Goal: Task Accomplishment & Management: Manage account settings

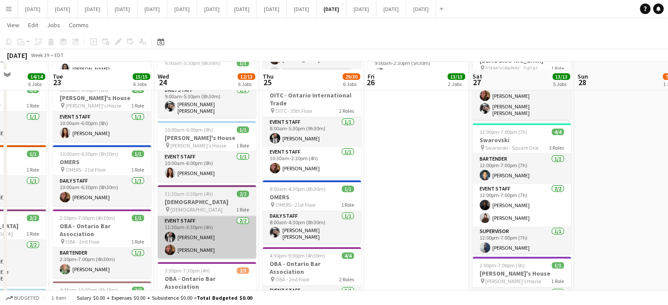
scroll to position [395, 0]
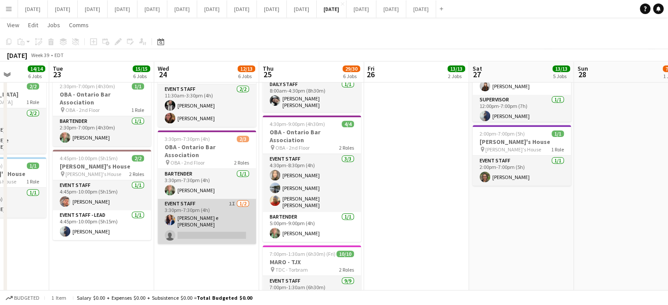
click at [242, 205] on app-card-role "Event Staff 1I 1/2 3:30pm-7:30pm (4h) Christiane Dandara S. e Silva single-neut…" at bounding box center [207, 221] width 98 height 45
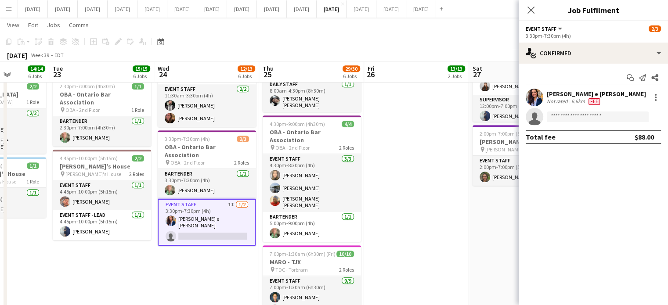
click at [571, 65] on div "Start chat Send notification Share Christiane Dandara S. e Silva Not rated 6.6k…" at bounding box center [592, 107] width 149 height 87
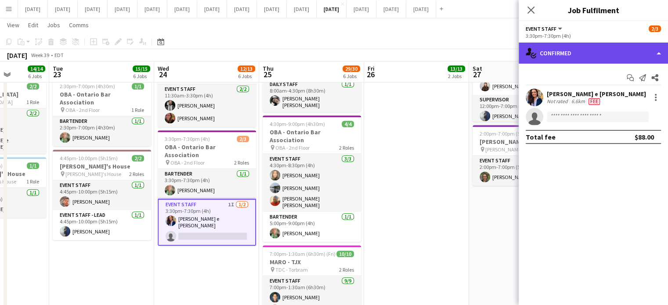
click at [584, 54] on div "single-neutral-actions-check-2 Confirmed" at bounding box center [592, 53] width 149 height 21
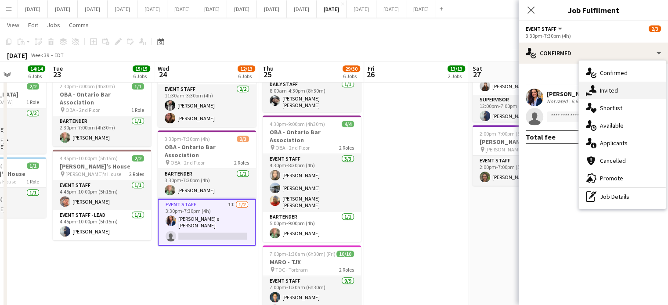
click at [611, 84] on div "single-neutral-actions-share-1 Invited" at bounding box center [621, 91] width 87 height 18
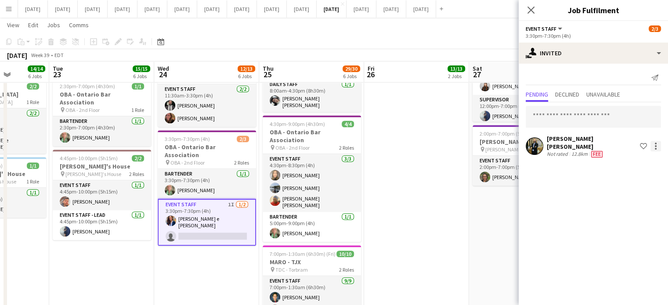
click at [658, 146] on div at bounding box center [655, 146] width 11 height 11
click at [621, 176] on span "Send notification" at bounding box center [628, 179] width 52 height 7
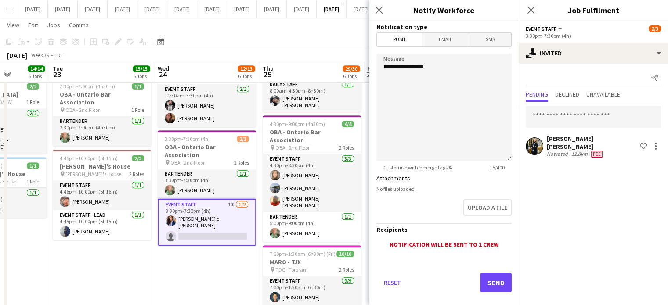
click at [445, 54] on form "**********" at bounding box center [443, 169] width 149 height 296
drag, startPoint x: 440, startPoint y: 68, endPoint x: 344, endPoint y: 70, distance: 96.6
click at [344, 70] on body "Menu Boards Boards Boards All jobs Status Workforce Workforce My Workforce Recr…" at bounding box center [334, 5] width 668 height 800
type textarea "**********"
click at [480, 281] on button "Send" at bounding box center [496, 282] width 32 height 19
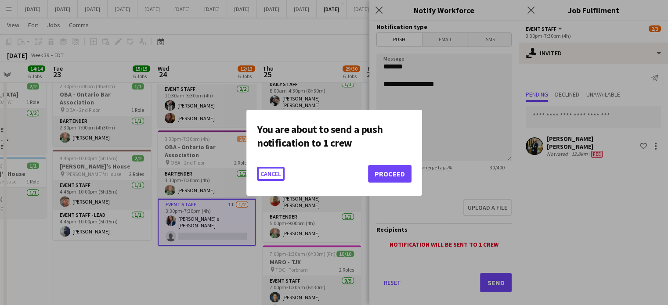
scroll to position [0, 0]
click at [393, 170] on button "Proceed" at bounding box center [389, 174] width 43 height 18
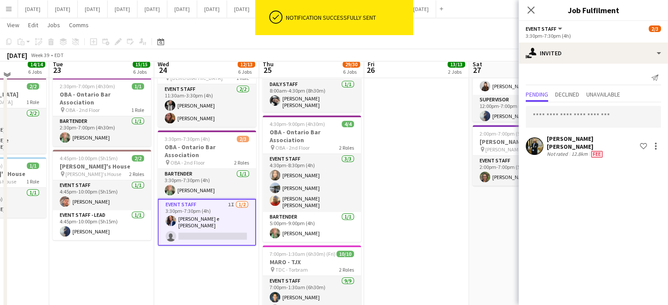
scroll to position [263, 0]
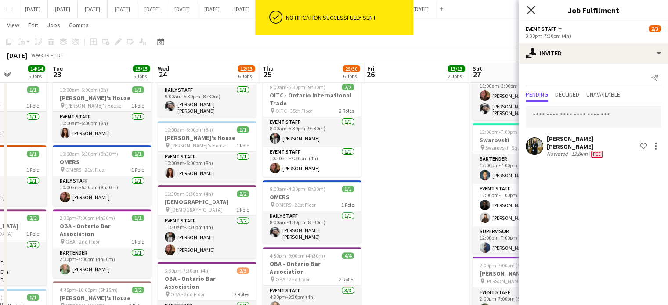
click at [534, 11] on icon "Close pop-in" at bounding box center [530, 10] width 8 height 8
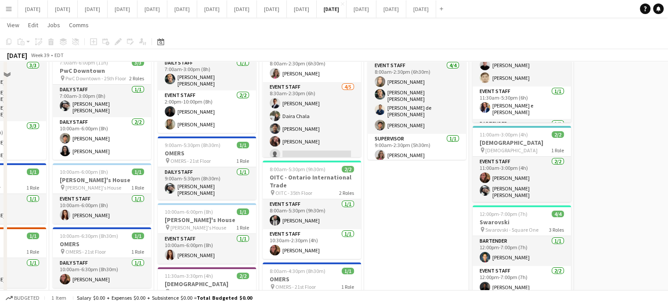
scroll to position [144, 0]
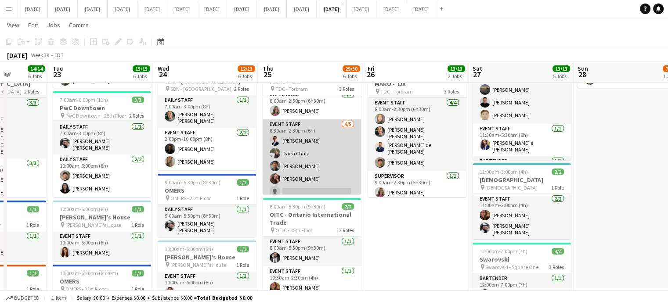
click at [310, 176] on app-card-role "Event Staff 4/5 8:30am-2:30pm (6h) Diego Moreno Daira Chala Kauan Oliveira Lari…" at bounding box center [311, 159] width 98 height 81
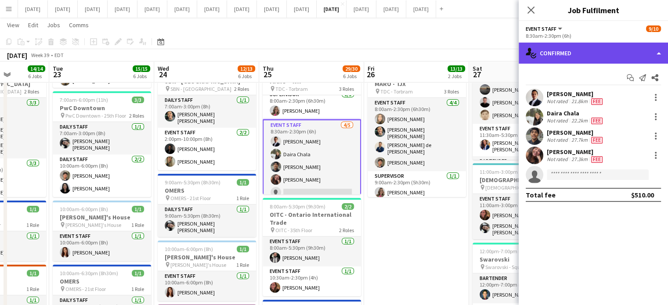
click at [580, 48] on div "single-neutral-actions-check-2 Confirmed" at bounding box center [592, 53] width 149 height 21
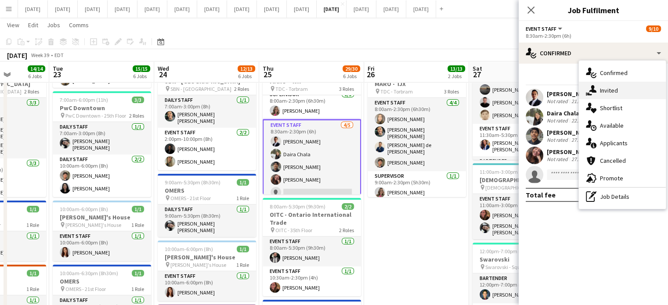
click at [620, 89] on div "single-neutral-actions-share-1 Invited" at bounding box center [621, 91] width 87 height 18
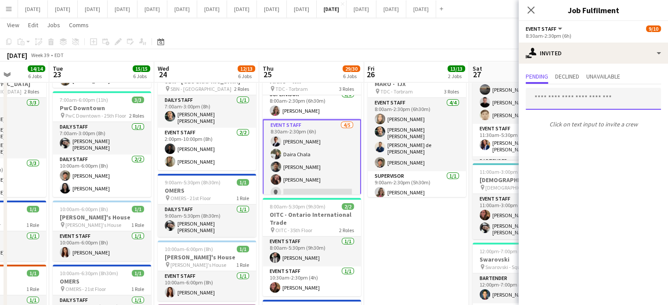
click at [582, 96] on input "text" at bounding box center [592, 99] width 135 height 22
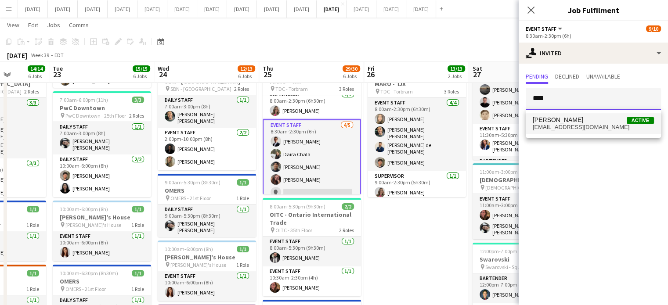
type input "****"
click at [597, 133] on mat-option "melissa vasquez Active hellotunjoestudio@gmail.com" at bounding box center [592, 123] width 135 height 21
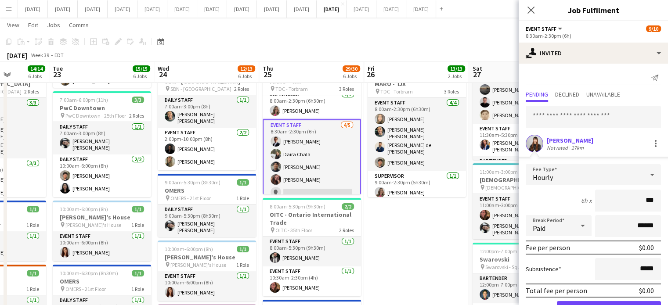
type input "**"
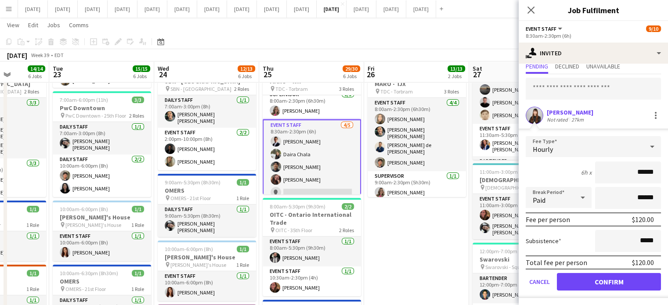
type input "******"
click at [623, 280] on button "Confirm" at bounding box center [609, 282] width 104 height 18
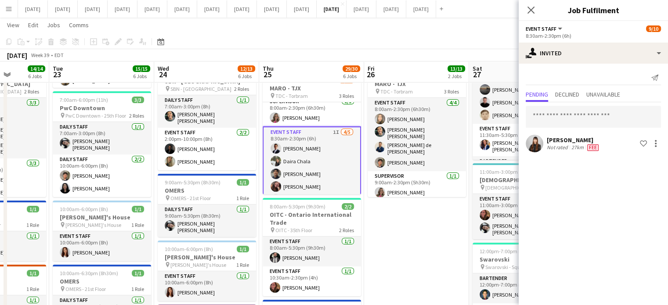
scroll to position [0, 0]
click at [535, 12] on app-icon "Close pop-in" at bounding box center [530, 10] width 13 height 13
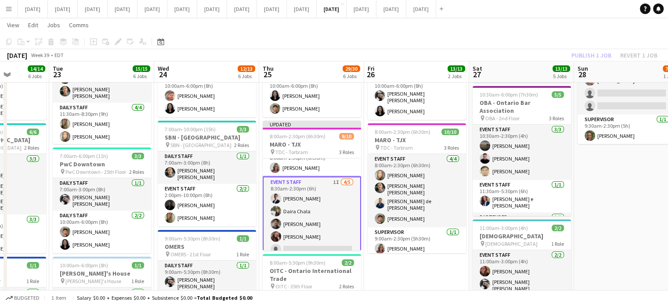
scroll to position [88, 0]
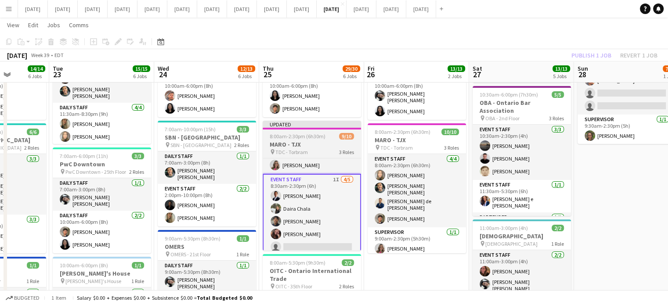
click at [320, 134] on span "8:00am-2:30pm (6h30m)" at bounding box center [297, 136] width 56 height 7
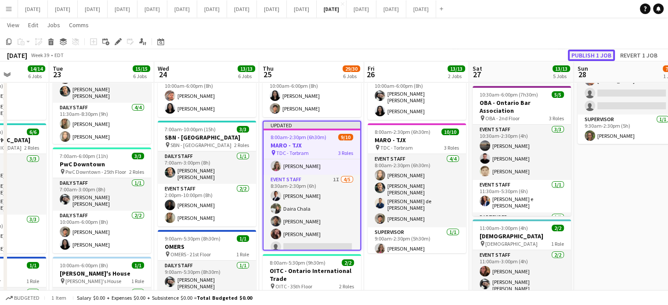
click at [608, 54] on button "Publish 1 job" at bounding box center [590, 55] width 47 height 11
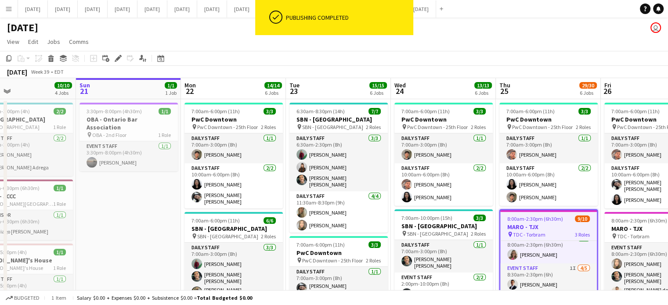
scroll to position [0, 186]
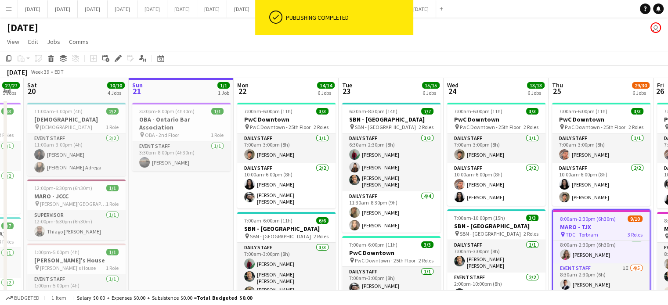
drag, startPoint x: 396, startPoint y: 239, endPoint x: 674, endPoint y: 200, distance: 280.5
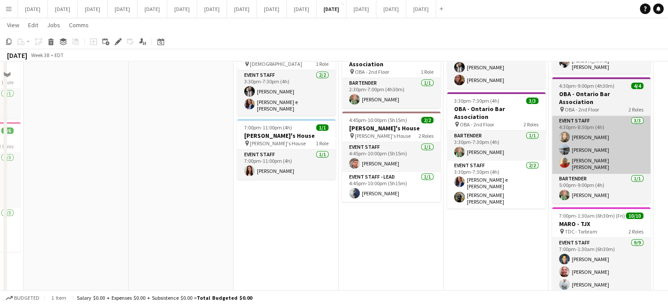
scroll to position [439, 0]
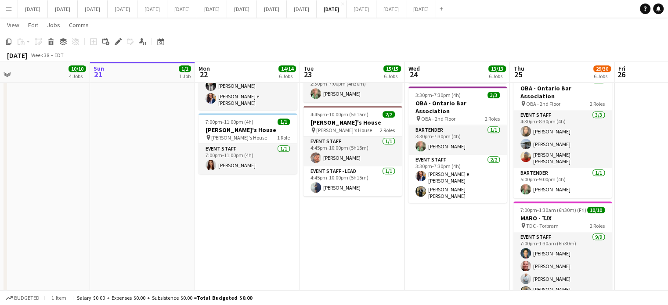
drag, startPoint x: 522, startPoint y: 229, endPoint x: 527, endPoint y: 222, distance: 8.2
click at [527, 222] on app-calendar-viewport "Thu 18 45/45 8 Jobs Fri 19 27/27 5 Jobs Sat 20 10/10 4 Jobs Sun 21 1/1 1 Job Mo…" at bounding box center [334, 85] width 668 height 981
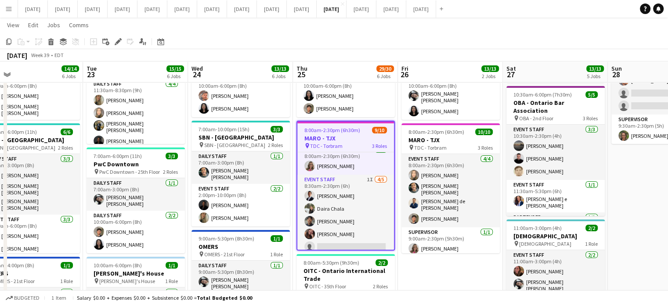
scroll to position [0, 342]
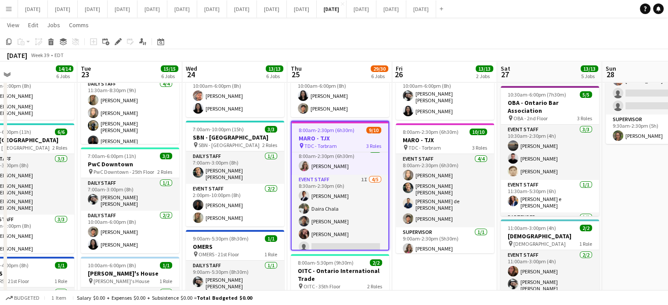
drag, startPoint x: 653, startPoint y: 254, endPoint x: 365, endPoint y: 291, distance: 289.8
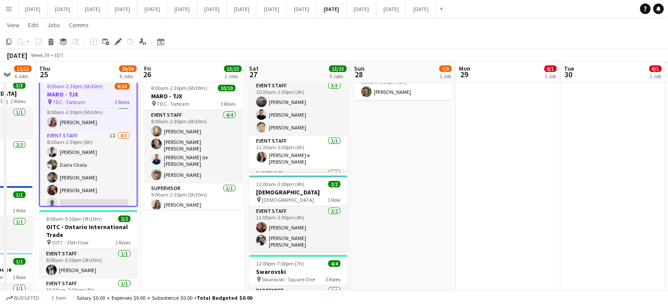
scroll to position [0, 382]
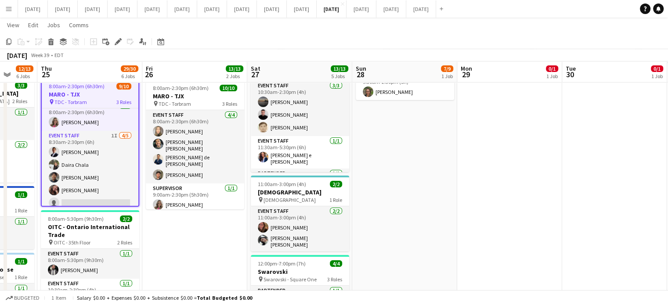
drag, startPoint x: 634, startPoint y: 218, endPoint x: 385, endPoint y: 242, distance: 250.5
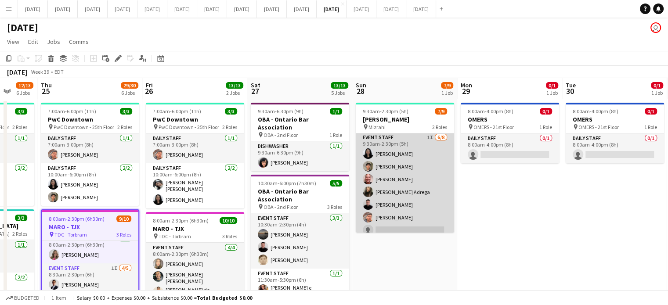
scroll to position [0, 0]
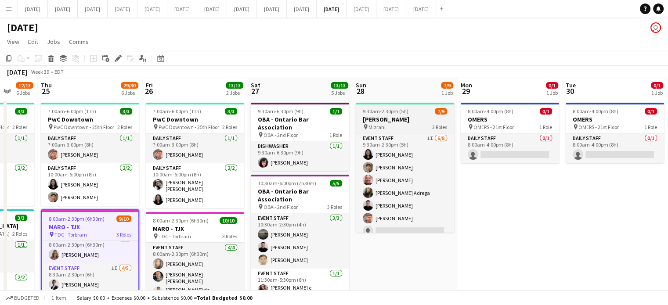
click at [390, 128] on div "pin Mizrahi 2 Roles" at bounding box center [404, 126] width 98 height 7
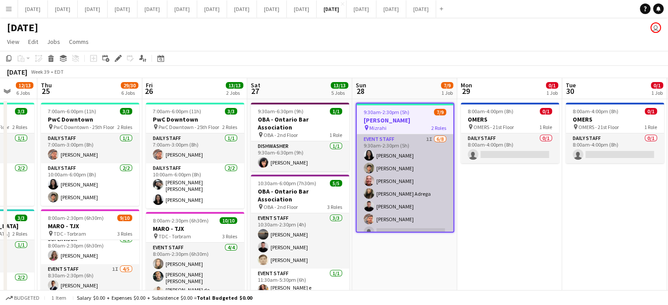
click at [430, 169] on app-card-role "Event Staff 1I [DATE] 9:30am-2:30pm (5h) [PERSON_NAME] Sanchetta [PERSON_NAME] …" at bounding box center [404, 193] width 97 height 119
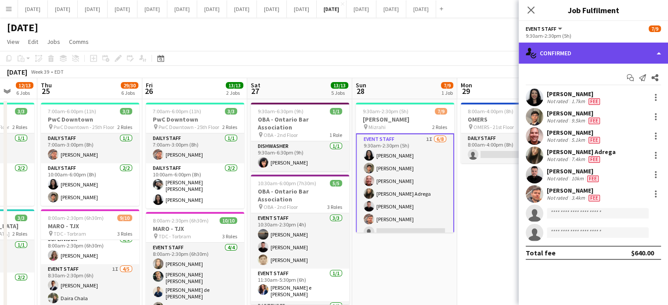
click at [618, 45] on div "single-neutral-actions-check-2 Confirmed" at bounding box center [592, 53] width 149 height 21
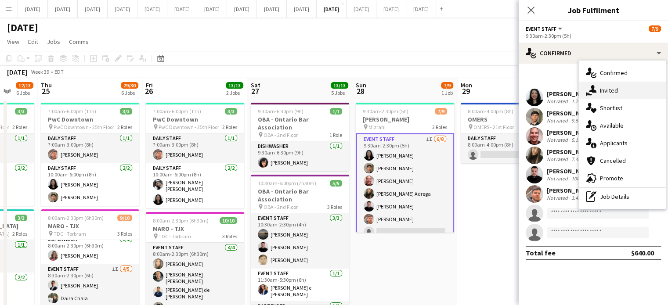
click at [611, 87] on span "Invited" at bounding box center [609, 90] width 18 height 8
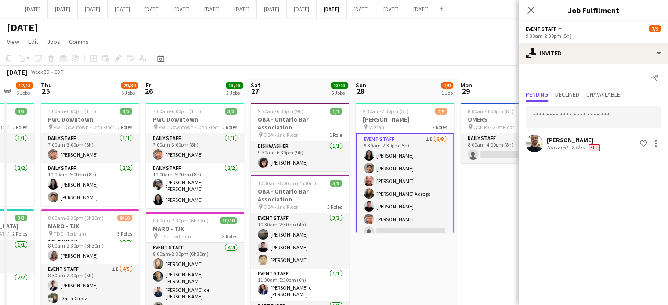
click at [569, 87] on div "Send notification Pending Declined Unavailable Murilo Marques Not rated 2.6km F…" at bounding box center [592, 112] width 149 height 97
click at [571, 93] on span "Declined" at bounding box center [567, 94] width 24 height 6
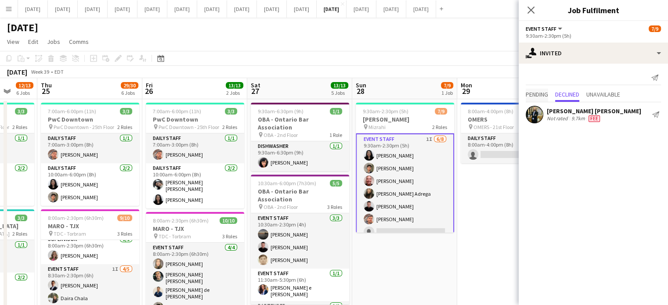
click at [533, 97] on span "Pending" at bounding box center [536, 94] width 22 height 6
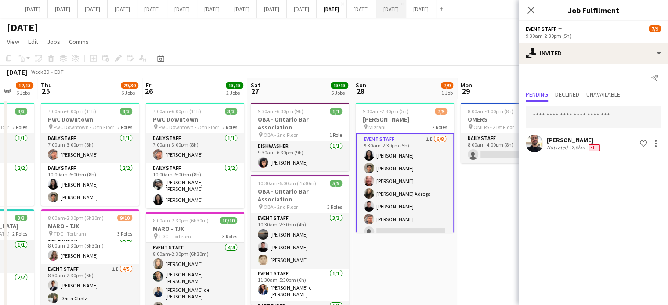
click at [530, 7] on icon "Close pop-in" at bounding box center [530, 10] width 7 height 7
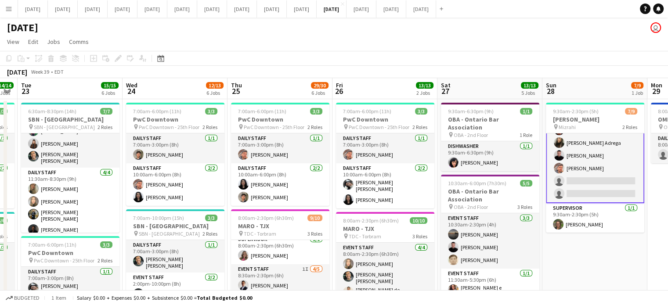
scroll to position [0, 176]
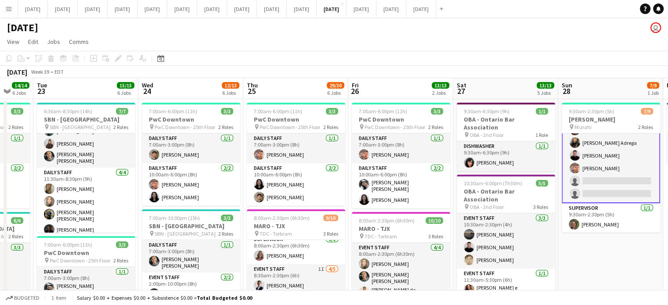
drag, startPoint x: 384, startPoint y: 261, endPoint x: 590, endPoint y: 245, distance: 206.4
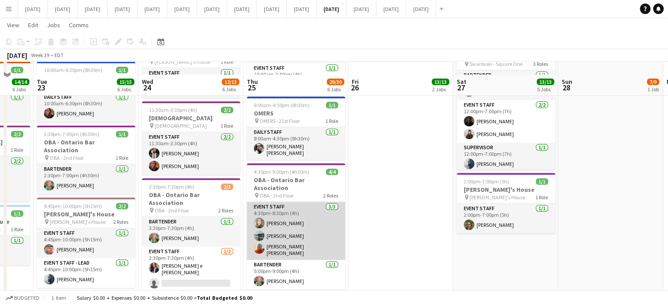
scroll to position [439, 0]
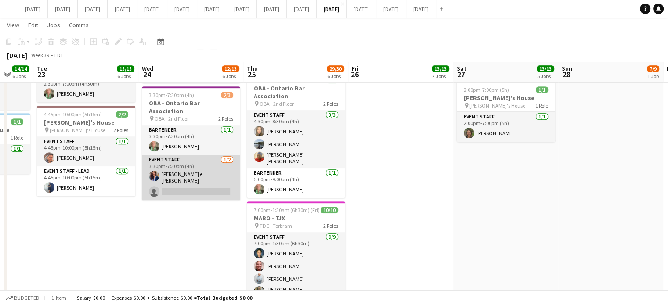
click at [212, 159] on app-card-role "Event Staff 1/2 3:30pm-7:30pm (4h) Christiane Dandara S. e Silva single-neutral…" at bounding box center [191, 177] width 98 height 45
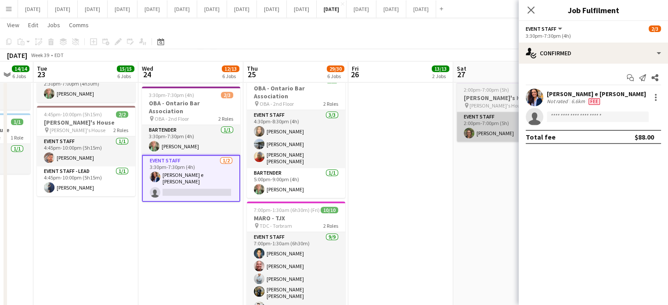
scroll to position [49, 0]
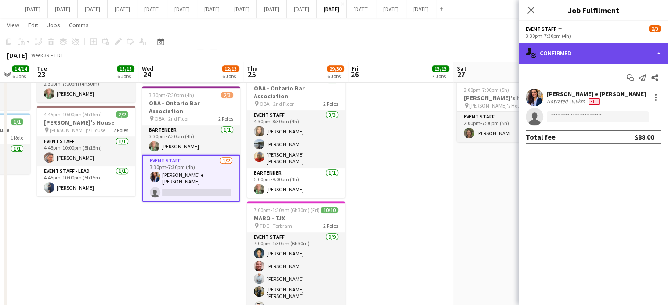
click at [646, 58] on div "single-neutral-actions-check-2 Confirmed" at bounding box center [592, 53] width 149 height 21
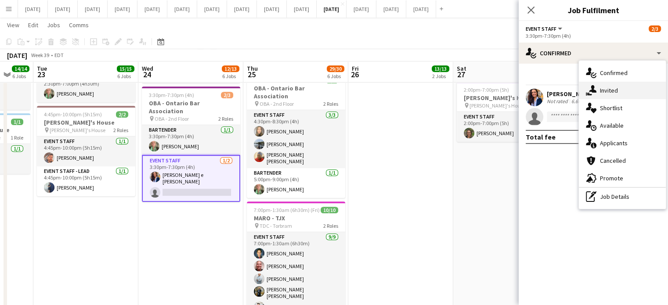
click at [618, 85] on div "single-neutral-actions-share-1 Invited" at bounding box center [621, 91] width 87 height 18
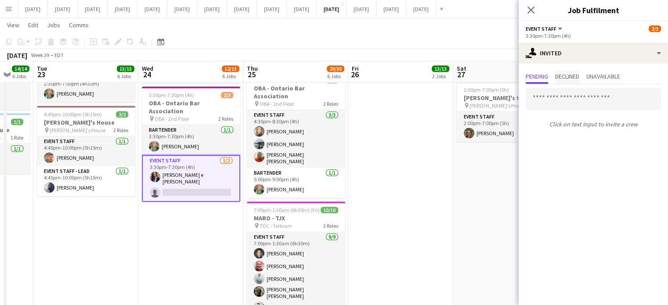
click at [574, 75] on span "Declined" at bounding box center [567, 76] width 24 height 6
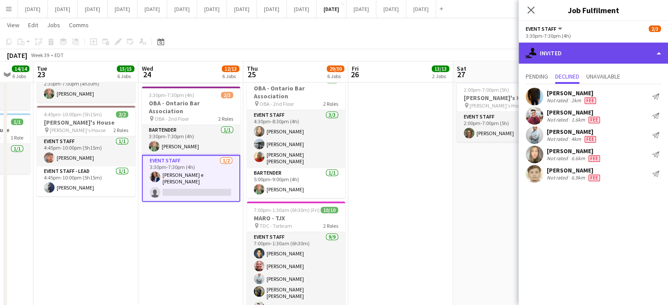
click at [594, 52] on div "single-neutral-actions-share-1 Invited" at bounding box center [592, 53] width 149 height 21
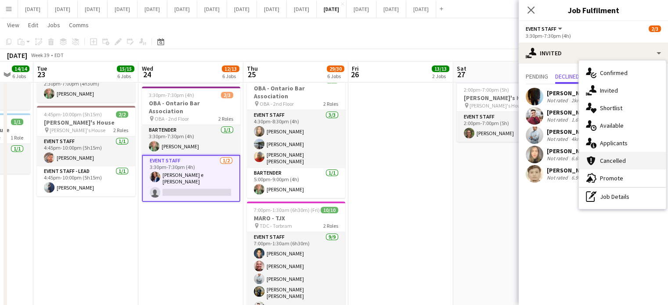
click at [619, 155] on div "cancellation Cancelled" at bounding box center [621, 161] width 87 height 18
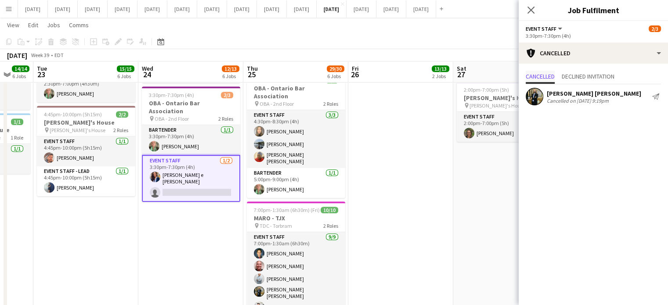
click at [547, 77] on span "Cancelled" at bounding box center [539, 76] width 29 height 6
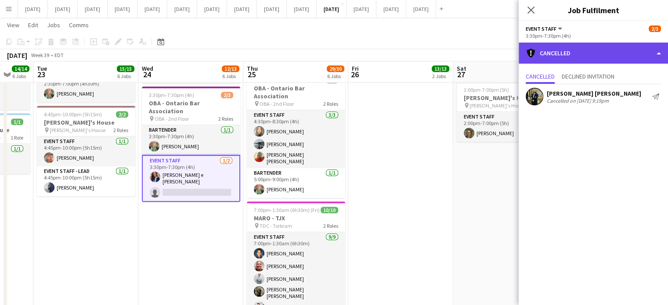
click at [572, 55] on div "cancellation Cancelled" at bounding box center [592, 53] width 149 height 21
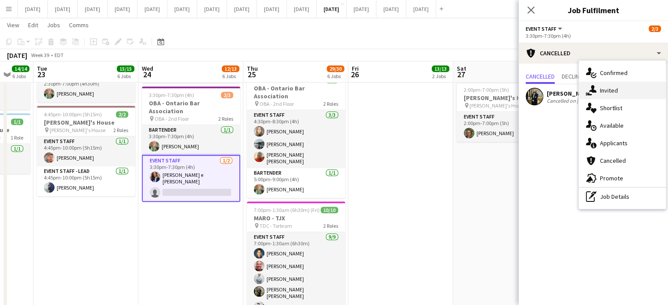
click at [614, 97] on div "single-neutral-actions-share-1 Invited" at bounding box center [621, 91] width 87 height 18
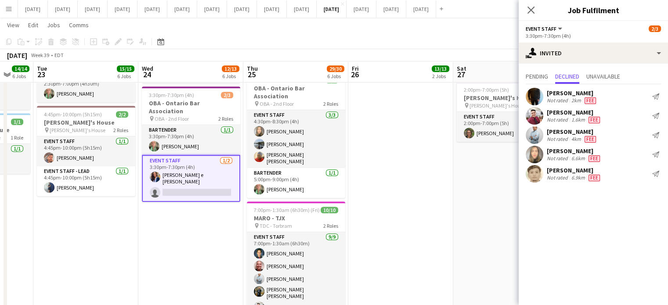
click at [180, 165] on app-card-role "Event Staff 1/2 3:30pm-7:30pm (4h) Christiane Dandara S. e Silva single-neutral…" at bounding box center [191, 178] width 98 height 47
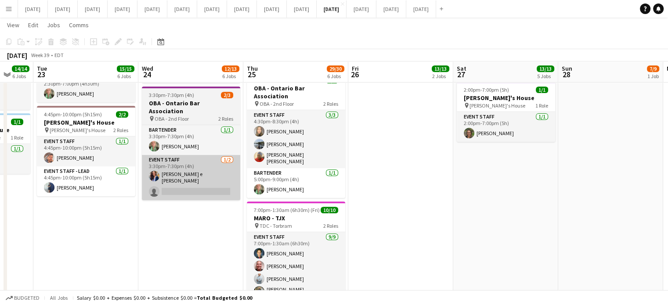
click at [224, 163] on app-card-role "Event Staff 1/2 3:30pm-7:30pm (4h) Christiane Dandara S. e Silva single-neutral…" at bounding box center [191, 177] width 98 height 45
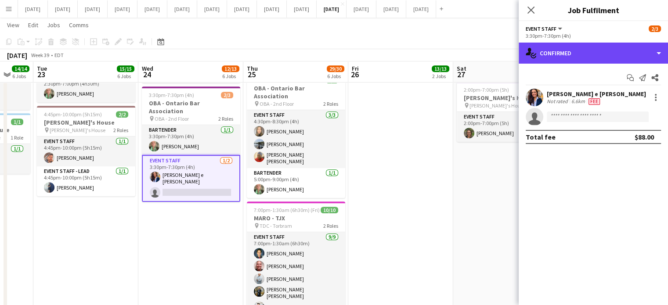
drag, startPoint x: 586, startPoint y: 57, endPoint x: 592, endPoint y: 63, distance: 7.8
click at [586, 57] on div "single-neutral-actions-check-2 Confirmed" at bounding box center [592, 53] width 149 height 21
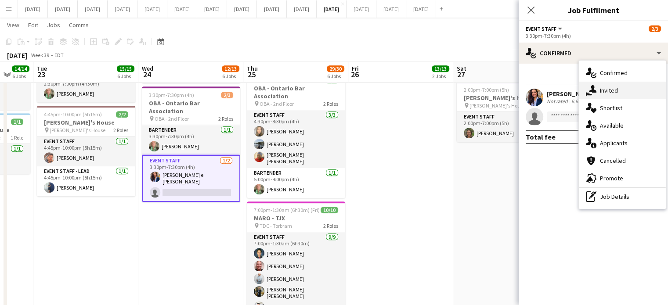
click at [606, 91] on span "Invited" at bounding box center [609, 90] width 18 height 8
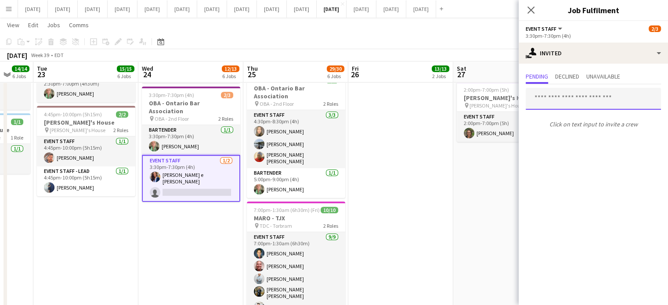
click at [544, 101] on input "text" at bounding box center [592, 99] width 135 height 22
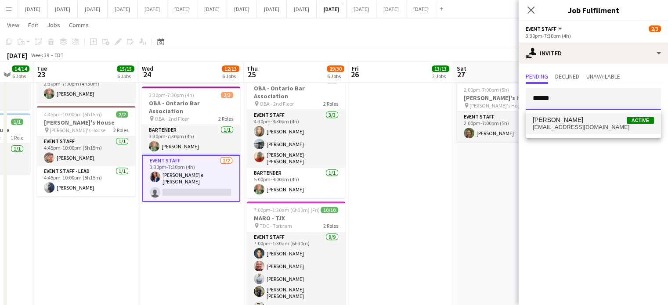
type input "******"
click at [592, 131] on mat-option "Felipe Martins Active fmartins91@yahoo.com.br" at bounding box center [592, 123] width 135 height 21
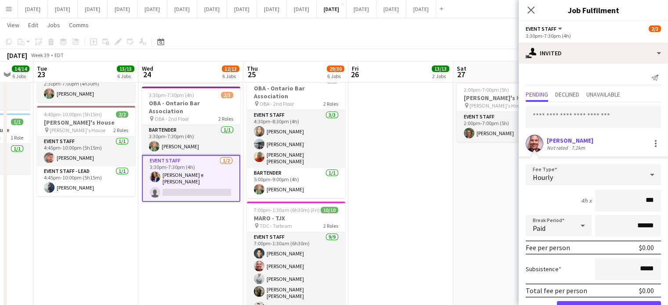
type input "**"
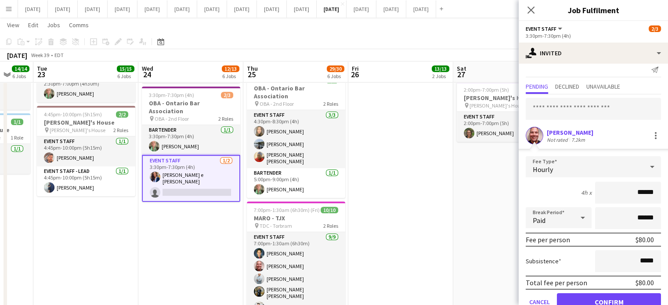
scroll to position [28, 0]
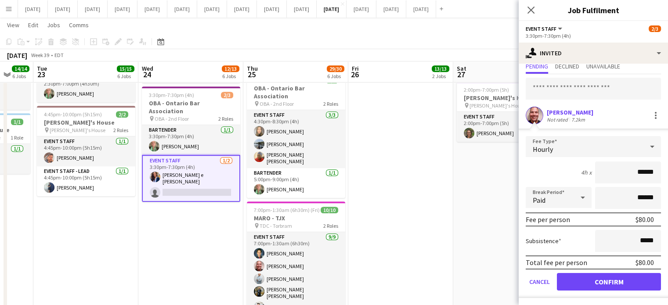
type input "******"
click at [603, 280] on button "Confirm" at bounding box center [609, 282] width 104 height 18
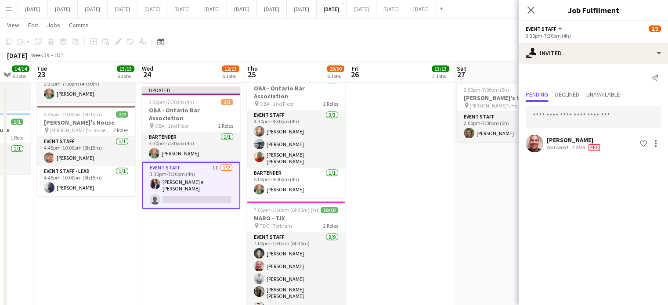
scroll to position [0, 0]
click at [531, 10] on icon at bounding box center [530, 10] width 8 height 8
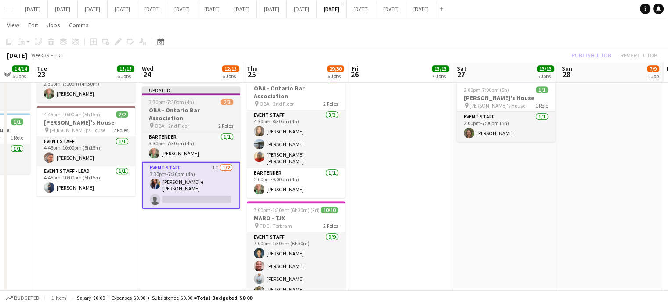
click at [195, 106] on h3 "OBA - Ontario Bar Association" at bounding box center [191, 114] width 98 height 16
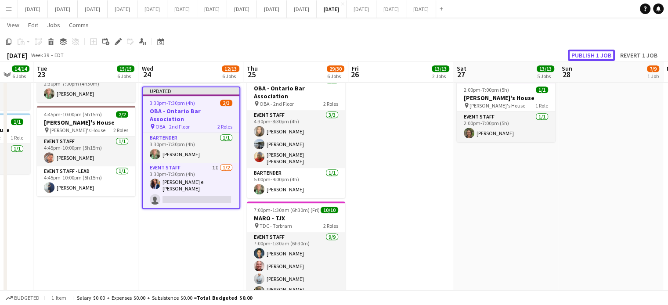
click at [591, 54] on button "Publish 1 job" at bounding box center [590, 55] width 47 height 11
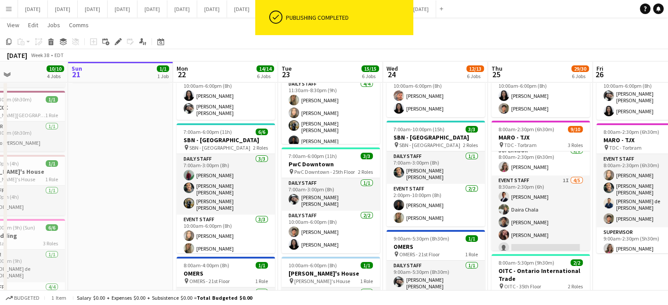
scroll to position [0, 259]
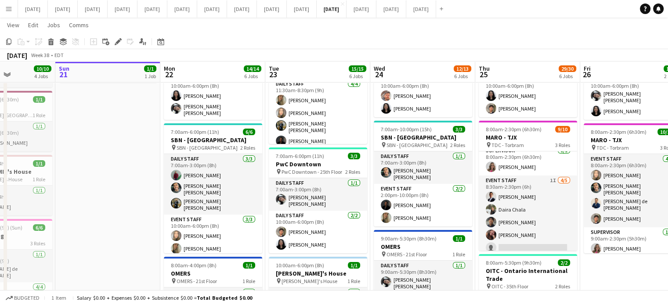
drag, startPoint x: 217, startPoint y: 206, endPoint x: 437, endPoint y: 202, distance: 220.4
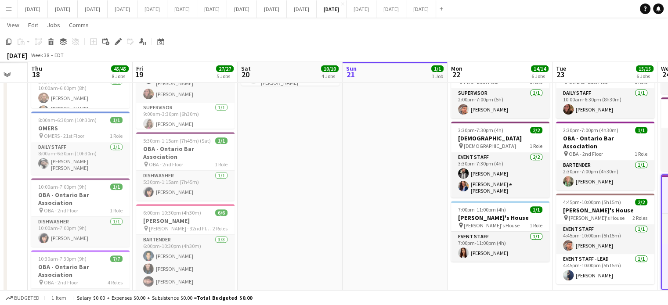
scroll to position [0, 232]
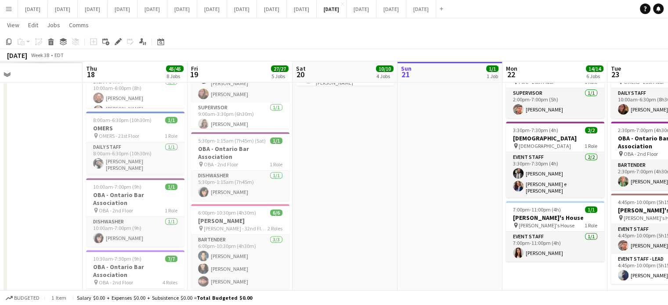
drag, startPoint x: 104, startPoint y: 209, endPoint x: 445, endPoint y: 187, distance: 342.6
click at [445, 187] on app-calendar-viewport "Mon 15 Tue 16 Wed 17 Thu 18 45/45 8 Jobs Fri 19 27/27 5 Jobs Sat 20 10/10 4 Job…" at bounding box center [334, 173] width 668 height 981
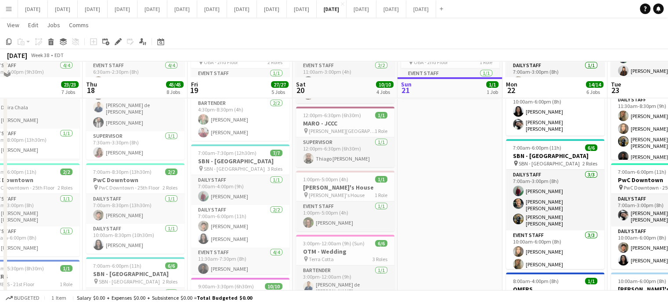
scroll to position [0, 0]
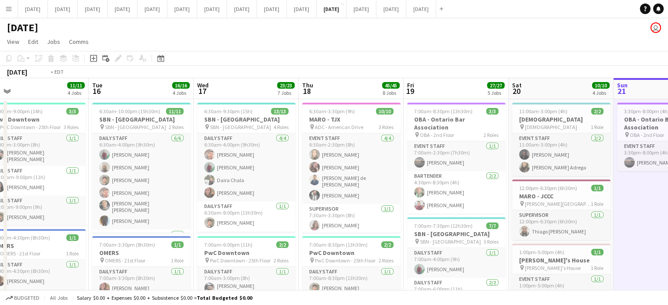
drag, startPoint x: 113, startPoint y: 147, endPoint x: 509, endPoint y: 133, distance: 396.1
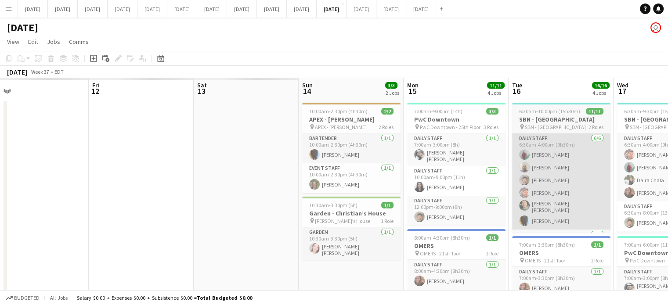
scroll to position [0, 309]
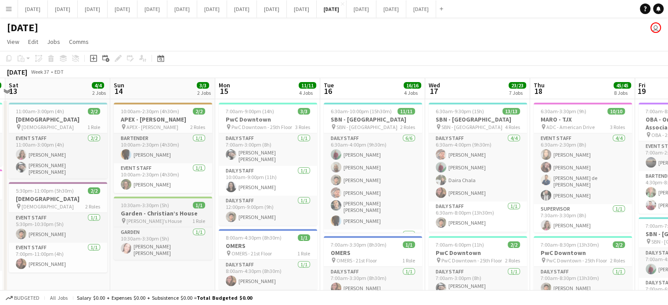
click at [158, 210] on h3 "Garden - Christian’s House" at bounding box center [163, 213] width 98 height 8
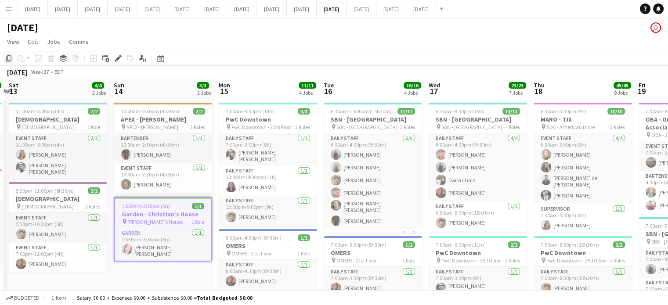
click at [9, 60] on icon "Copy" at bounding box center [8, 58] width 7 height 7
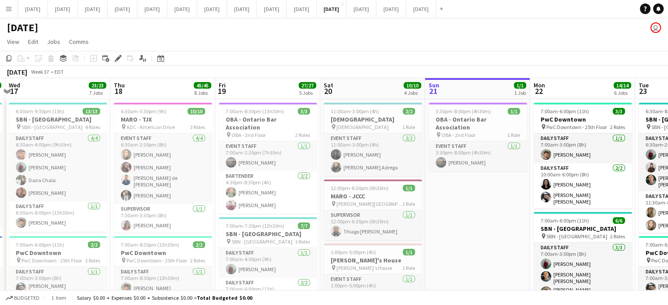
drag, startPoint x: 586, startPoint y: 185, endPoint x: 61, endPoint y: 182, distance: 525.8
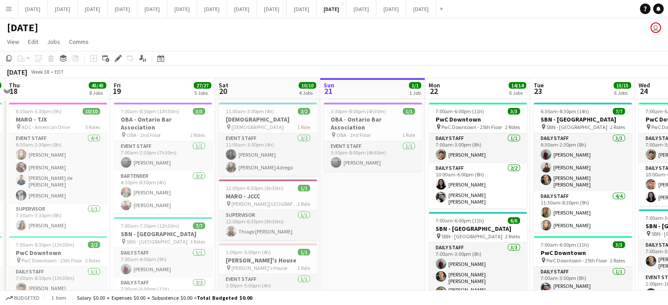
scroll to position [0, 311]
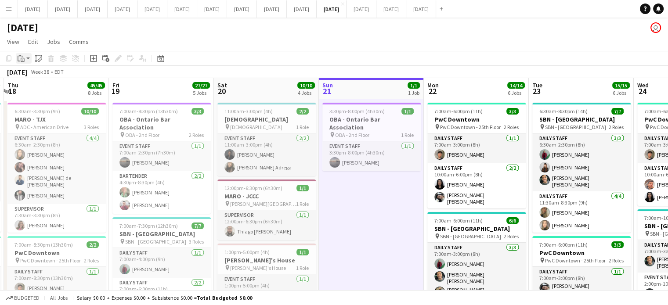
click at [29, 61] on app-action-btn "Paste" at bounding box center [24, 58] width 16 height 11
click at [30, 72] on link "Paste Ctrl+V" at bounding box center [64, 75] width 83 height 8
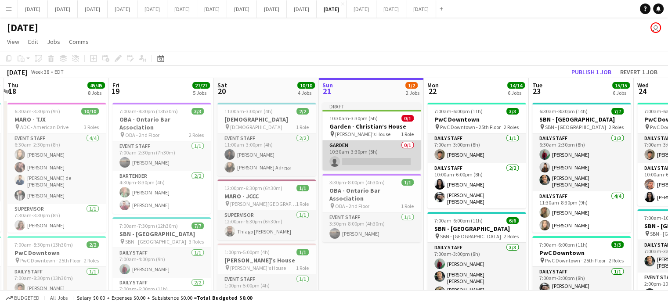
click at [373, 147] on app-card-role "Garden 0/1 10:30am-3:30pm (5h) single-neutral-actions" at bounding box center [371, 155] width 98 height 30
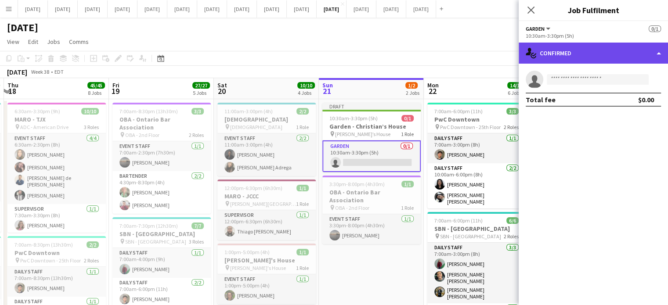
click at [573, 54] on div "single-neutral-actions-check-2 Confirmed" at bounding box center [592, 53] width 149 height 21
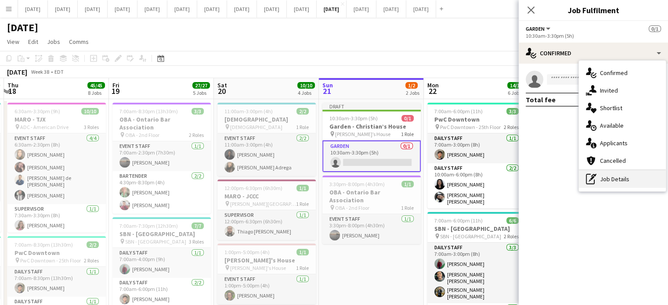
click at [640, 186] on div "pen-write Job Details" at bounding box center [621, 179] width 87 height 18
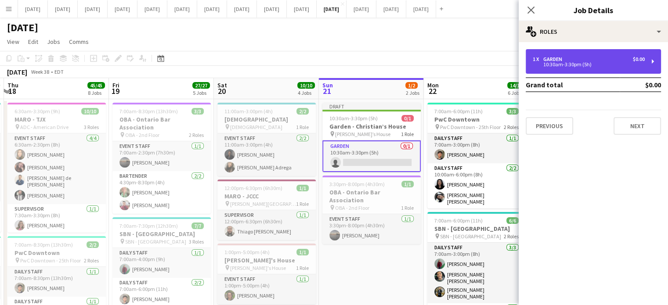
click at [534, 66] on div "1 x Garden $0.00 10:30am-3:30pm (5h)" at bounding box center [592, 61] width 135 height 25
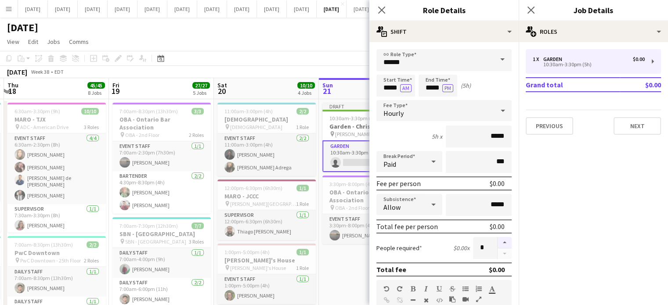
click at [498, 243] on button "button" at bounding box center [504, 242] width 14 height 11
type input "*"
click at [388, 90] on input "*****" at bounding box center [395, 86] width 39 height 22
click at [385, 100] on div at bounding box center [387, 101] width 18 height 9
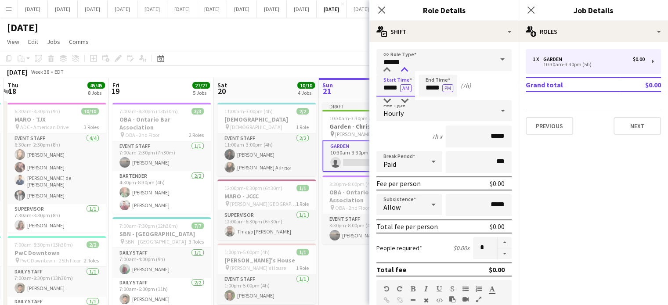
click at [401, 72] on div at bounding box center [404, 70] width 18 height 9
type input "*****"
click at [401, 72] on div at bounding box center [404, 70] width 18 height 9
click at [424, 81] on input "*****" at bounding box center [437, 86] width 39 height 22
click at [431, 103] on div at bounding box center [429, 101] width 18 height 9
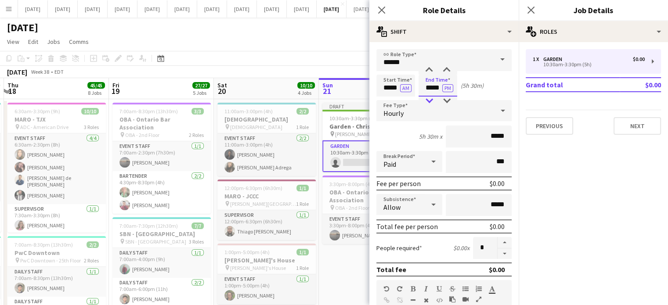
click at [431, 101] on div at bounding box center [429, 101] width 18 height 9
click at [446, 98] on div at bounding box center [447, 101] width 18 height 9
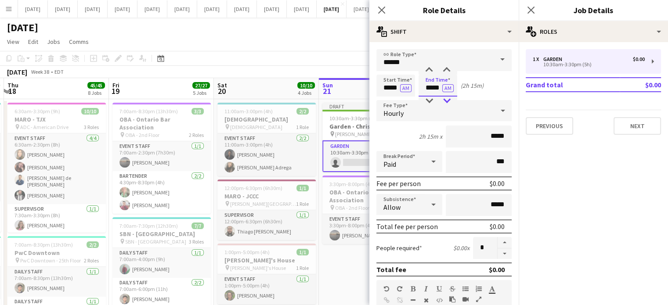
type input "*****"
click at [446, 98] on div at bounding box center [447, 101] width 18 height 9
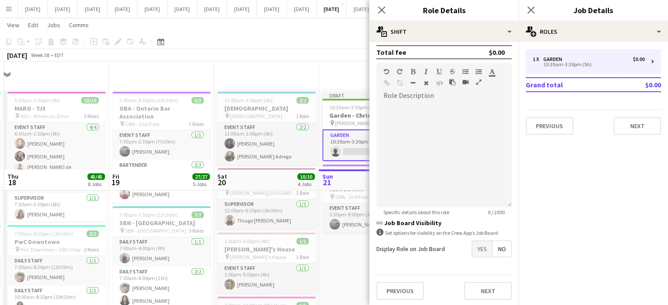
scroll to position [132, 0]
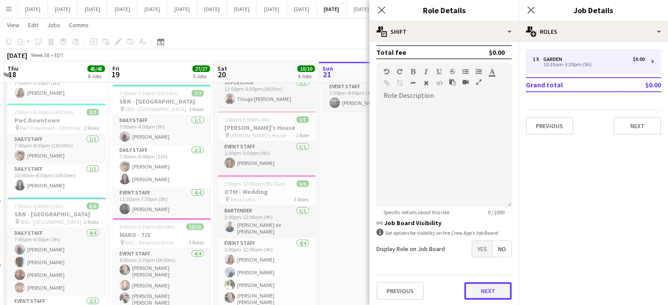
click at [492, 286] on button "Next" at bounding box center [487, 291] width 47 height 18
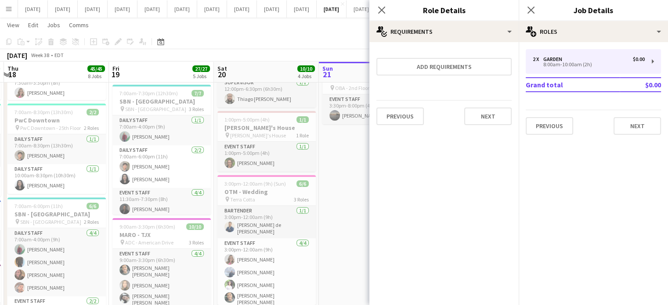
scroll to position [0, 0]
click at [488, 122] on button "Next" at bounding box center [487, 117] width 47 height 18
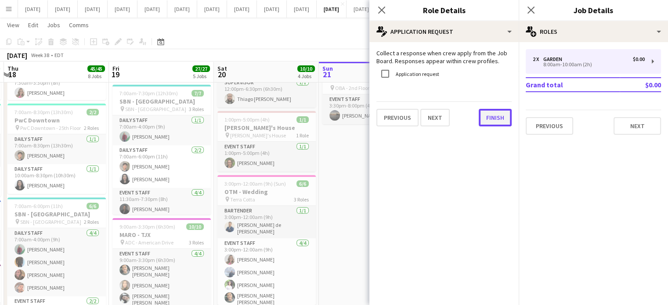
click at [490, 117] on button "Finish" at bounding box center [494, 118] width 33 height 18
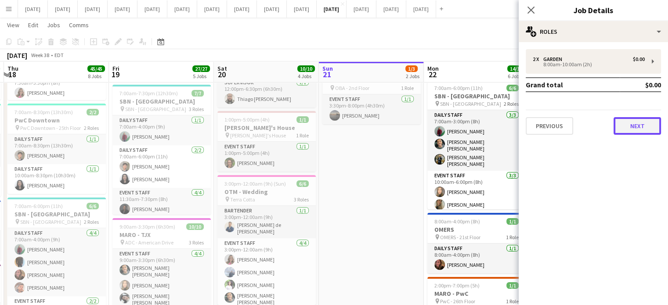
click at [625, 120] on button "Next" at bounding box center [636, 126] width 47 height 18
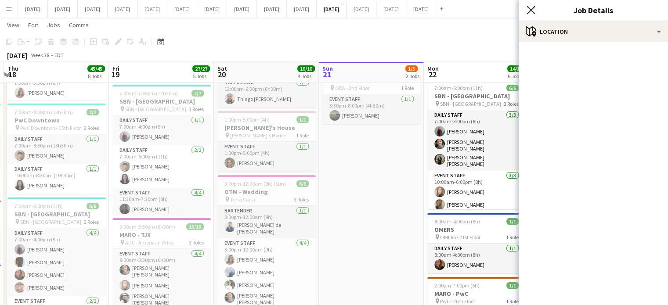
click at [529, 7] on icon "Close pop-in" at bounding box center [530, 10] width 8 height 8
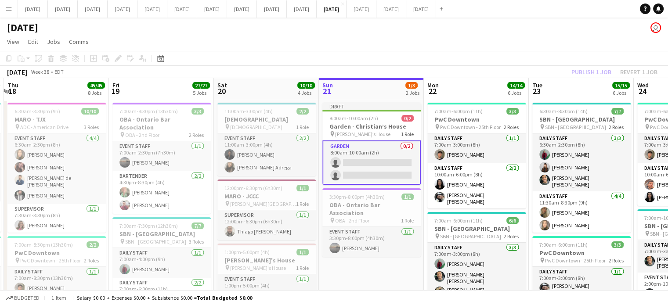
click at [381, 150] on app-card-role "Garden 0/2 8:00am-10:00am (2h) single-neutral-actions single-neutral-actions" at bounding box center [371, 162] width 98 height 44
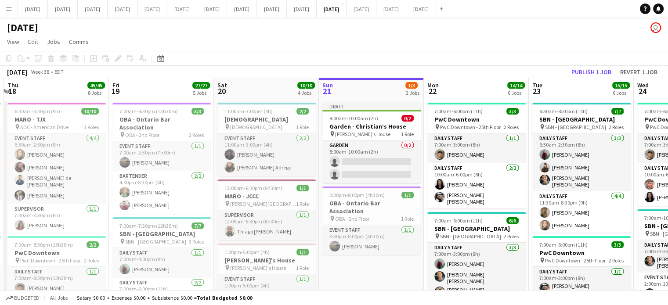
click at [391, 148] on app-card-role "Garden 0/2 8:00am-10:00am (2h) single-neutral-actions single-neutral-actions" at bounding box center [371, 161] width 98 height 43
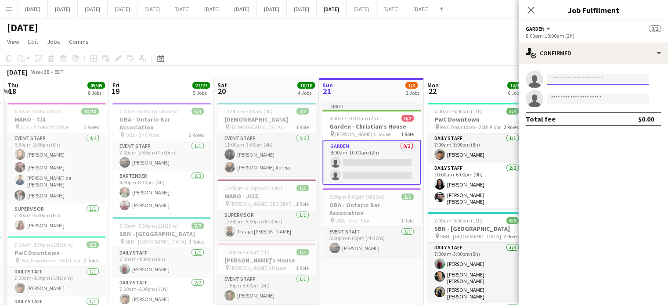
click at [589, 77] on input at bounding box center [597, 79] width 102 height 11
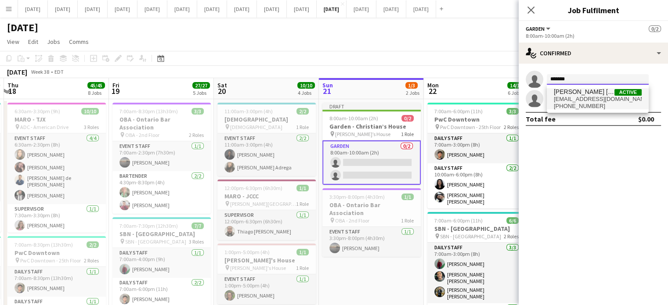
type input "*******"
click at [596, 101] on span "rca.job0@gmail.com" at bounding box center [597, 99] width 88 height 7
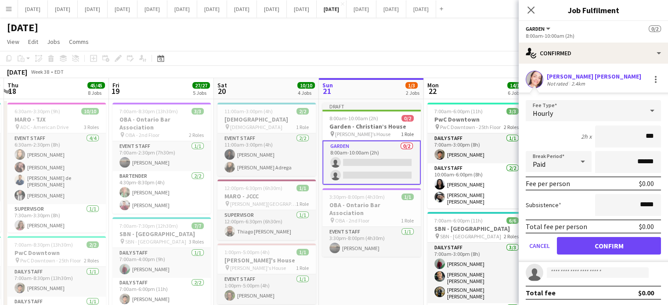
type input "**"
type input "******"
click at [608, 242] on button "Confirm" at bounding box center [609, 246] width 104 height 18
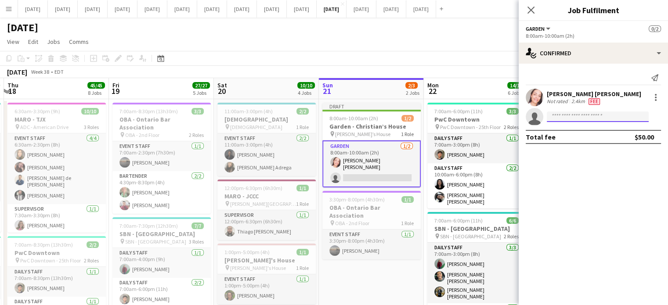
click at [564, 115] on input at bounding box center [597, 116] width 102 height 11
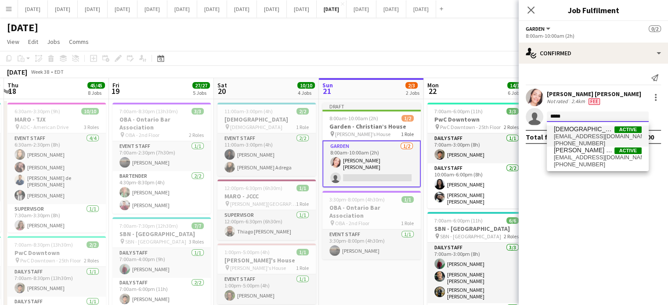
type input "*****"
click at [592, 137] on span "christianuness@icloud.com" at bounding box center [597, 136] width 88 height 7
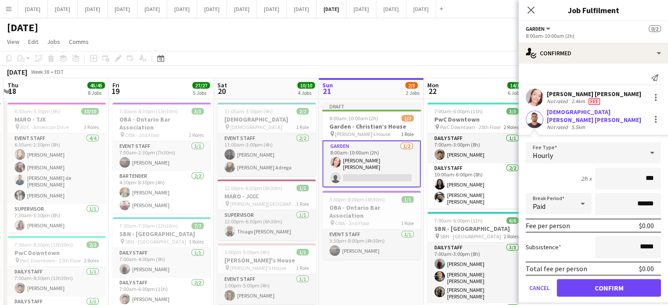
type input "**"
type input "******"
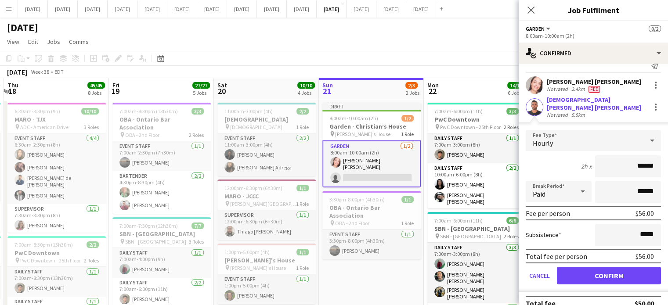
scroll to position [18, 0]
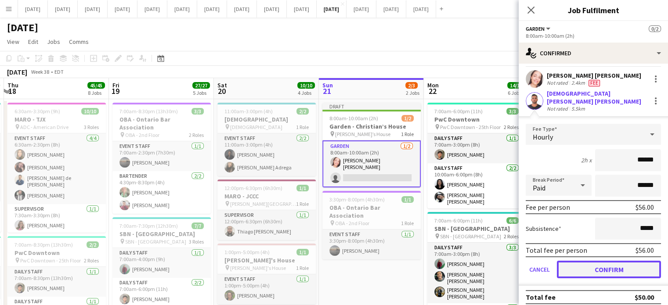
click at [597, 263] on button "Confirm" at bounding box center [609, 270] width 104 height 18
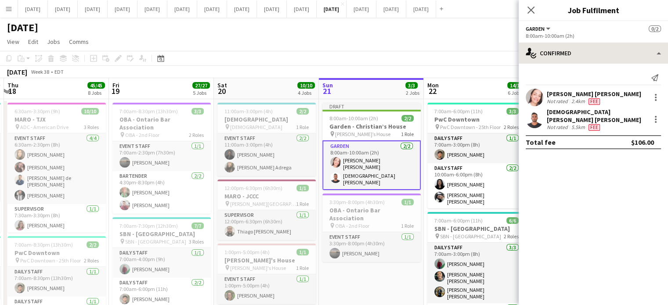
scroll to position [0, 0]
click at [528, 13] on icon at bounding box center [530, 10] width 8 height 8
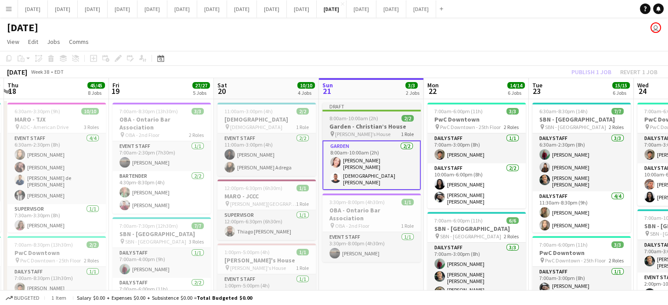
click at [407, 123] on h3 "Garden - Christian’s House" at bounding box center [371, 126] width 98 height 8
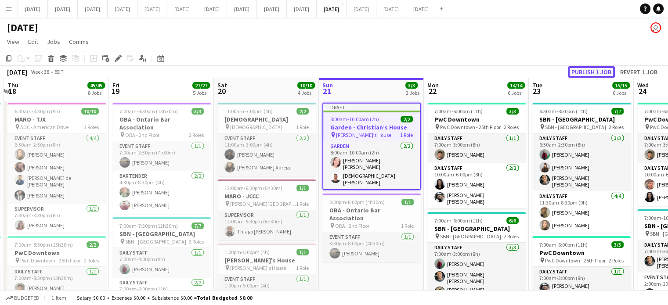
click at [588, 72] on button "Publish 1 job" at bounding box center [590, 71] width 47 height 11
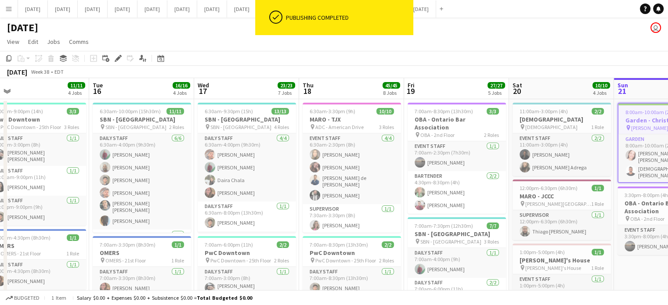
drag, startPoint x: 311, startPoint y: 193, endPoint x: 523, endPoint y: 184, distance: 212.6
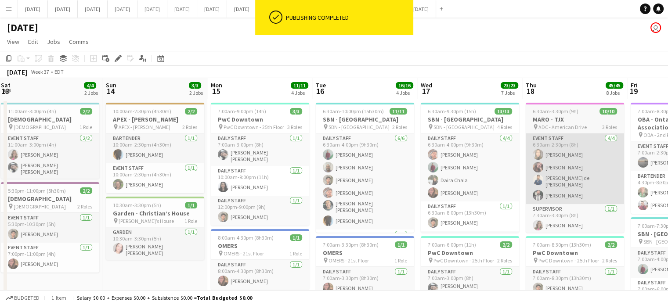
drag, startPoint x: 312, startPoint y: 194, endPoint x: 541, endPoint y: 184, distance: 229.3
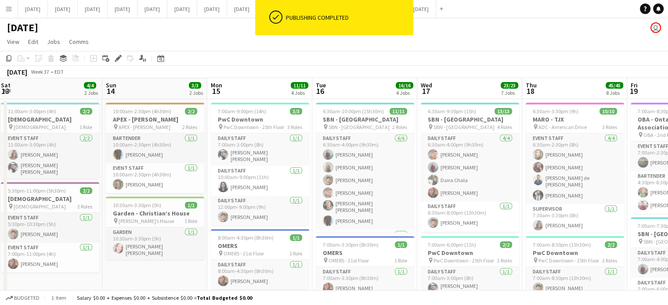
scroll to position [0, 211]
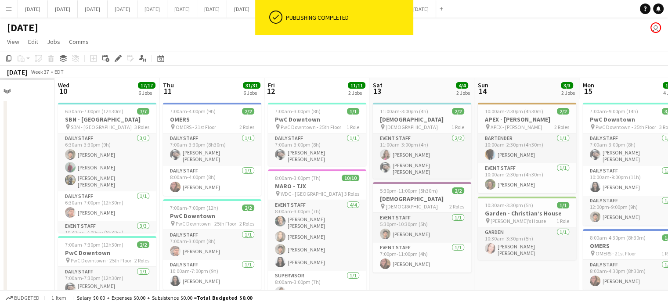
drag, startPoint x: 163, startPoint y: 217, endPoint x: 548, endPoint y: 198, distance: 385.4
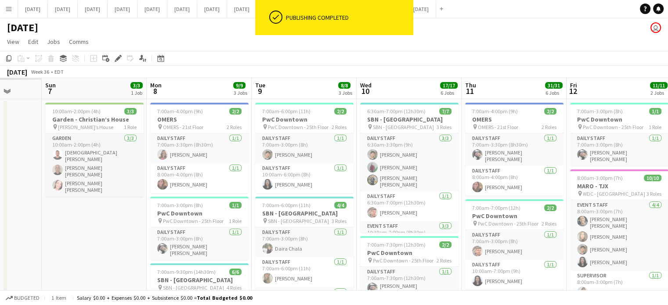
drag, startPoint x: 246, startPoint y: 211, endPoint x: 537, endPoint y: 191, distance: 291.7
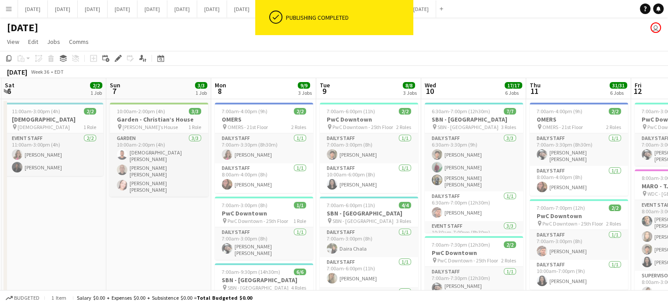
drag, startPoint x: 379, startPoint y: 205, endPoint x: 472, endPoint y: 196, distance: 93.9
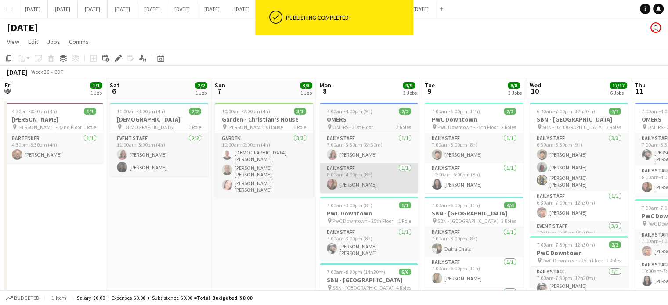
scroll to position [0, 278]
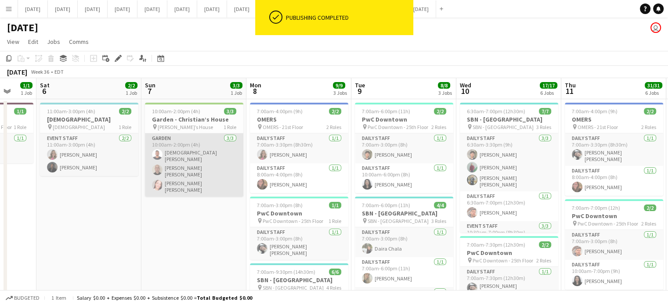
click at [205, 162] on app-card-role "Garden 3/3 10:00am-2:00pm (4h) Christian Da Silva Nunes Daniel Camargo Agnes RO…" at bounding box center [194, 164] width 98 height 63
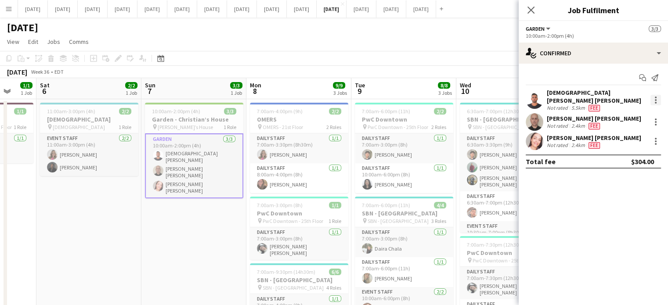
click at [650, 95] on div at bounding box center [655, 100] width 11 height 11
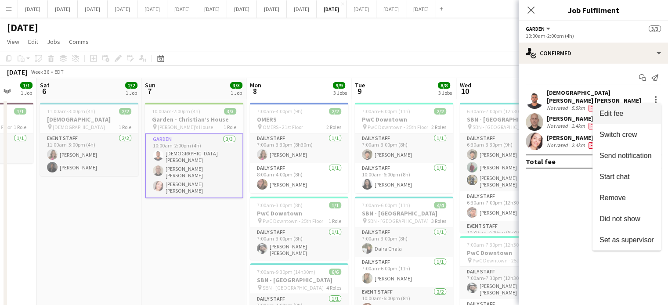
click at [624, 106] on button "Edit fee" at bounding box center [626, 113] width 68 height 21
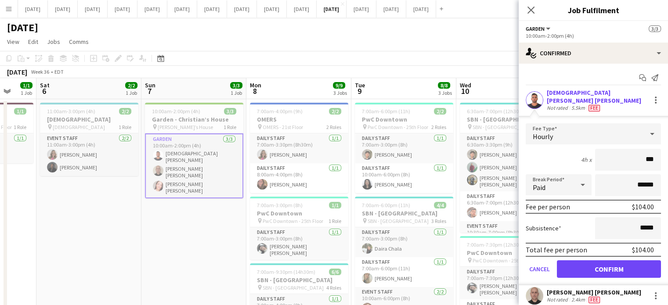
type input "**"
type input "******"
click at [634, 261] on button "Confirm" at bounding box center [609, 269] width 104 height 18
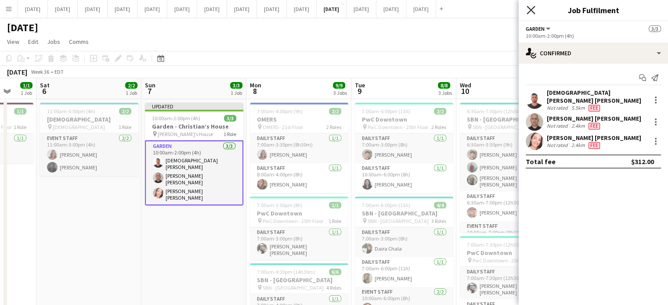
click at [531, 12] on icon "Close pop-in" at bounding box center [530, 10] width 8 height 8
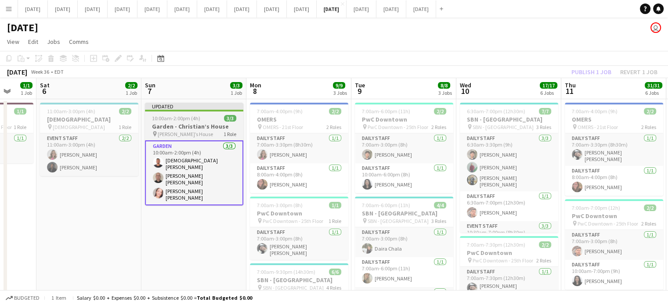
click at [222, 119] on div "10:00am-2:00pm (4h) 3/3" at bounding box center [194, 118] width 98 height 7
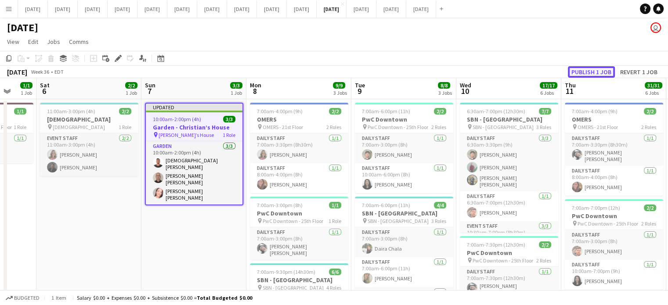
click at [593, 73] on button "Publish 1 job" at bounding box center [590, 71] width 47 height 11
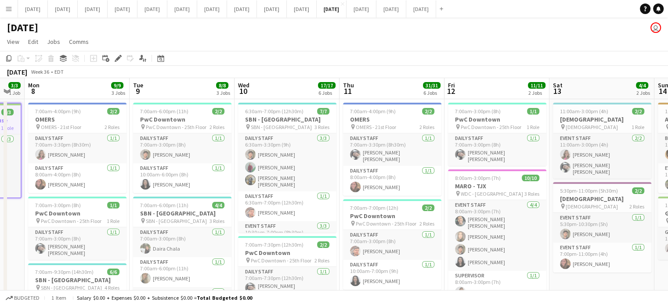
drag, startPoint x: 222, startPoint y: 215, endPoint x: 0, endPoint y: 210, distance: 221.7
drag, startPoint x: 440, startPoint y: 236, endPoint x: 93, endPoint y: 228, distance: 346.8
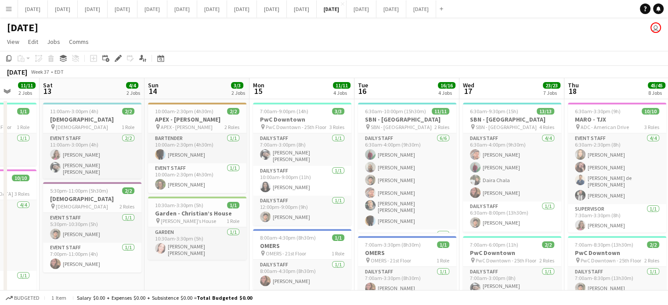
drag, startPoint x: 442, startPoint y: 255, endPoint x: 331, endPoint y: 242, distance: 111.4
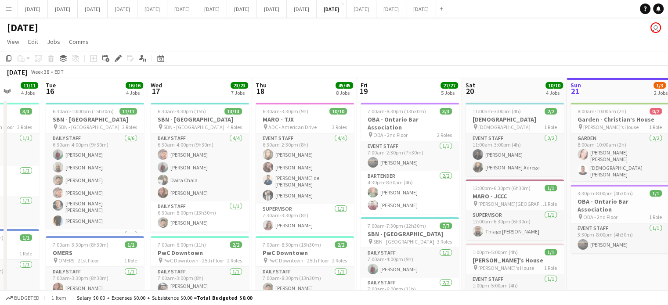
scroll to position [0, 313]
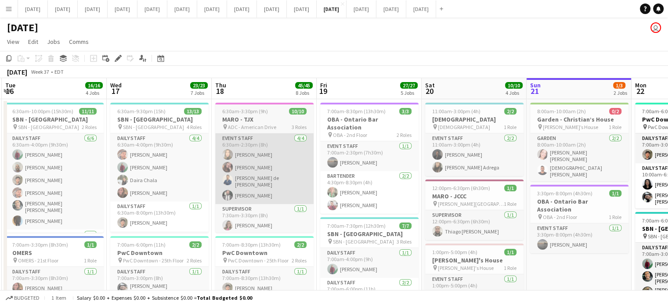
drag, startPoint x: 605, startPoint y: 240, endPoint x: 298, endPoint y: 182, distance: 311.7
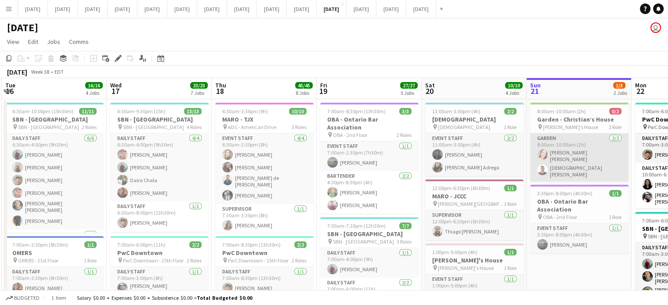
drag, startPoint x: 563, startPoint y: 147, endPoint x: 560, endPoint y: 151, distance: 4.7
click at [563, 147] on app-card-role "Garden 2/2 8:00am-10:00am (2h) ROBERTA AGNES Christian Da Silva Nunes" at bounding box center [579, 157] width 98 height 48
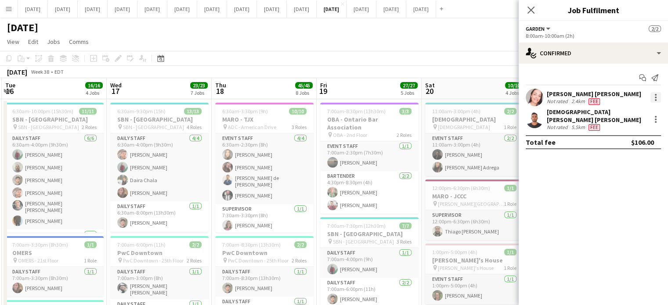
click at [657, 96] on div at bounding box center [655, 97] width 11 height 11
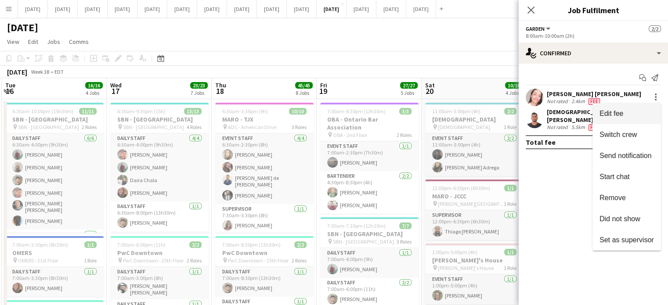
click at [629, 115] on span "Edit fee" at bounding box center [626, 114] width 54 height 8
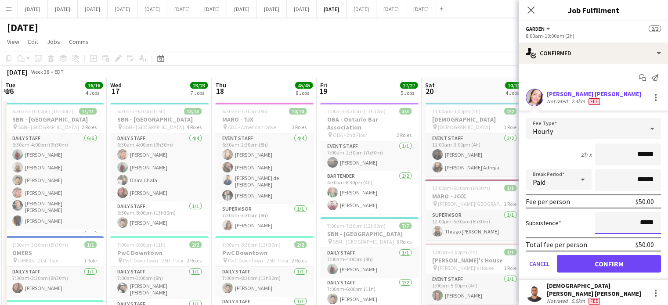
click at [635, 222] on input "*****" at bounding box center [628, 223] width 66 height 22
drag, startPoint x: 646, startPoint y: 219, endPoint x: 624, endPoint y: 221, distance: 21.6
click at [624, 221] on input "*****" at bounding box center [628, 223] width 66 height 22
type input "******"
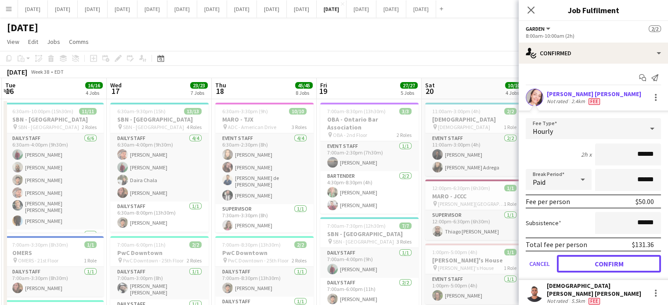
click at [590, 261] on button "Confirm" at bounding box center [609, 264] width 104 height 18
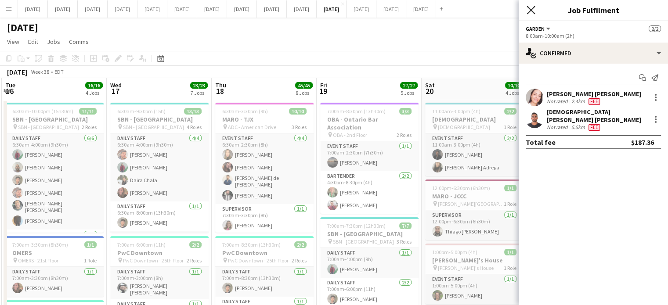
click at [528, 8] on icon at bounding box center [530, 10] width 8 height 8
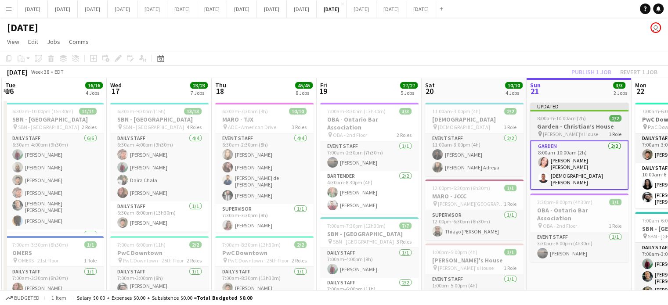
click at [584, 110] on div at bounding box center [579, 111] width 98 height 2
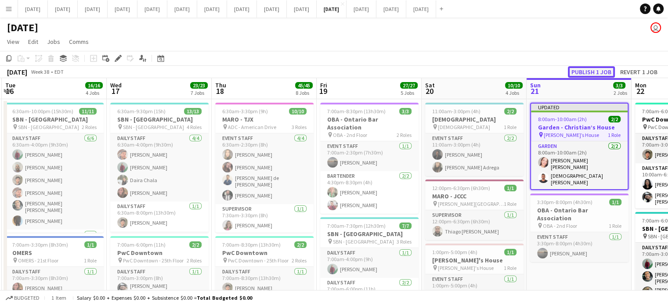
click at [587, 67] on button "Publish 1 job" at bounding box center [590, 71] width 47 height 11
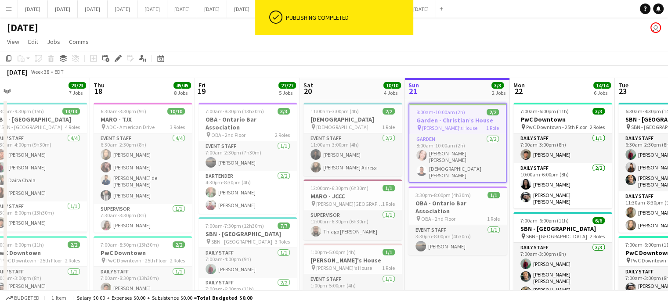
drag, startPoint x: 590, startPoint y: 245, endPoint x: 266, endPoint y: 242, distance: 324.4
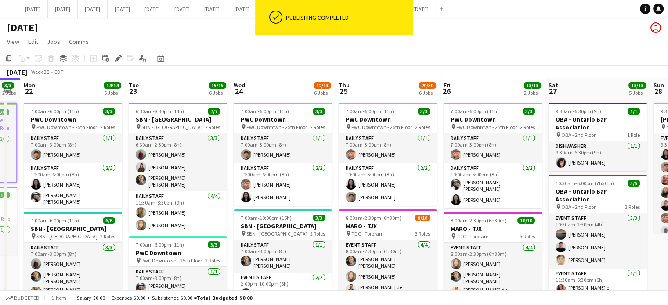
scroll to position [0, 298]
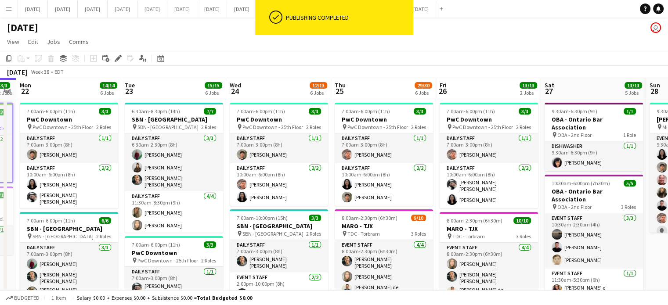
drag, startPoint x: 434, startPoint y: 211, endPoint x: 177, endPoint y: 208, distance: 256.8
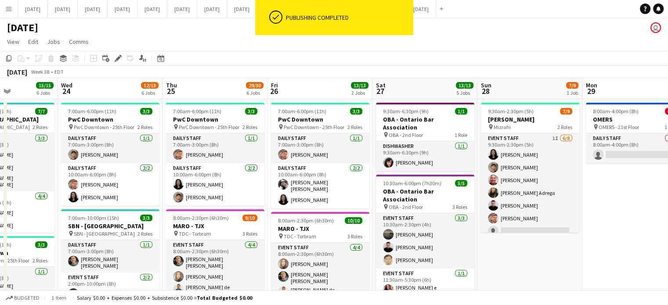
scroll to position [0, 258]
drag, startPoint x: 488, startPoint y: 209, endPoint x: 319, endPoint y: 213, distance: 169.0
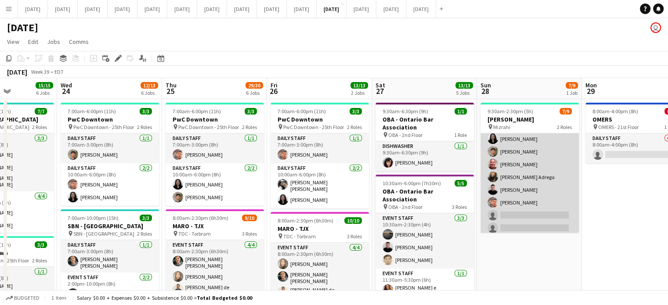
scroll to position [0, 0]
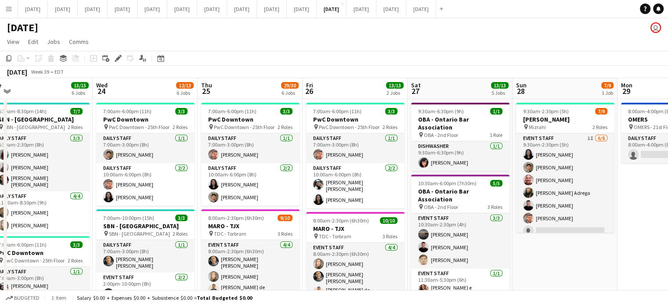
drag, startPoint x: 629, startPoint y: 203, endPoint x: 665, endPoint y: 207, distance: 36.6
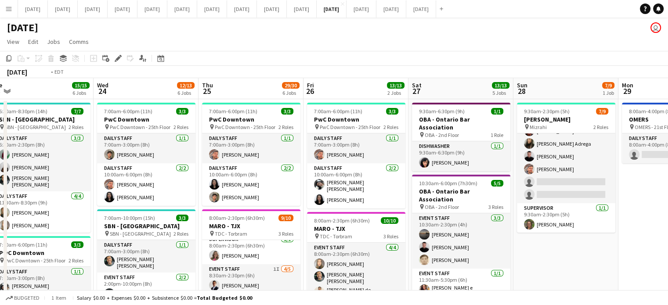
scroll to position [0, 244]
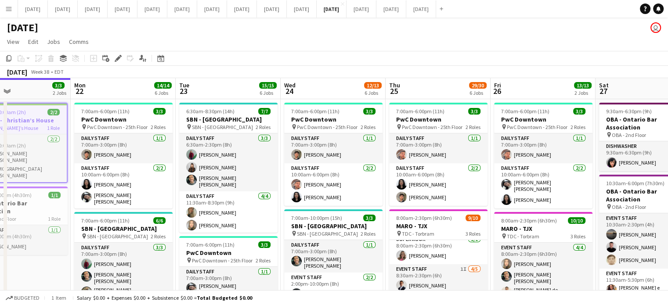
drag, startPoint x: 255, startPoint y: 145, endPoint x: 442, endPoint y: 126, distance: 188.0
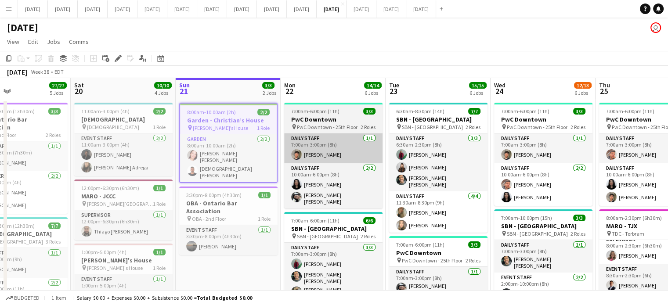
drag, startPoint x: 246, startPoint y: 164, endPoint x: 381, endPoint y: 152, distance: 135.2
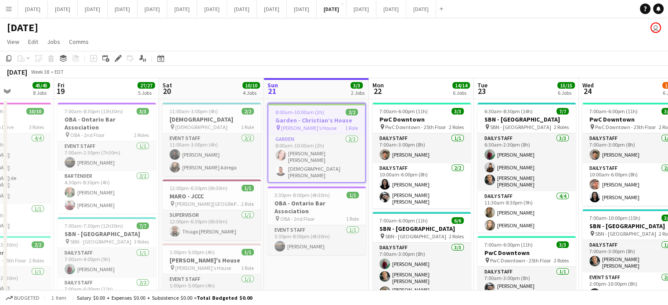
drag, startPoint x: 313, startPoint y: 156, endPoint x: 508, endPoint y: 136, distance: 195.4
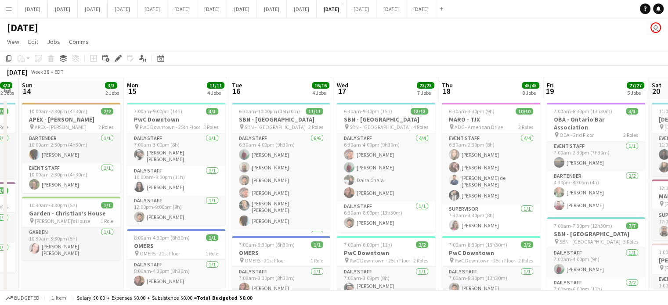
drag, startPoint x: 192, startPoint y: 159, endPoint x: 487, endPoint y: 136, distance: 295.4
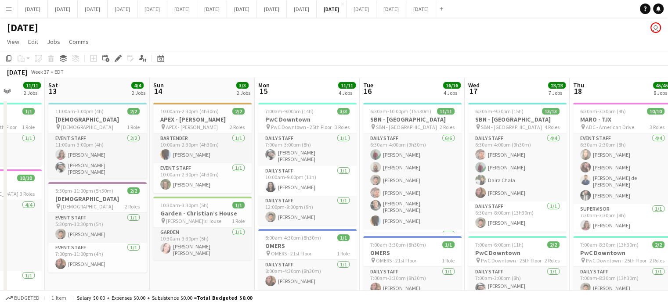
scroll to position [0, 207]
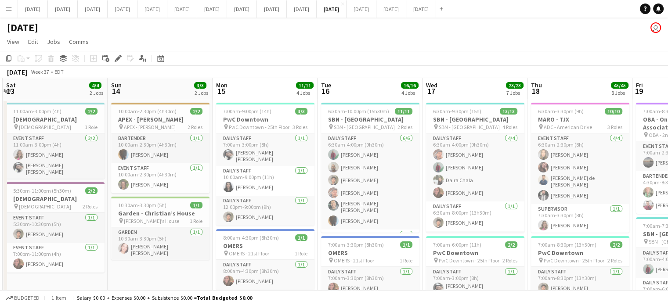
drag, startPoint x: 225, startPoint y: 145, endPoint x: 314, endPoint y: 133, distance: 89.9
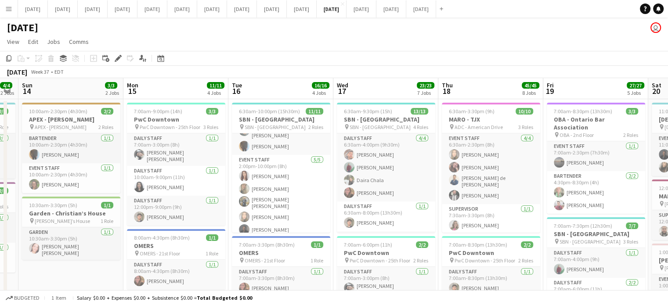
scroll to position [0, 305]
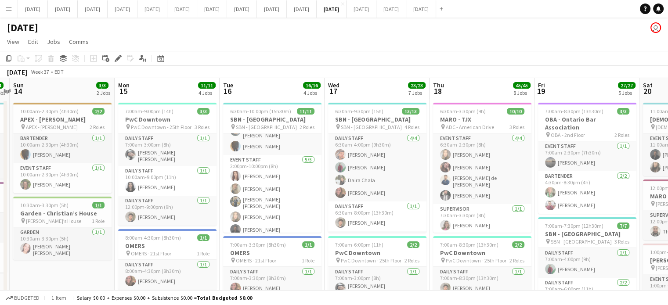
drag, startPoint x: 418, startPoint y: 194, endPoint x: 321, endPoint y: 199, distance: 97.6
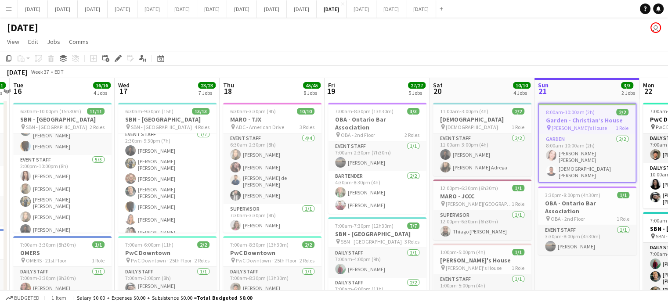
scroll to position [0, 312]
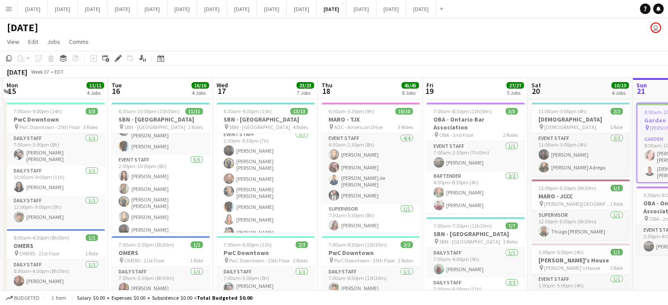
drag, startPoint x: 439, startPoint y: 187, endPoint x: 327, endPoint y: 180, distance: 111.7
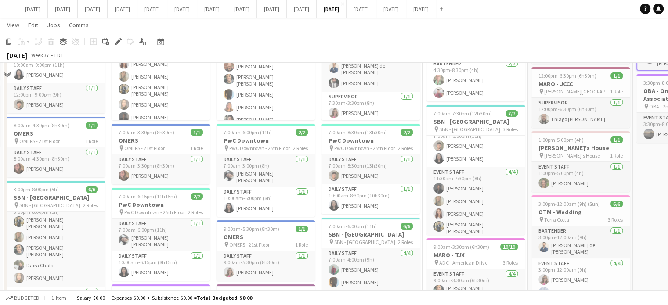
scroll to position [44, 0]
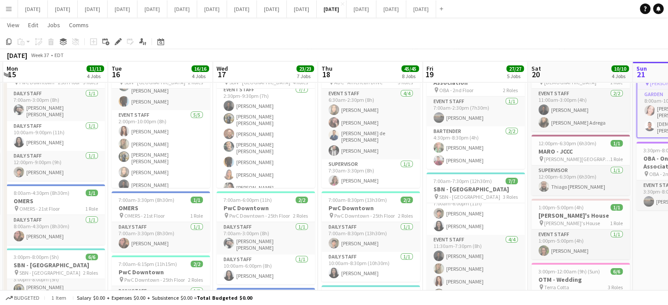
click at [14, 3] on button "Menu" at bounding box center [9, 9] width 18 height 18
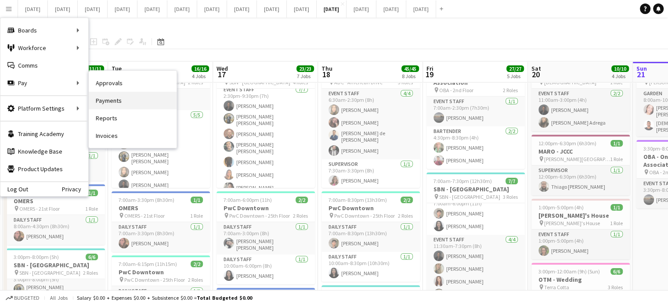
click at [119, 101] on link "Payments" at bounding box center [133, 101] width 88 height 18
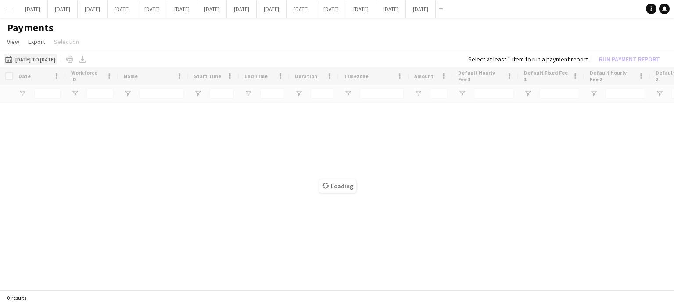
click at [57, 59] on button "31-05-2025 to 29-06-2025 31-05-2025 to 29-06-2025" at bounding box center [31, 59] width 54 height 11
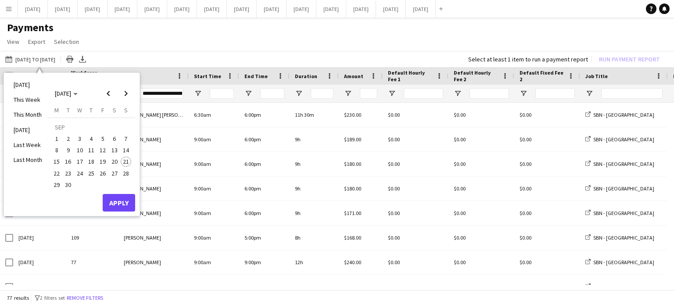
click at [56, 136] on span "1" at bounding box center [56, 138] width 11 height 11
click at [71, 180] on span "30" at bounding box center [68, 185] width 11 height 11
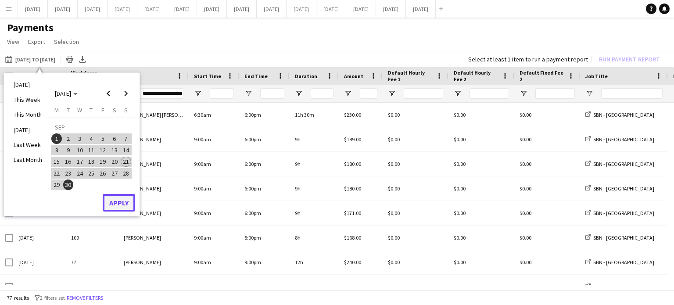
click at [125, 205] on button "Apply" at bounding box center [119, 203] width 32 height 18
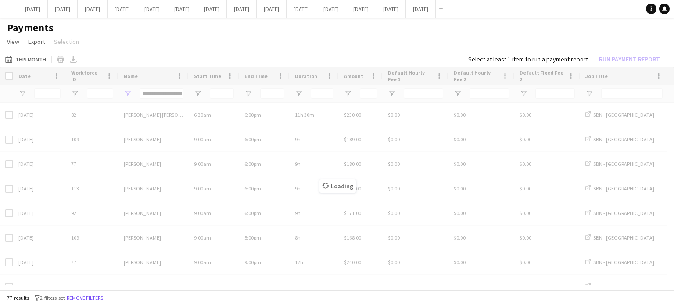
type input "**********"
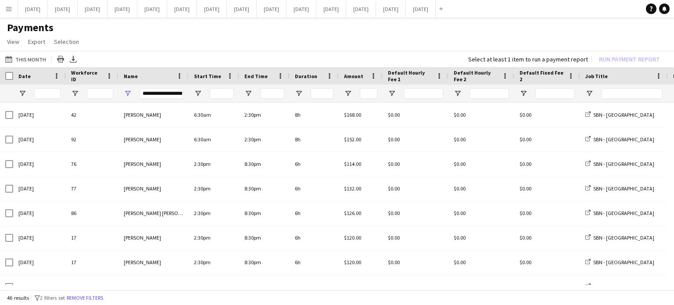
click at [162, 93] on div "**********" at bounding box center [162, 93] width 44 height 11
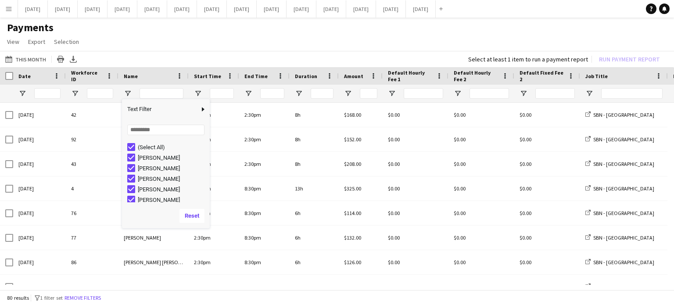
click at [183, 42] on app-page-menu "View Customise view Customise filters Reset Filters Reset View Reset All Export…" at bounding box center [337, 42] width 674 height 17
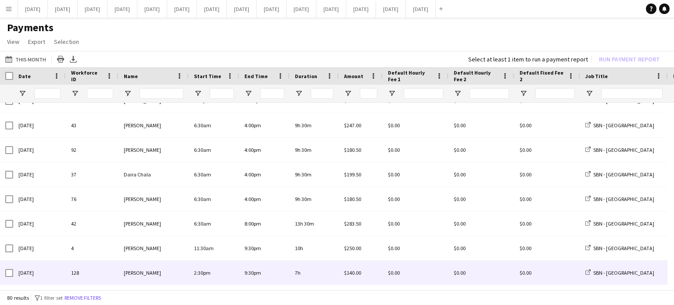
scroll to position [1536, 0]
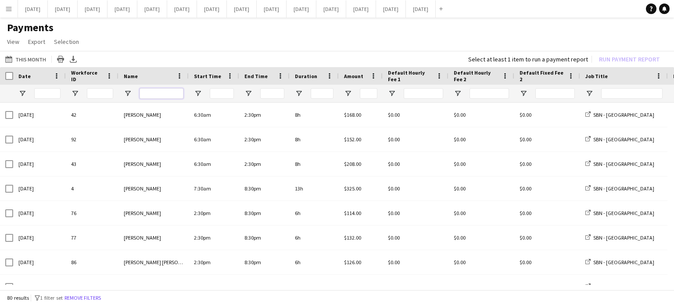
click at [158, 93] on input "Name Filter Input" at bounding box center [162, 93] width 44 height 11
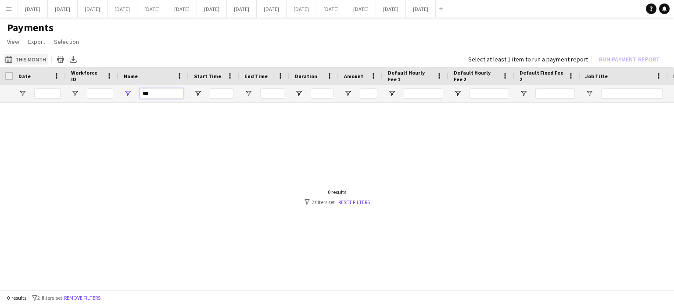
type input "***"
click at [24, 59] on button "31-05-2025 to 29-06-2025 This Month" at bounding box center [26, 59] width 44 height 11
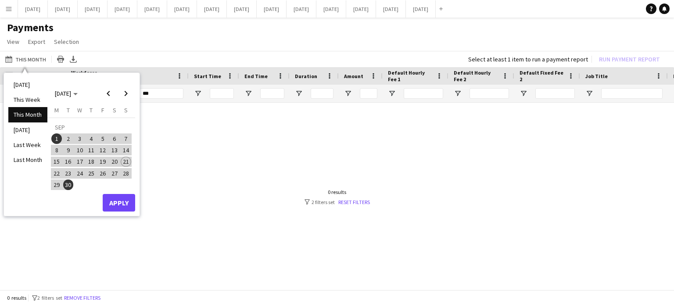
click at [70, 173] on span "23" at bounding box center [68, 173] width 11 height 11
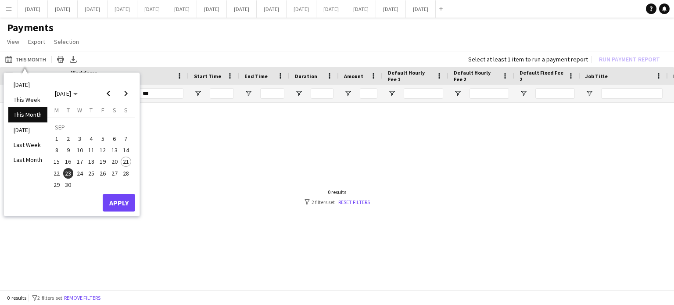
click at [57, 140] on span "1" at bounding box center [56, 138] width 11 height 11
click at [69, 173] on span "23" at bounding box center [68, 173] width 11 height 11
click at [57, 139] on span "1" at bounding box center [56, 138] width 11 height 11
click at [68, 173] on span "23" at bounding box center [68, 173] width 11 height 11
click at [56, 134] on span "1" at bounding box center [56, 138] width 11 height 11
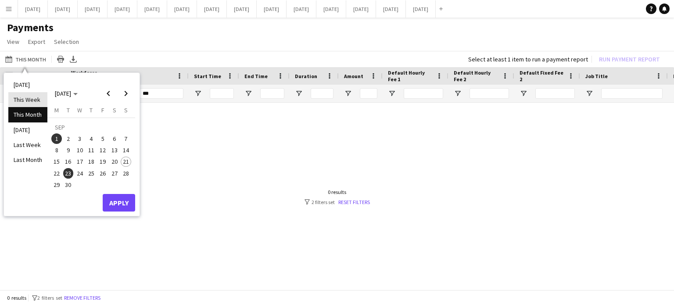
click at [37, 105] on li "This Week" at bounding box center [27, 99] width 39 height 15
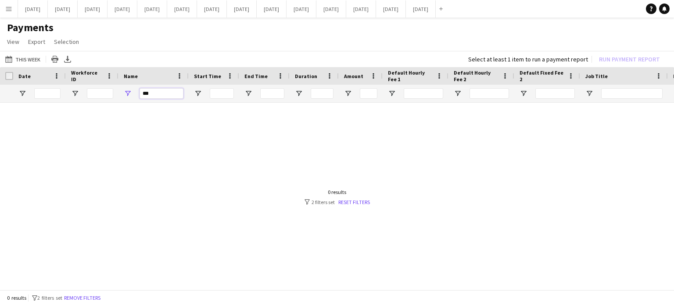
drag, startPoint x: 147, startPoint y: 96, endPoint x: 107, endPoint y: 97, distance: 40.4
click at [107, 97] on div "***" at bounding box center [483, 94] width 966 height 18
click at [35, 55] on button "This Week This Week" at bounding box center [23, 59] width 39 height 11
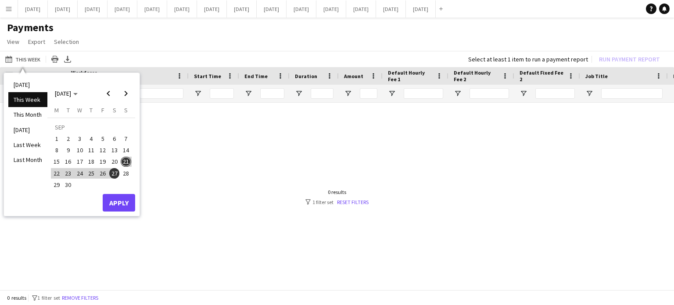
click at [57, 135] on span "1" at bounding box center [56, 138] width 11 height 11
click at [128, 161] on span "21" at bounding box center [126, 162] width 11 height 11
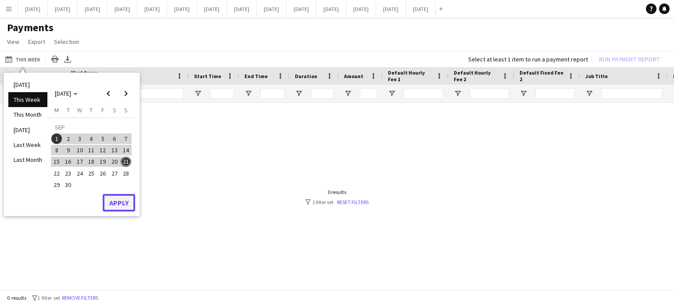
click at [118, 194] on button "Apply" at bounding box center [119, 203] width 32 height 18
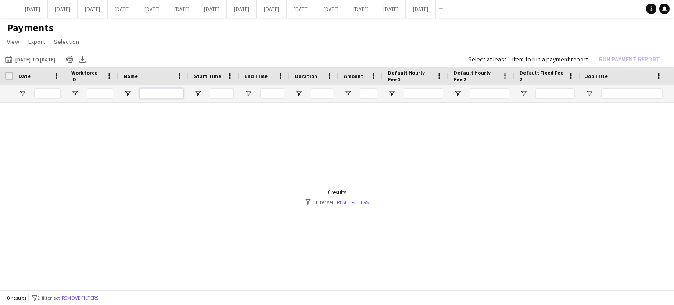
click at [155, 92] on input "Name Filter Input" at bounding box center [162, 93] width 44 height 11
type input "********"
click at [11, 11] on app-icon "Menu" at bounding box center [8, 8] width 7 height 7
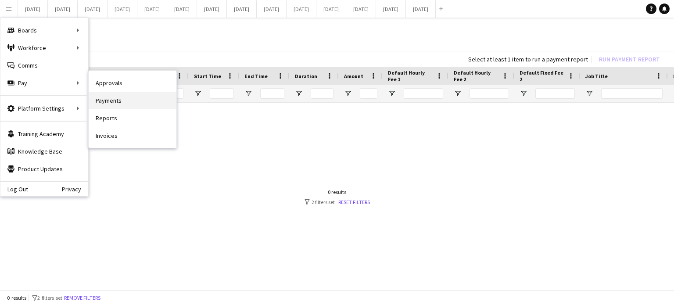
click at [117, 98] on link "Payments" at bounding box center [133, 101] width 88 height 18
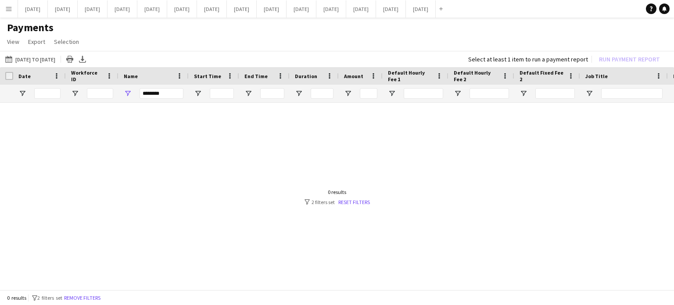
click at [11, 8] on app-icon "Menu" at bounding box center [8, 8] width 7 height 7
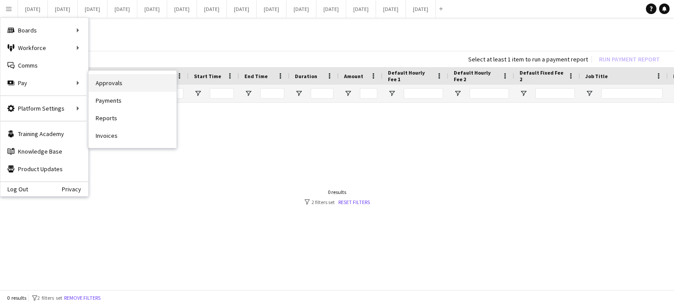
click at [111, 84] on link "Approvals" at bounding box center [133, 83] width 88 height 18
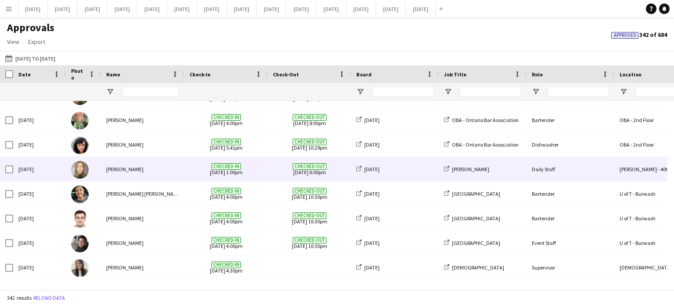
scroll to position [307, 0]
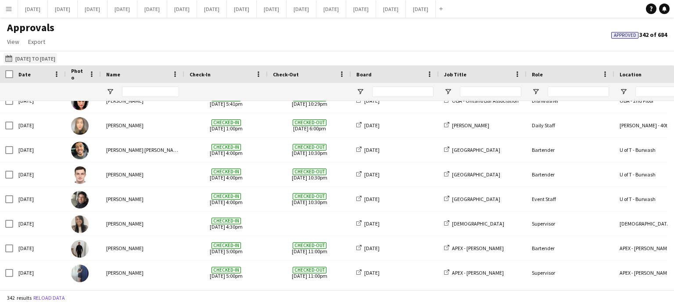
click at [33, 54] on button "[DATE] to [DATE] [DATE] to [DATE]" at bounding box center [31, 58] width 54 height 11
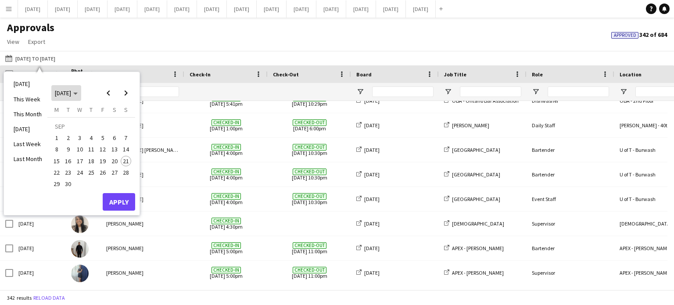
click at [60, 92] on span "[DATE]" at bounding box center [63, 93] width 16 height 8
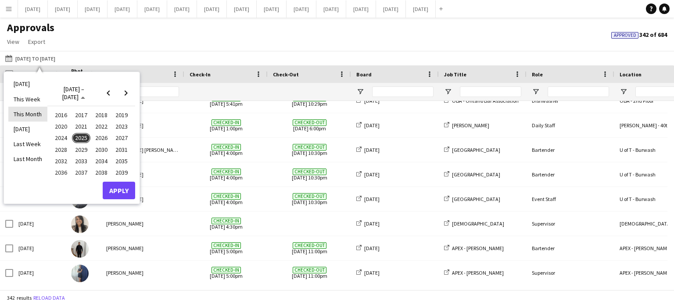
click at [35, 112] on li "This Month" at bounding box center [27, 114] width 39 height 15
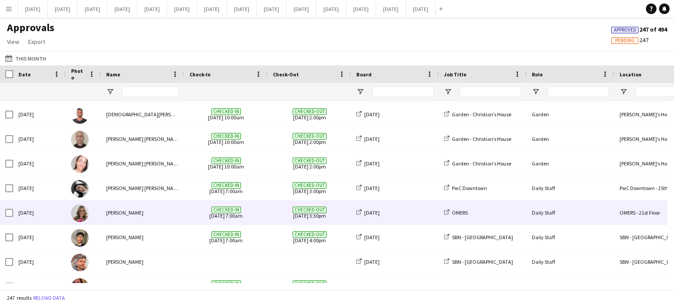
scroll to position [702, 0]
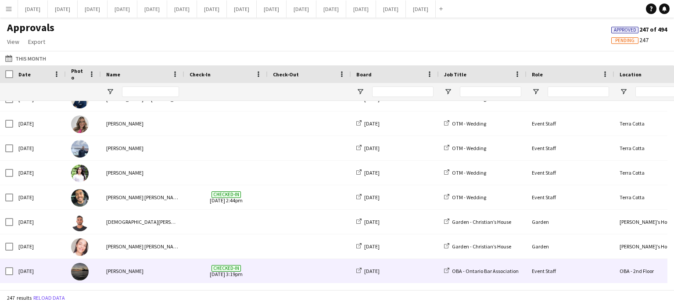
click at [287, 269] on span at bounding box center [309, 271] width 73 height 24
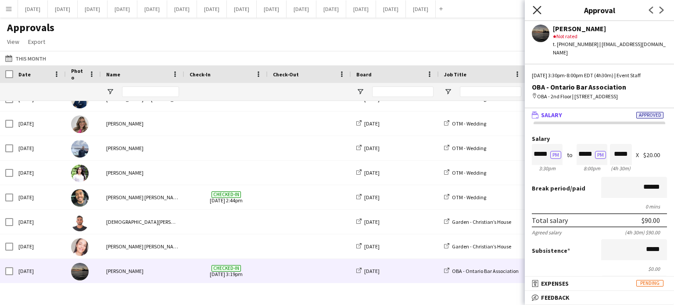
click at [535, 6] on icon "Close pop-in" at bounding box center [537, 10] width 8 height 8
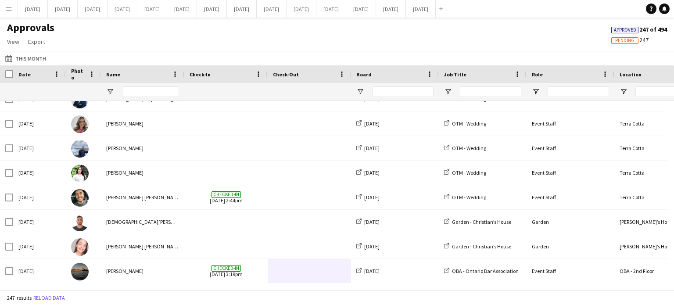
click at [12, 11] on app-icon "Menu" at bounding box center [8, 8] width 7 height 7
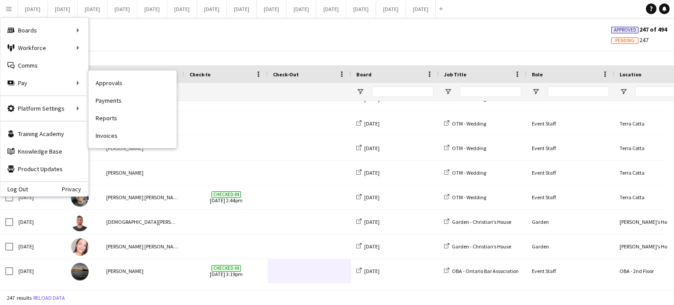
click at [128, 103] on link "Payments" at bounding box center [133, 101] width 88 height 18
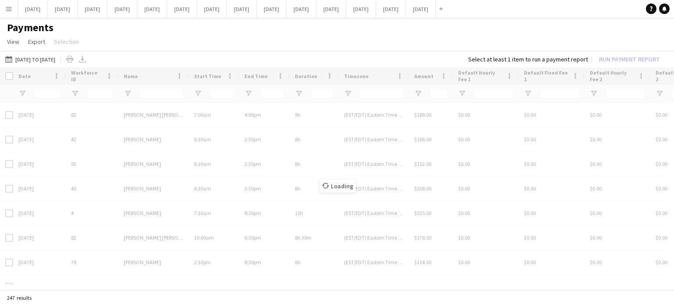
type input "********"
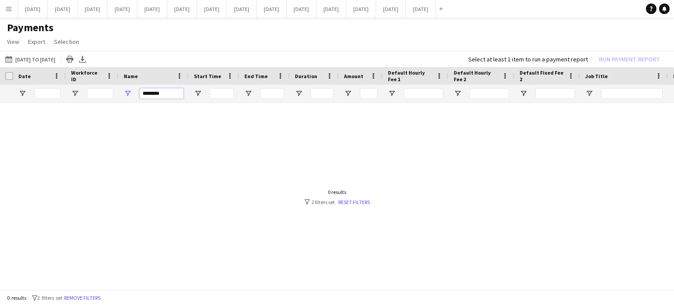
drag, startPoint x: 172, startPoint y: 94, endPoint x: 102, endPoint y: 96, distance: 70.2
click at [102, 96] on div "********" at bounding box center [483, 94] width 966 height 18
click at [128, 91] on span "Open Filter Menu" at bounding box center [128, 94] width 8 height 8
type input "***"
click at [157, 42] on app-page-menu "View Customise view Customise filters Reset Filters Reset View Reset All Export…" at bounding box center [337, 42] width 674 height 17
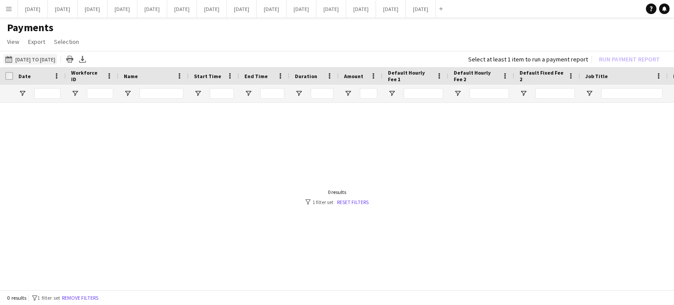
click at [57, 59] on button "[DATE] to [DATE] [DATE] to [DATE]" at bounding box center [31, 59] width 54 height 11
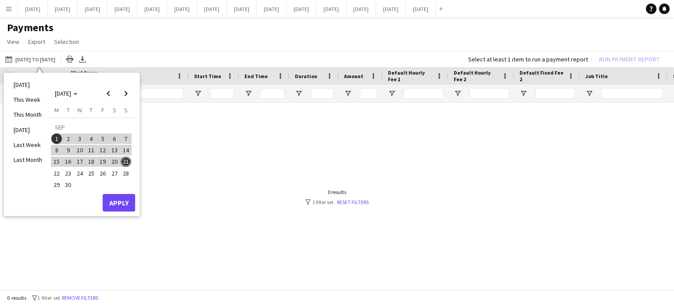
click at [108, 148] on button "13" at bounding box center [113, 149] width 11 height 11
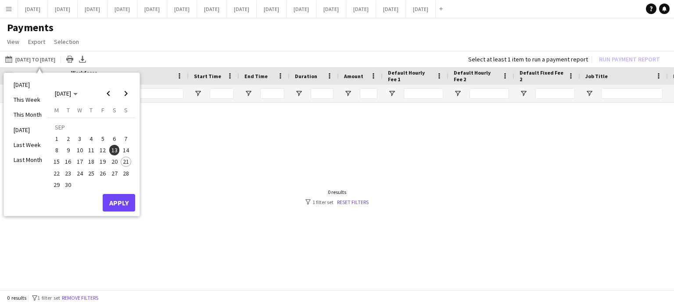
click at [51, 134] on button "1" at bounding box center [56, 138] width 11 height 11
click at [99, 148] on span "12" at bounding box center [102, 150] width 11 height 11
click at [54, 137] on span "1" at bounding box center [56, 138] width 11 height 11
click at [101, 150] on span "12" at bounding box center [102, 150] width 11 height 11
click at [101, 122] on td "SEP" at bounding box center [91, 126] width 81 height 11
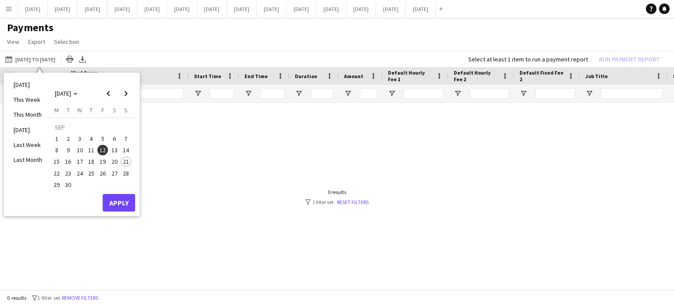
click at [57, 136] on span "1" at bounding box center [56, 138] width 11 height 11
click at [126, 162] on span "21" at bounding box center [126, 162] width 11 height 11
click at [60, 137] on span "1" at bounding box center [56, 138] width 11 height 11
click at [121, 197] on button "Apply" at bounding box center [119, 203] width 32 height 18
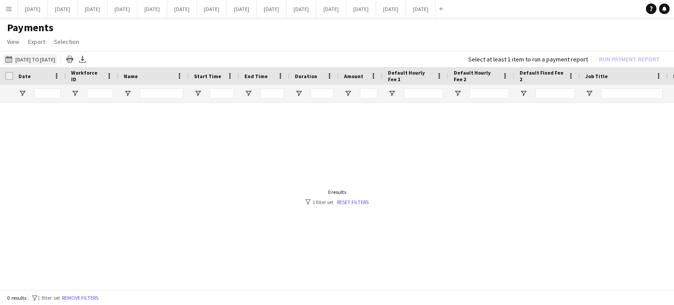
click at [57, 61] on button "[DATE] to [DATE] [DATE] to [DATE]" at bounding box center [31, 59] width 54 height 11
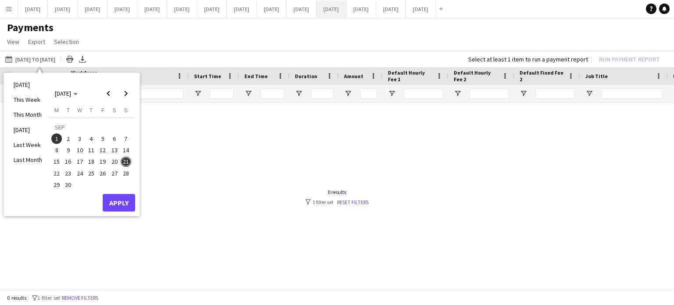
click at [346, 9] on button "[DATE] Close" at bounding box center [331, 8] width 30 height 17
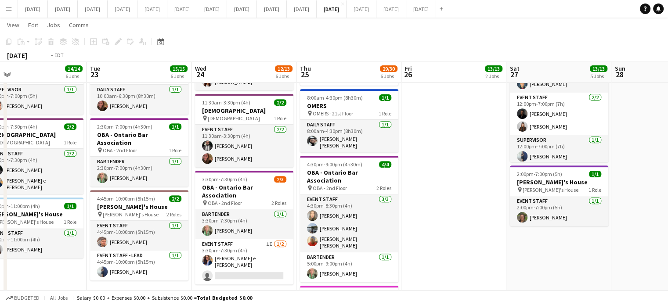
drag, startPoint x: 632, startPoint y: 163, endPoint x: 397, endPoint y: 170, distance: 235.3
click at [396, 171] on app-calendar-viewport "Thu 18 45/45 8 Jobs Fri 19 27/27 5 Jobs Sat 20 10/10 4 Jobs Sun 21 3/3 2 Jobs M…" at bounding box center [334, 170] width 668 height 981
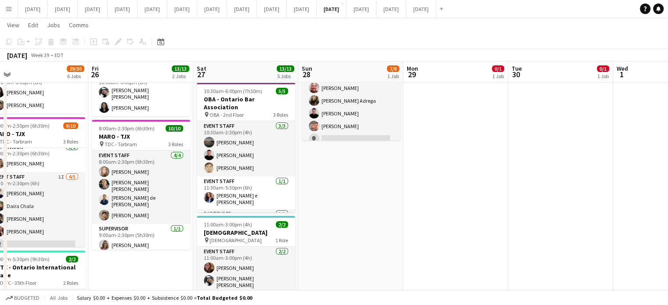
drag, startPoint x: 634, startPoint y: 190, endPoint x: 327, endPoint y: 204, distance: 306.7
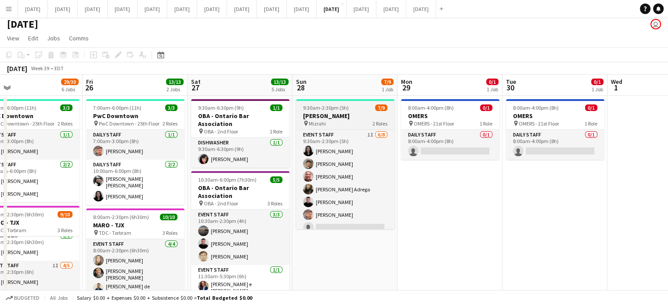
click at [363, 111] on app-job-card "9:30am-2:30pm (5h) 7/9 [PERSON_NAME] pin Mizrahi 2 Roles Event Staff 1I [DATE] …" at bounding box center [345, 164] width 98 height 130
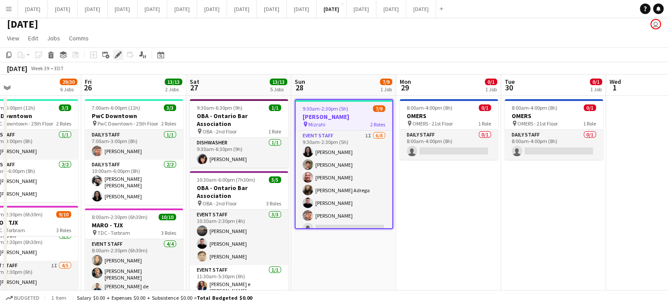
click at [117, 53] on icon "Edit" at bounding box center [118, 54] width 7 height 7
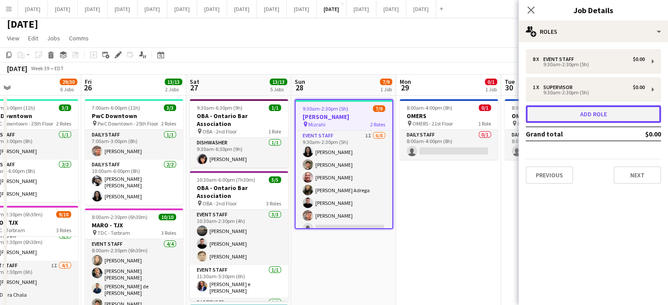
click at [583, 112] on button "Add role" at bounding box center [592, 114] width 135 height 18
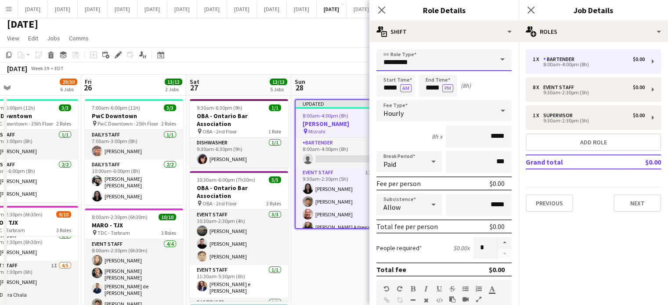
click at [455, 60] on input "*********" at bounding box center [443, 60] width 135 height 22
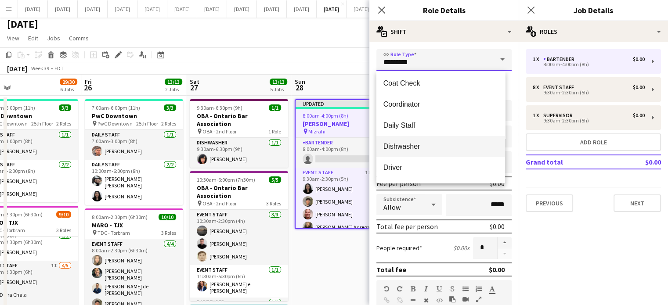
scroll to position [88, 0]
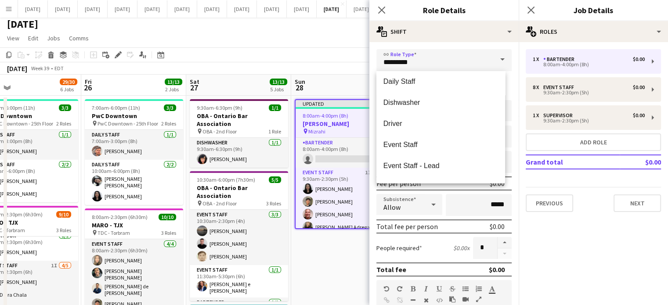
click at [423, 145] on span "Event Staff" at bounding box center [440, 144] width 115 height 8
type input "**********"
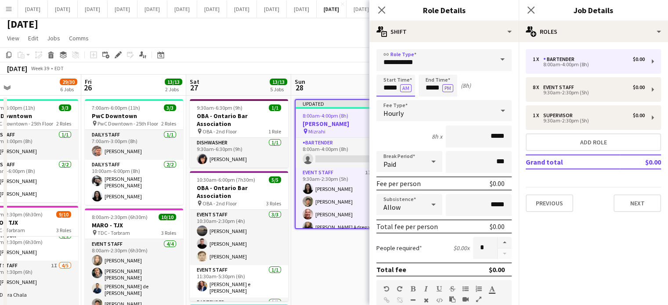
click at [388, 92] on input "*****" at bounding box center [395, 86] width 39 height 22
click at [385, 73] on div at bounding box center [387, 70] width 18 height 9
type input "*****"
click at [385, 73] on div at bounding box center [387, 70] width 18 height 9
click at [428, 87] on input "*****" at bounding box center [437, 86] width 39 height 22
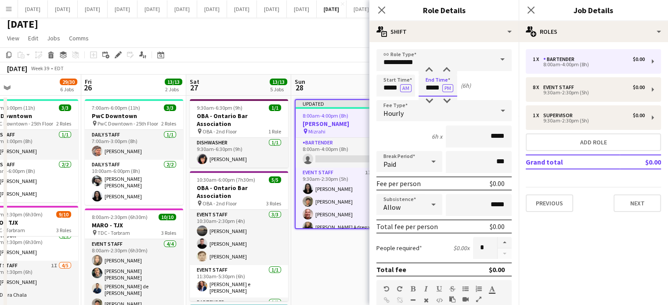
click at [429, 94] on input "*****" at bounding box center [437, 86] width 39 height 22
click at [430, 98] on div at bounding box center [429, 101] width 18 height 9
click at [444, 71] on div at bounding box center [447, 70] width 18 height 9
type input "*****"
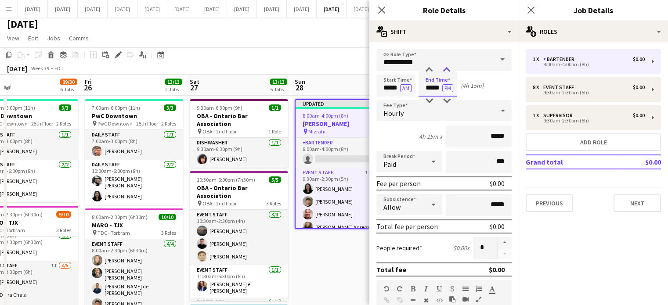
click at [444, 71] on div at bounding box center [447, 70] width 18 height 9
click at [505, 241] on form "**********" at bounding box center [443, 309] width 149 height 520
click at [499, 242] on button "button" at bounding box center [504, 242] width 14 height 11
click at [498, 241] on button "button" at bounding box center [504, 242] width 14 height 11
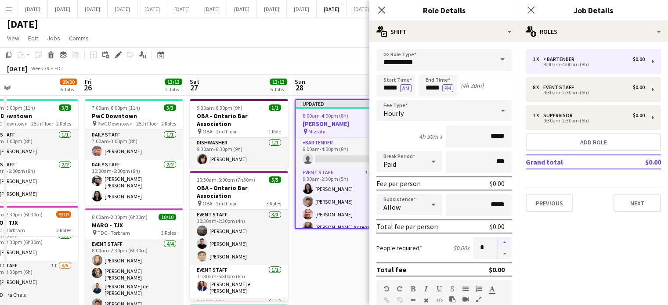
type input "*"
click at [385, 9] on icon "Close pop-in" at bounding box center [381, 10] width 8 height 8
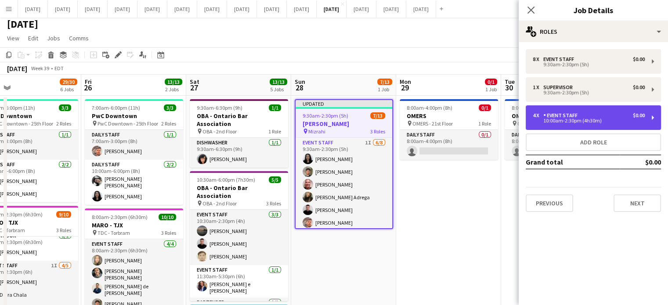
click at [561, 127] on div "4 x Event Staff $0.00 10:00am-2:30pm (4h30m)" at bounding box center [592, 117] width 135 height 25
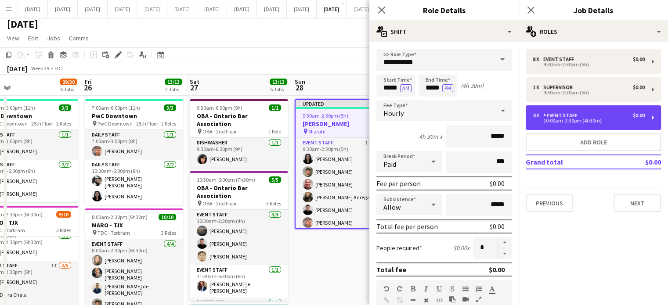
scroll to position [176, 0]
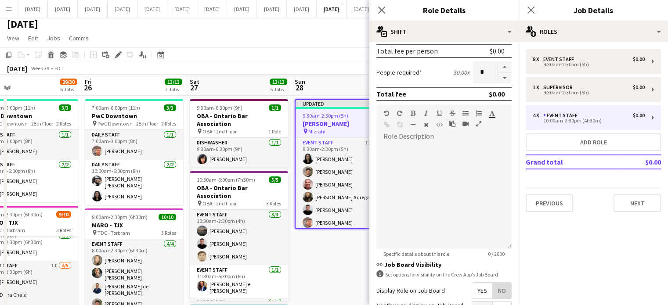
click at [500, 284] on span "No" at bounding box center [501, 291] width 18 height 16
click at [384, 10] on icon "Close pop-in" at bounding box center [381, 10] width 8 height 8
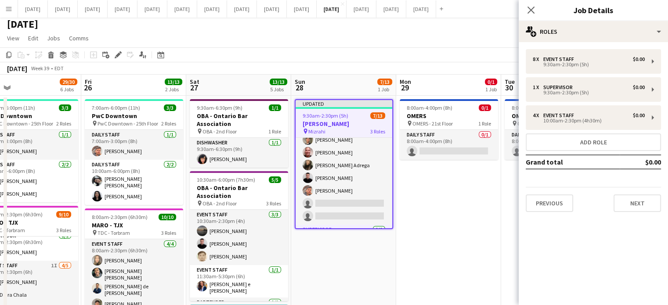
scroll to position [0, 0]
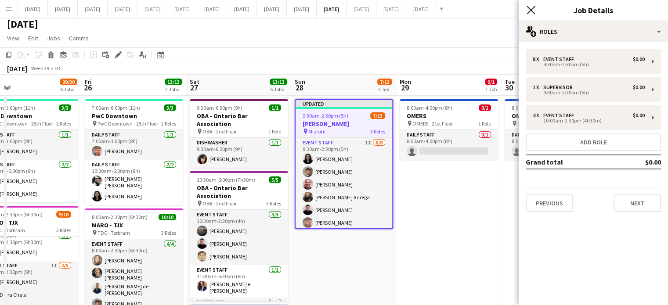
click at [528, 12] on icon at bounding box center [530, 10] width 8 height 8
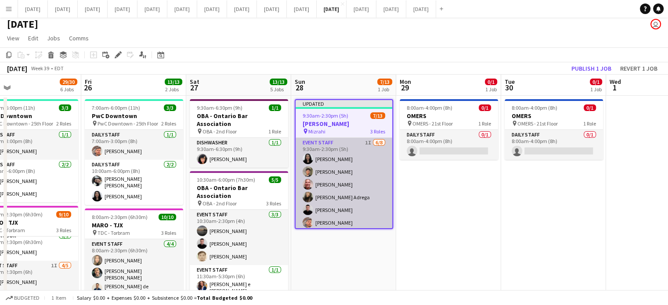
click at [368, 180] on app-card-role "Event Staff 1I [DATE] 9:30am-2:30pm (5h) [PERSON_NAME] Sanchetta [PERSON_NAME] …" at bounding box center [343, 197] width 97 height 119
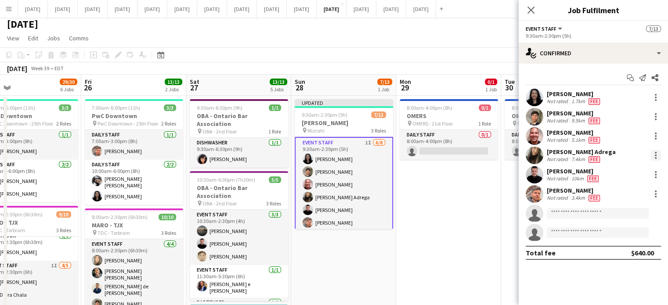
click at [654, 156] on div at bounding box center [655, 155] width 11 height 11
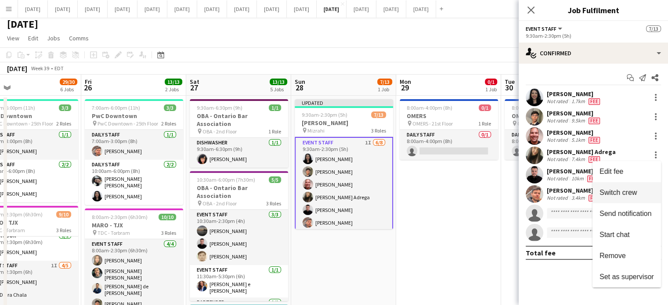
click at [637, 192] on span "Switch crew" at bounding box center [626, 193] width 54 height 8
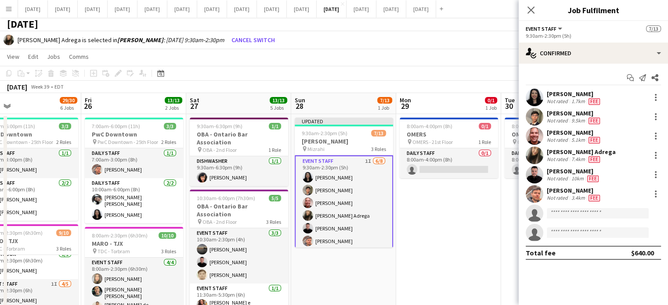
scroll to position [88, 0]
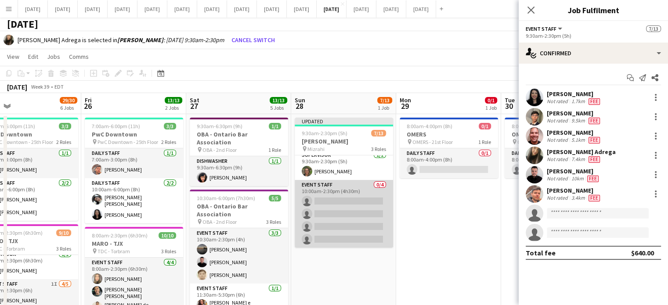
click at [376, 186] on app-card-role "Event Staff 0/4 10:00am-2:30pm (4h30m) single-neutral-actions single-neutral-ac…" at bounding box center [343, 214] width 98 height 68
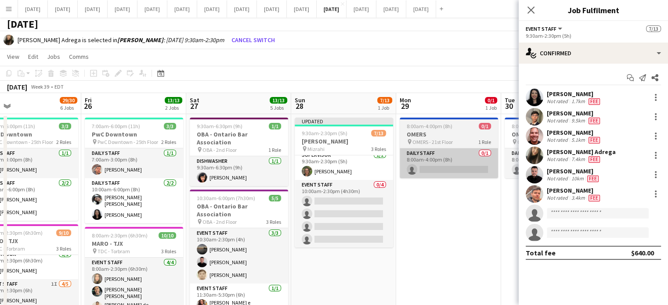
scroll to position [125, 0]
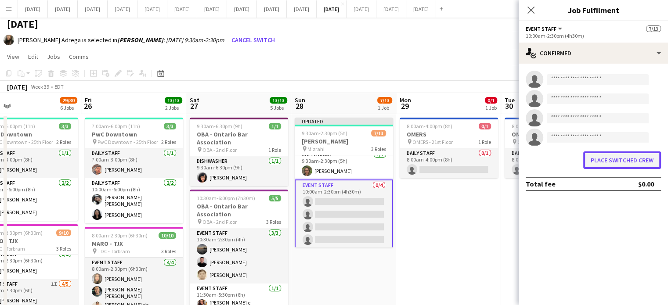
click at [646, 159] on button "Place switched crew" at bounding box center [622, 160] width 78 height 18
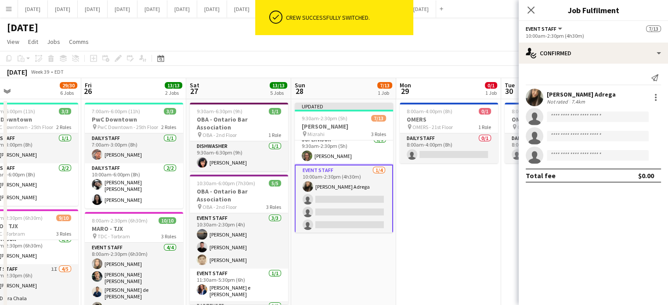
scroll to position [4, 0]
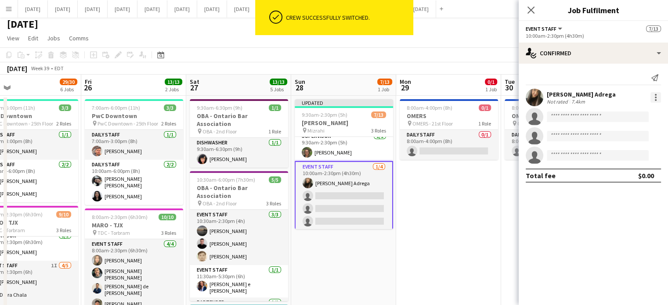
click at [655, 101] on div at bounding box center [655, 97] width 11 height 11
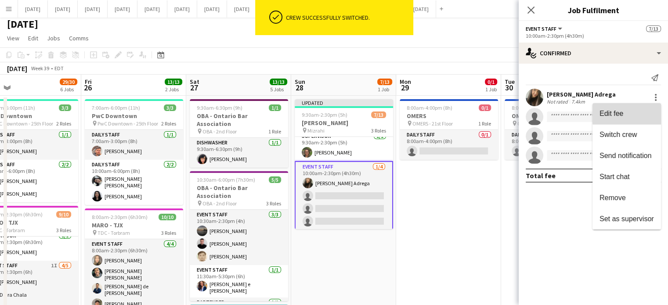
click at [636, 111] on span "Edit fee" at bounding box center [626, 114] width 54 height 8
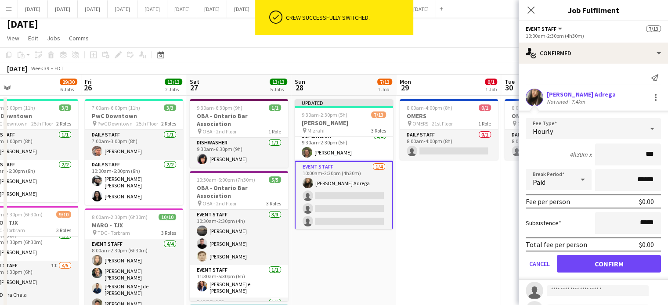
type input "**"
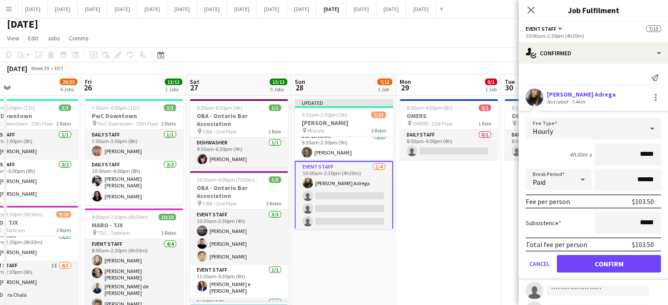
type input "******"
click at [594, 271] on button "Confirm" at bounding box center [609, 264] width 104 height 18
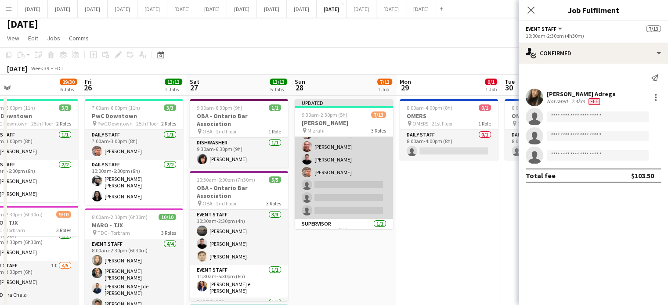
click at [357, 158] on app-card-role "Event Staff 1I [DATE] 9:30am-2:30pm (5h) [PERSON_NAME] Sanchetta [PERSON_NAME] …" at bounding box center [343, 159] width 98 height 119
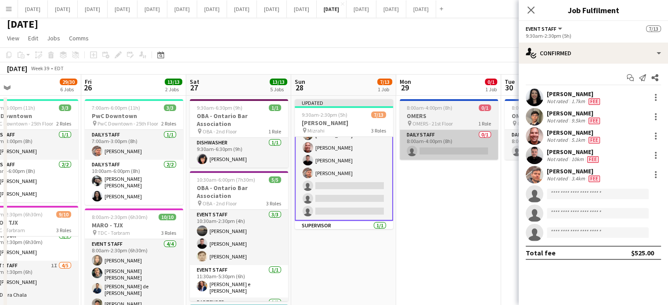
scroll to position [37, 0]
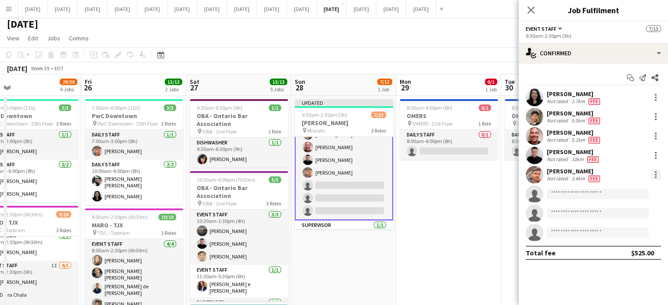
click at [657, 172] on div at bounding box center [655, 174] width 11 height 11
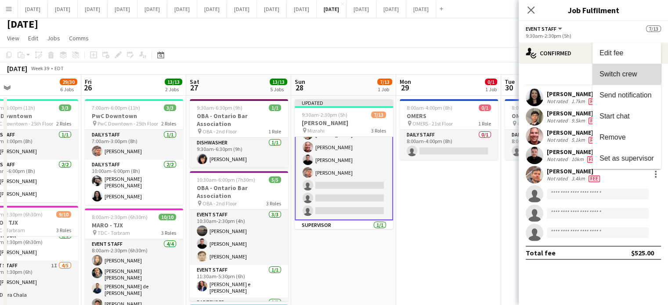
click at [624, 72] on span "Switch crew" at bounding box center [617, 73] width 37 height 7
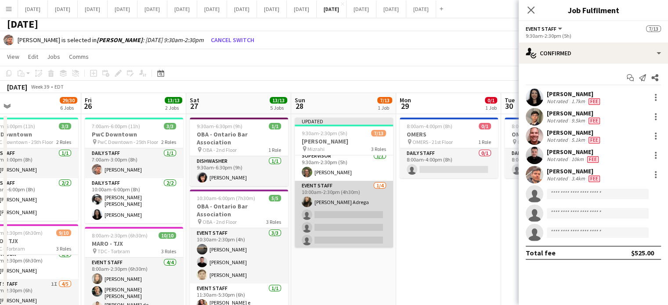
click at [370, 190] on app-card-role "Event Staff [DATE] 10:00am-2:30pm (4h30m) [PERSON_NAME] single-neutral-actions …" at bounding box center [343, 215] width 98 height 68
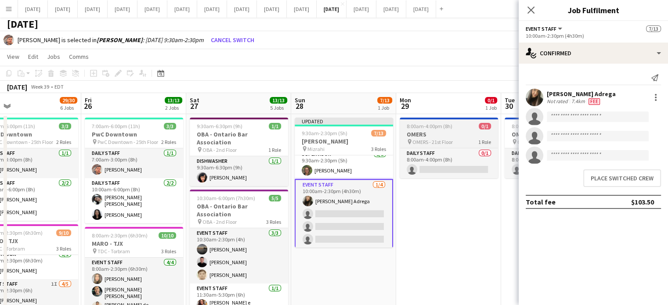
scroll to position [124, 0]
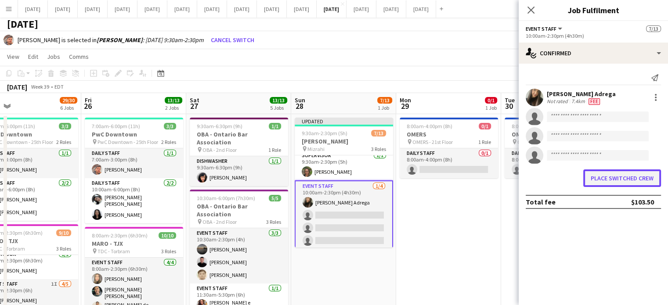
click at [621, 177] on button "Place switched crew" at bounding box center [622, 178] width 78 height 18
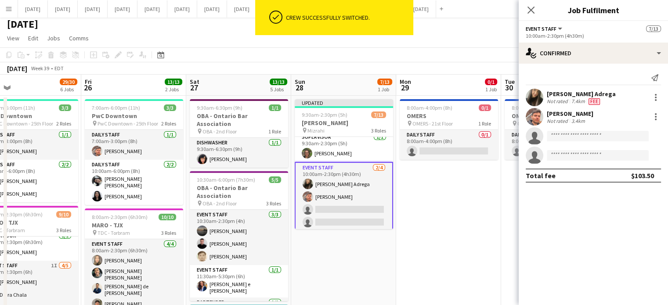
scroll to position [4, 0]
click at [654, 114] on div at bounding box center [655, 116] width 11 height 11
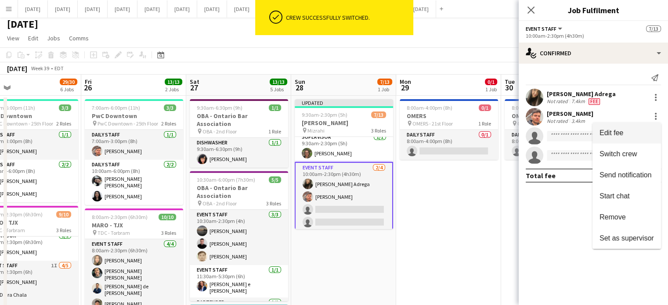
click at [618, 134] on span "Edit fee" at bounding box center [611, 132] width 24 height 7
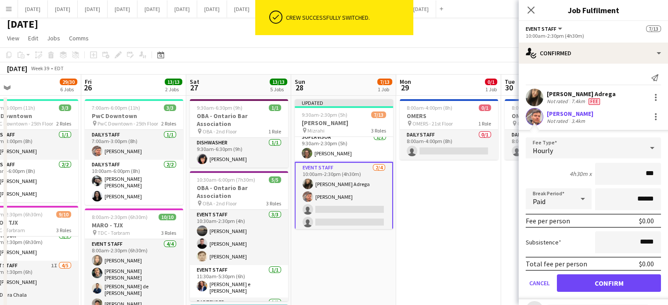
type input "**"
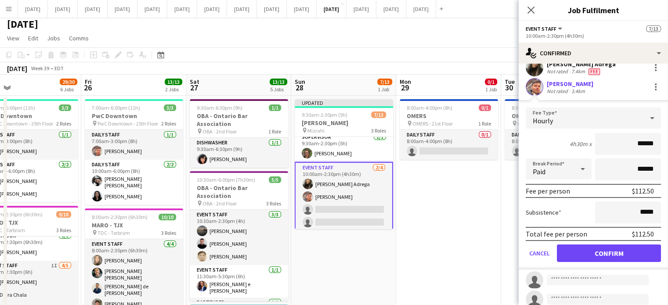
scroll to position [44, 0]
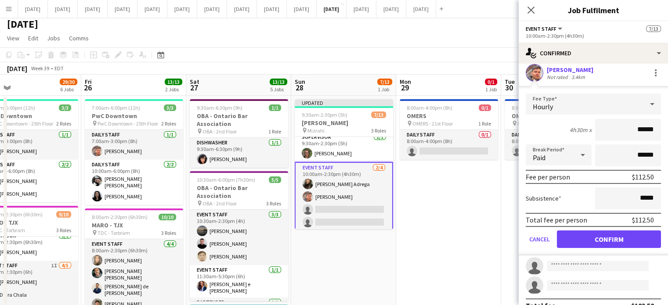
type input "******"
click at [636, 238] on button "Confirm" at bounding box center [609, 239] width 104 height 18
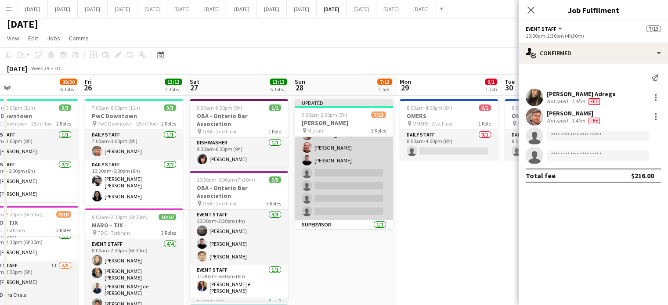
scroll to position [0, 0]
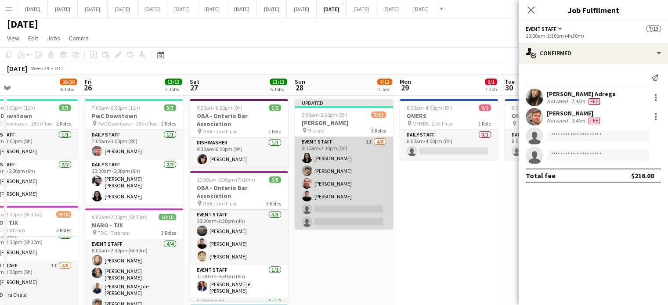
click at [361, 170] on app-card-role "Event Staff 1I [DATE] 9:30am-2:30pm (5h) [PERSON_NAME] Sanchetta [PERSON_NAME] …" at bounding box center [343, 196] width 98 height 119
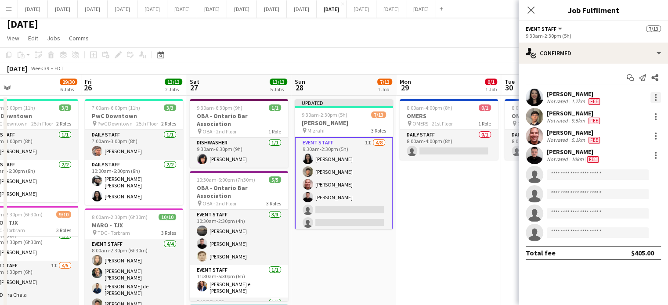
click at [654, 98] on div at bounding box center [655, 97] width 11 height 11
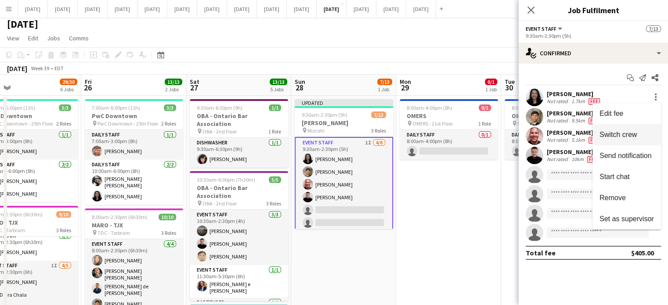
click at [629, 135] on span "Switch crew" at bounding box center [617, 134] width 37 height 7
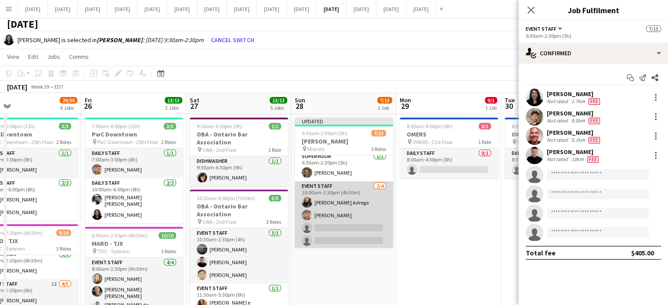
scroll to position [126, 0]
click at [355, 205] on app-card-role "Event Staff [DATE] 10:00am-2:30pm (4h30m) [PERSON_NAME] [PERSON_NAME] single-ne…" at bounding box center [343, 214] width 98 height 68
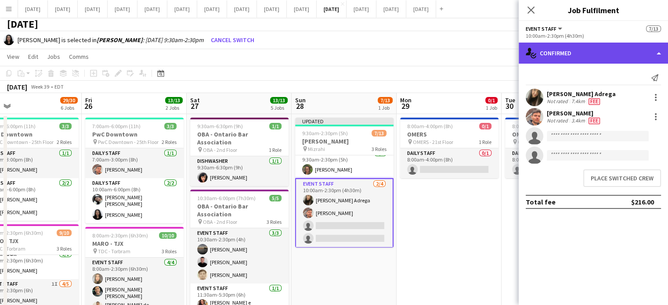
click at [568, 61] on div "single-neutral-actions-check-2 Confirmed" at bounding box center [592, 53] width 149 height 21
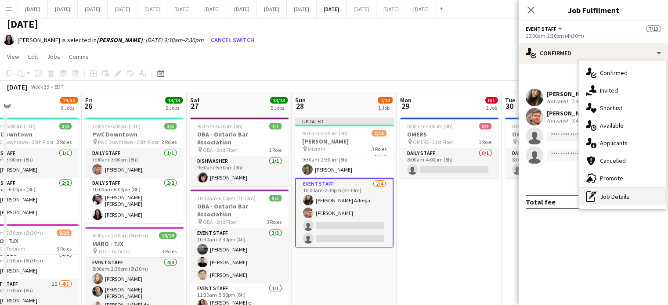
click at [623, 200] on div "pen-write Job Details" at bounding box center [621, 197] width 87 height 18
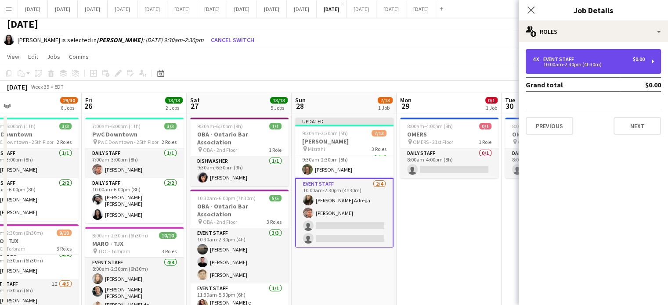
click at [553, 65] on div "10:00am-2:30pm (4h30m)" at bounding box center [588, 64] width 112 height 4
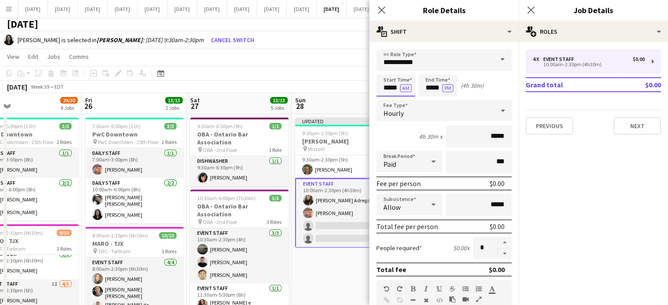
click at [391, 83] on input "*****" at bounding box center [395, 86] width 39 height 22
type input "*****"
click at [384, 102] on div at bounding box center [387, 101] width 18 height 9
click at [386, 11] on app-icon "Close pop-in" at bounding box center [381, 10] width 13 height 13
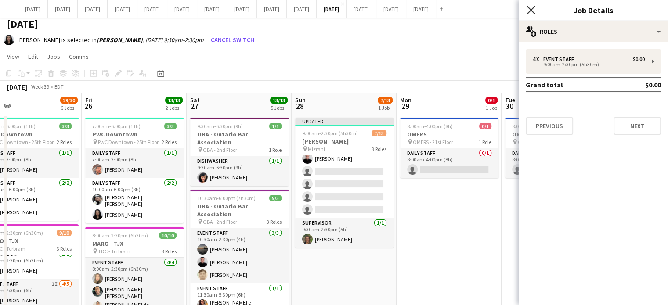
click at [533, 11] on icon "Close pop-in" at bounding box center [530, 10] width 8 height 8
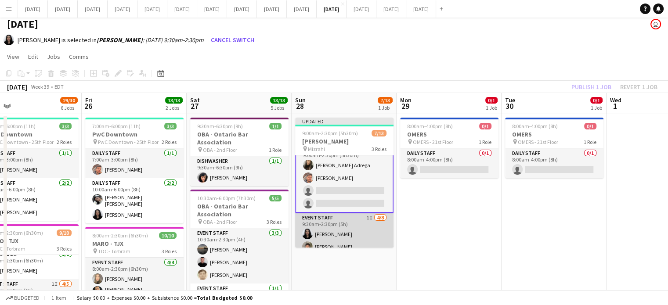
scroll to position [0, 0]
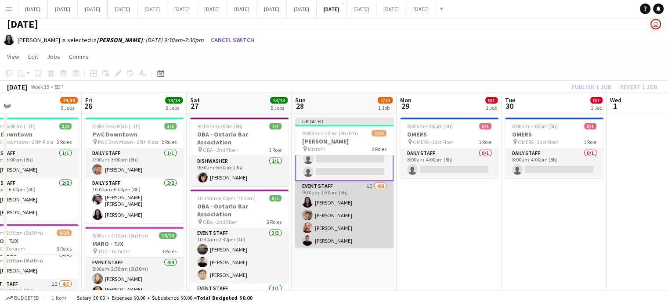
click at [363, 199] on app-card-role "Event Staff 1I [DATE] 9:30am-2:30pm (5h) [PERSON_NAME] Sanchetta [PERSON_NAME] …" at bounding box center [344, 240] width 98 height 119
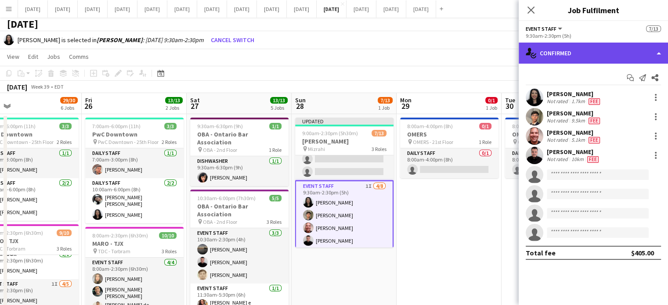
click at [584, 56] on div "single-neutral-actions-check-2 Confirmed" at bounding box center [592, 53] width 149 height 21
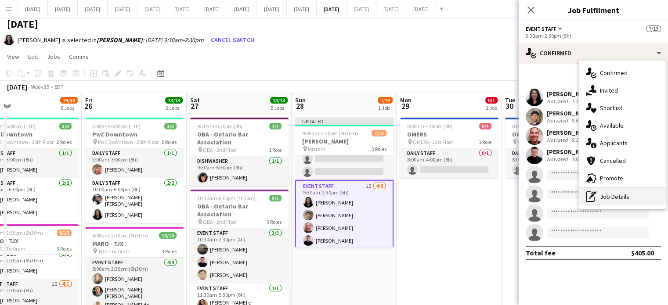
click at [608, 198] on div "pen-write Job Details" at bounding box center [621, 197] width 87 height 18
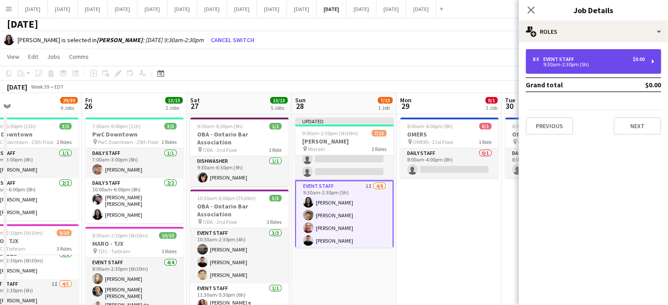
click at [549, 69] on div "8 x Event Staff $0.00 9:30am-2:30pm (5h)" at bounding box center [592, 61] width 135 height 25
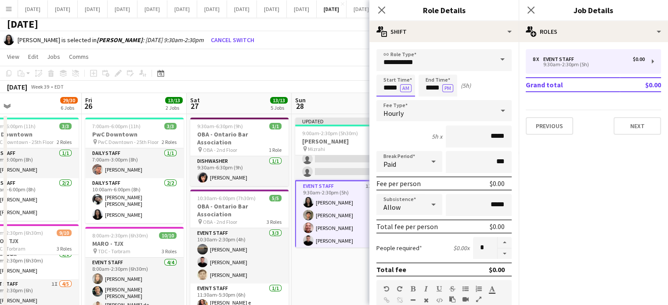
click at [389, 86] on input "*****" at bounding box center [395, 86] width 39 height 22
click at [386, 68] on div at bounding box center [387, 70] width 18 height 9
click at [409, 70] on div at bounding box center [404, 70] width 18 height 9
type input "*****"
click at [409, 70] on div at bounding box center [404, 70] width 18 height 9
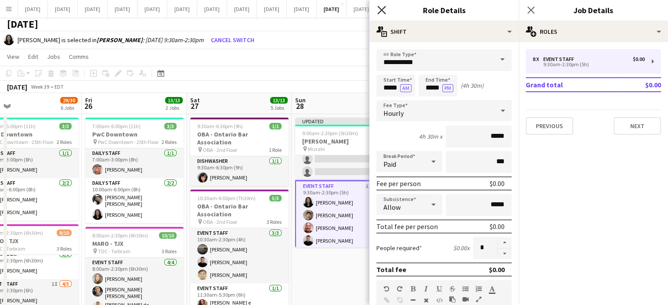
click at [382, 13] on icon "Close pop-in" at bounding box center [381, 10] width 8 height 8
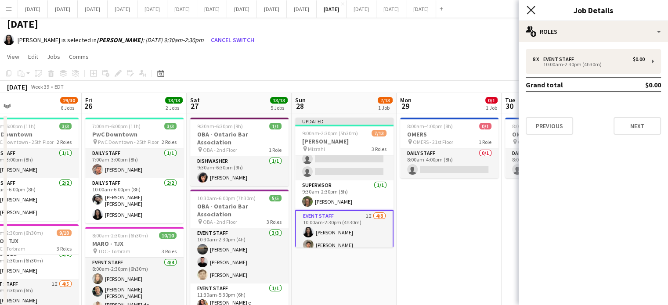
click at [528, 8] on icon at bounding box center [530, 10] width 8 height 8
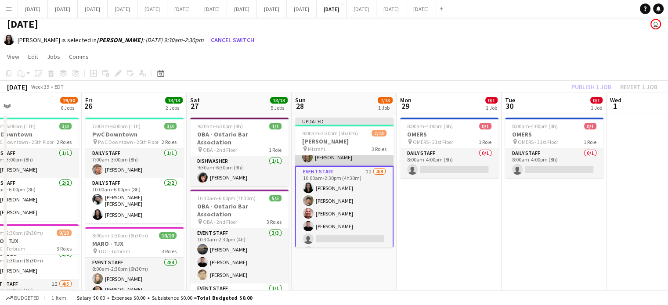
scroll to position [88, 0]
click at [348, 193] on app-card-role "Event Staff 1I [DATE] 10:00am-2:30pm (4h30m) [PERSON_NAME] Sanchetta [PERSON_NA…" at bounding box center [344, 225] width 98 height 121
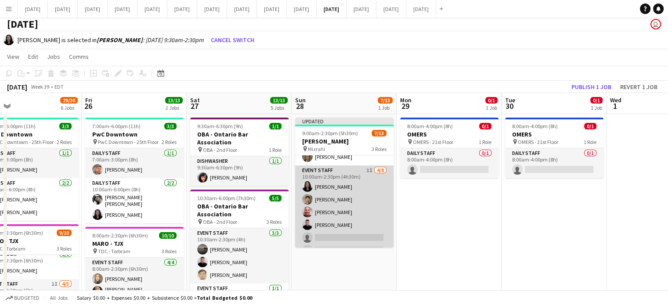
click at [347, 184] on app-card-role "Event Staff 1I [DATE] 10:00am-2:30pm (4h30m) [PERSON_NAME] Sanchetta [PERSON_NA…" at bounding box center [344, 224] width 98 height 119
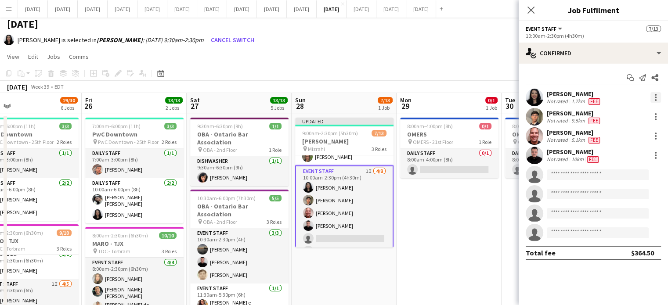
click at [652, 94] on div at bounding box center [655, 97] width 11 height 11
click at [528, 11] on div at bounding box center [334, 152] width 668 height 305
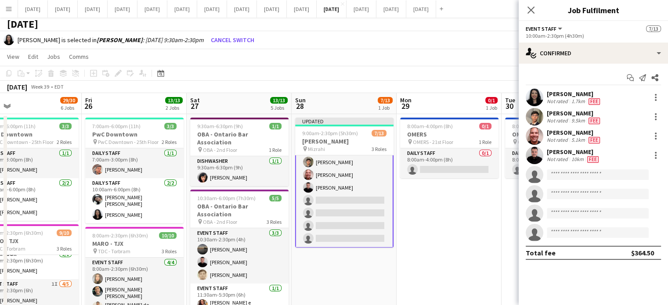
click at [359, 177] on app-card-role "Event Staff 1I [DATE] 10:00am-2:30pm (4h30m) [PERSON_NAME] Sanchetta [PERSON_NA…" at bounding box center [344, 187] width 98 height 121
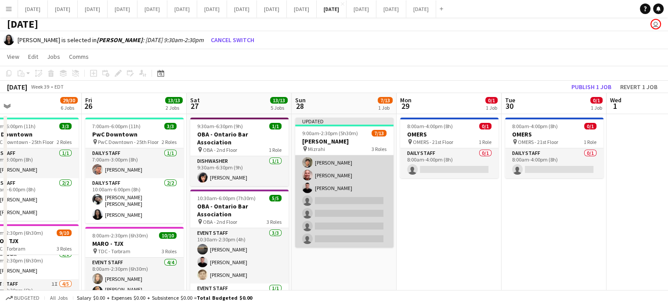
click at [341, 187] on app-card-role "Event Staff 1I [DATE] 10:00am-2:30pm (4h30m) [PERSON_NAME] Sanchetta [PERSON_NA…" at bounding box center [344, 188] width 98 height 119
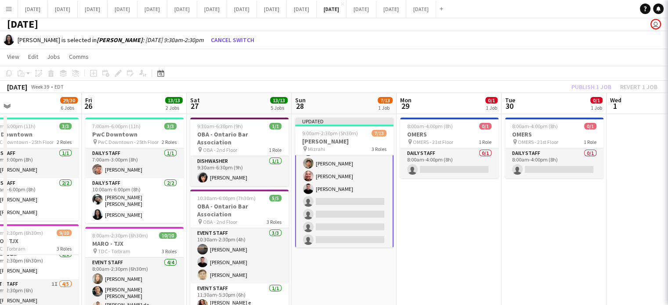
scroll to position [126, 0]
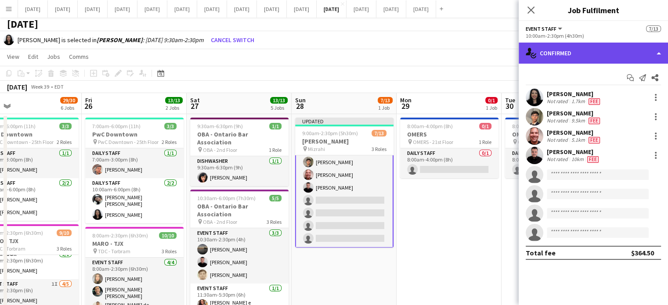
click at [578, 57] on div "single-neutral-actions-check-2 Confirmed" at bounding box center [592, 53] width 149 height 21
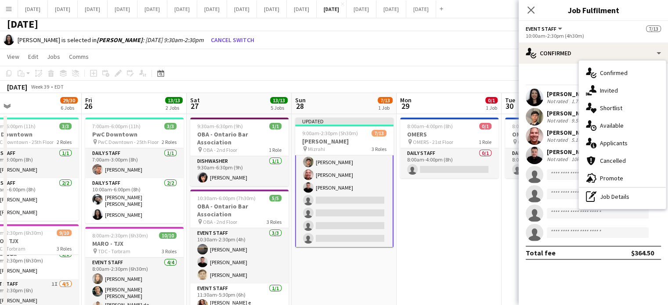
click at [623, 206] on div "single-neutral-actions-check-2 Confirmed single-neutral-actions-share-1 Invited…" at bounding box center [621, 135] width 87 height 148
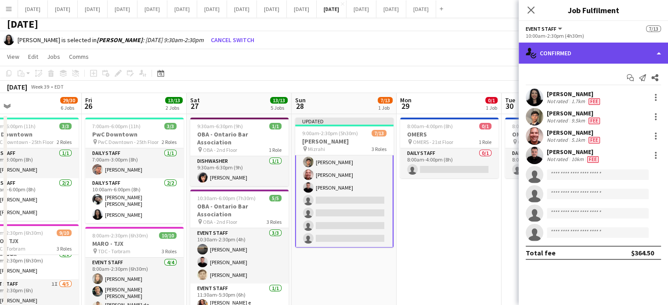
click at [571, 58] on div "single-neutral-actions-check-2 Confirmed" at bounding box center [592, 53] width 149 height 21
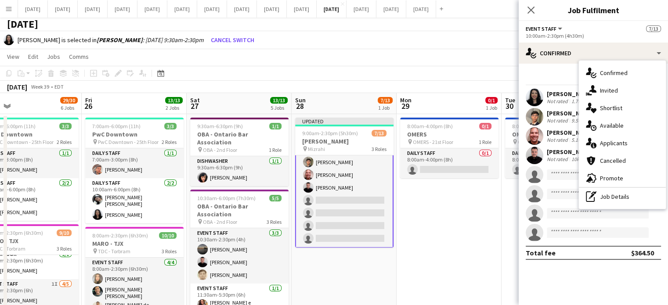
click at [628, 196] on div "pen-write Job Details" at bounding box center [621, 197] width 87 height 18
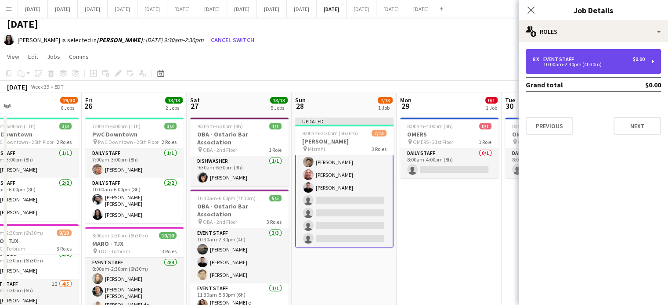
click at [548, 66] on div "10:00am-2:30pm (4h30m)" at bounding box center [588, 64] width 112 height 4
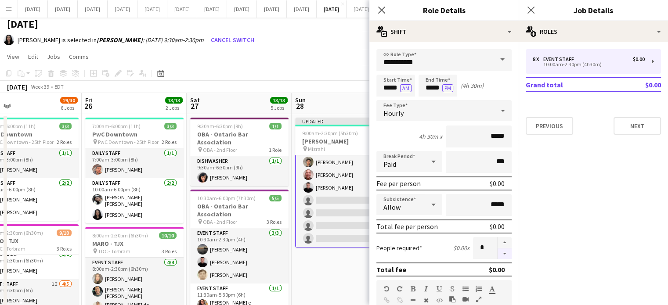
click at [497, 253] on button "button" at bounding box center [504, 253] width 14 height 11
type input "*"
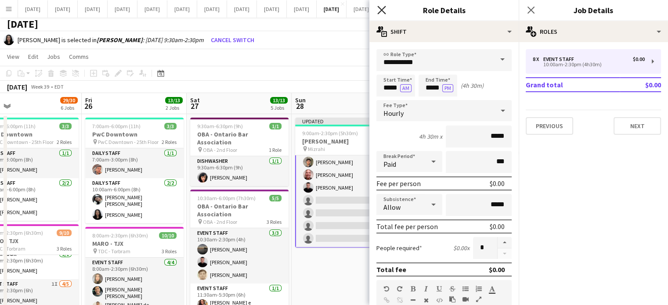
click at [382, 10] on icon at bounding box center [381, 10] width 8 height 8
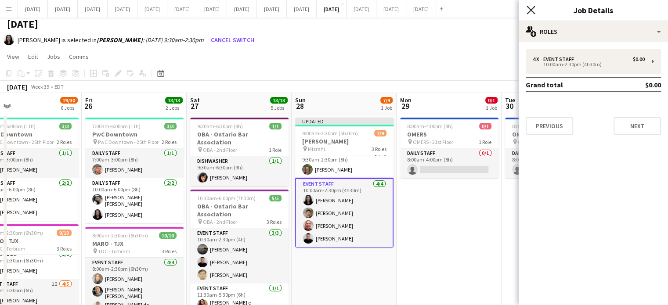
click at [529, 9] on icon at bounding box center [530, 10] width 8 height 8
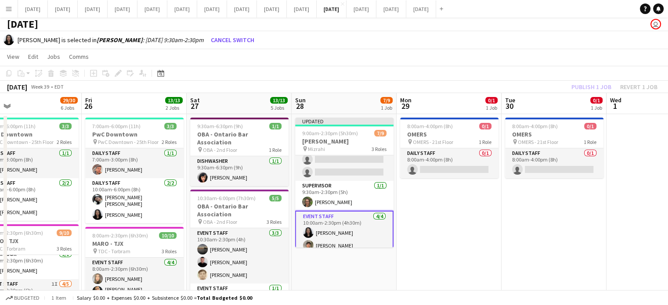
scroll to position [0, 0]
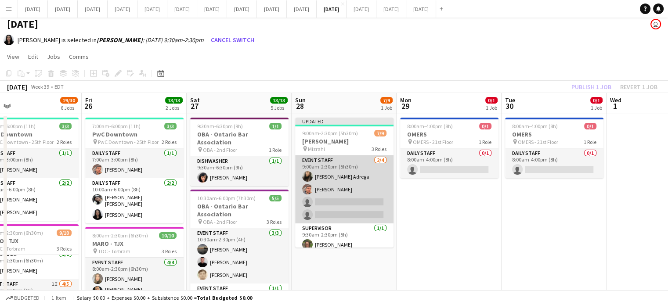
click at [371, 189] on app-card-role "Event Staff [DATE] 9:00am-2:30pm (5h30m) [PERSON_NAME] [PERSON_NAME] single-neu…" at bounding box center [344, 189] width 98 height 68
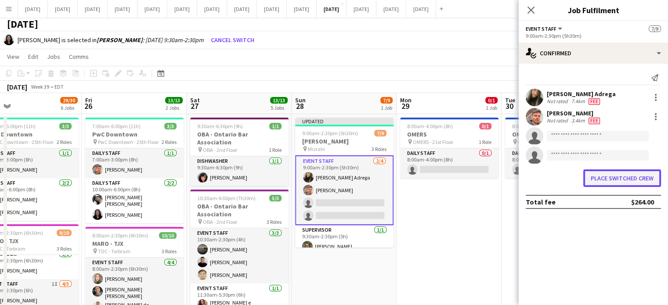
click at [593, 179] on button "Place switched crew" at bounding box center [622, 178] width 78 height 18
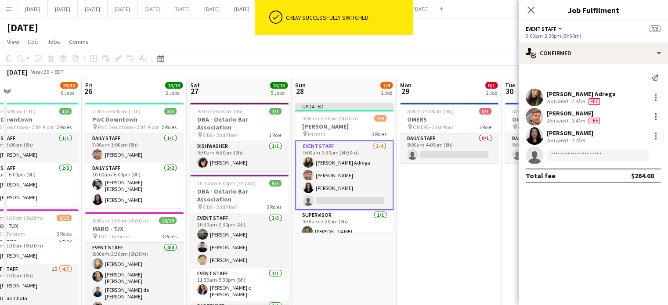
scroll to position [4, 0]
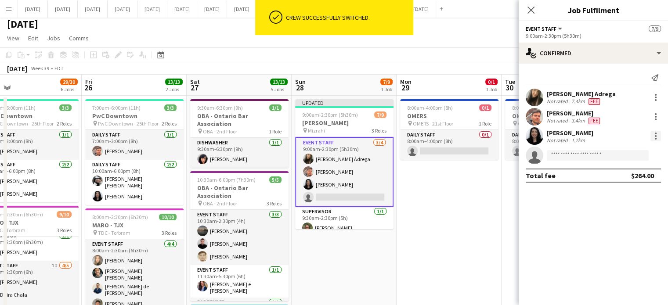
click at [651, 133] on div at bounding box center [655, 136] width 11 height 11
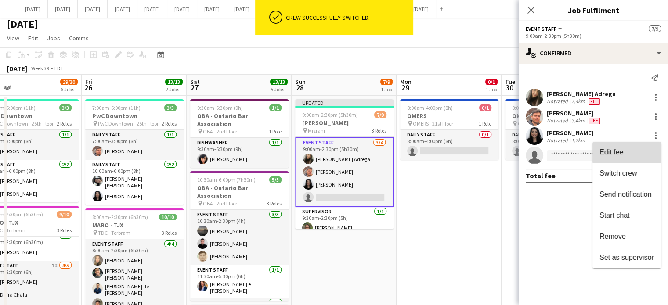
click at [630, 149] on span "Edit fee" at bounding box center [626, 152] width 54 height 8
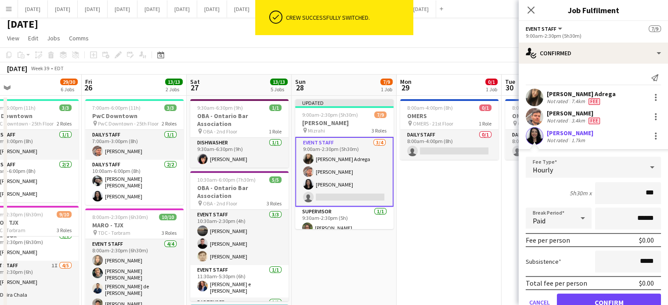
type input "**"
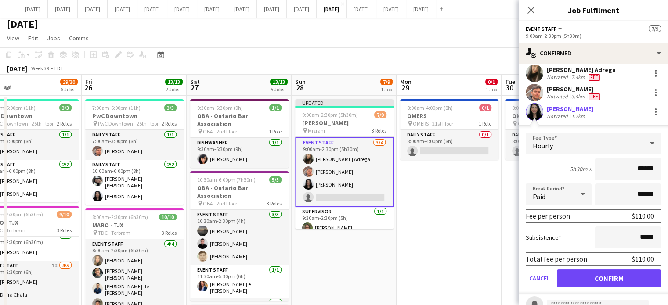
scroll to position [44, 0]
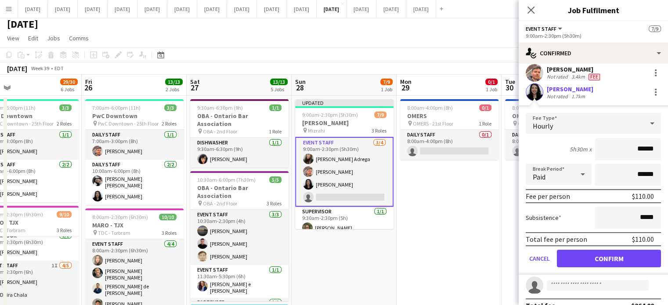
type input "******"
click at [619, 257] on button "Confirm" at bounding box center [609, 259] width 104 height 18
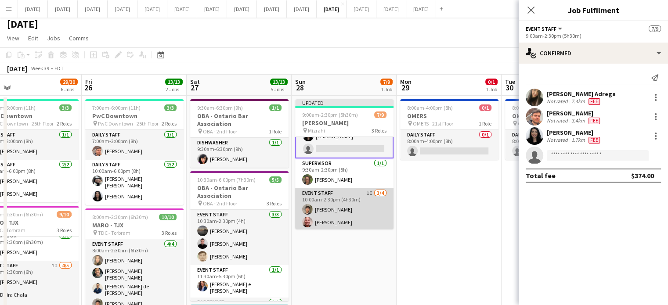
scroll to position [75, 0]
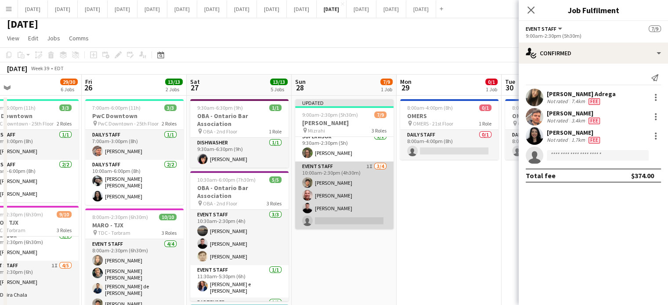
click at [354, 187] on app-card-role "Event Staff 1I [DATE] 10:00am-2:30pm (4h30m) [PERSON_NAME] [PERSON_NAME] [PERSO…" at bounding box center [344, 196] width 98 height 68
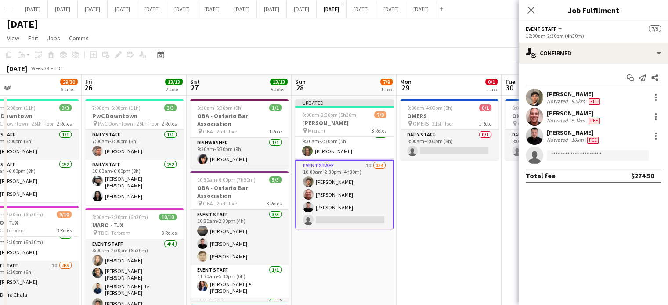
scroll to position [74, 0]
click at [658, 98] on div at bounding box center [655, 97] width 11 height 11
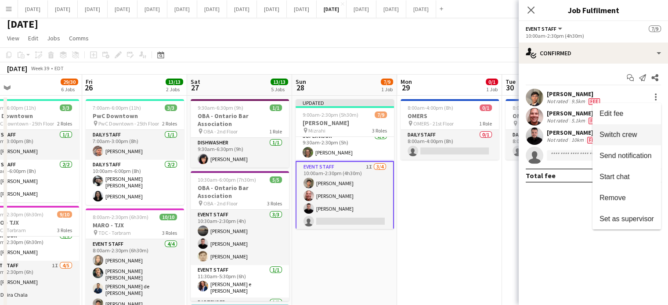
click at [632, 130] on button "Switch crew" at bounding box center [626, 134] width 68 height 21
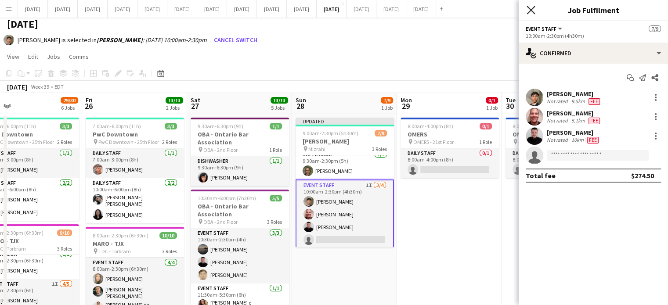
click at [529, 8] on icon "Close pop-in" at bounding box center [530, 10] width 8 height 8
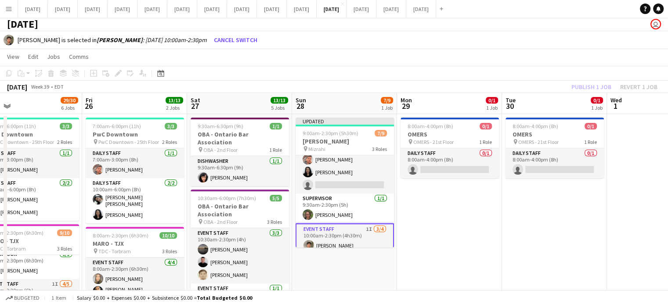
scroll to position [0, 0]
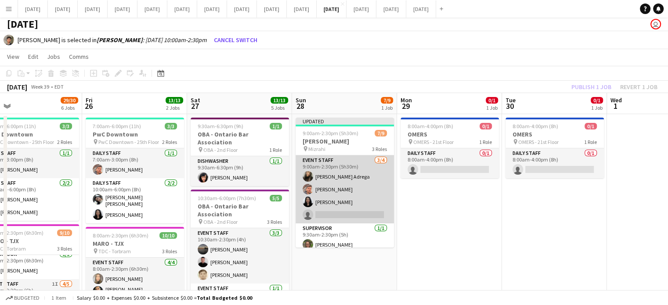
click at [360, 172] on app-card-role "Event Staff [DATE] 9:00am-2:30pm (5h30m) [PERSON_NAME] [PERSON_NAME] [PERSON_NA…" at bounding box center [344, 189] width 98 height 68
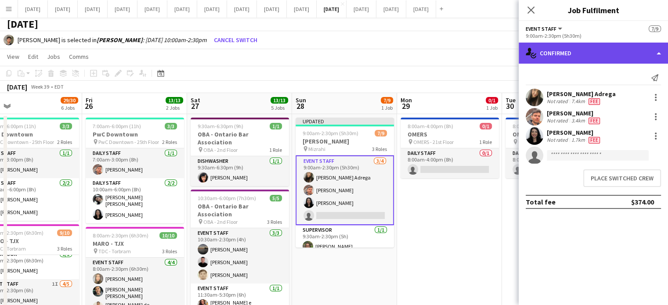
click at [569, 61] on div "single-neutral-actions-check-2 Confirmed" at bounding box center [592, 53] width 149 height 21
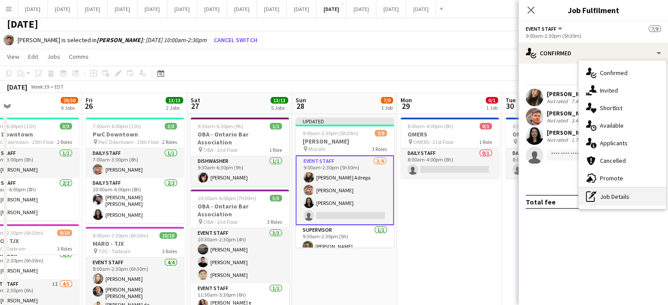
click at [620, 201] on div "pen-write Job Details" at bounding box center [621, 197] width 87 height 18
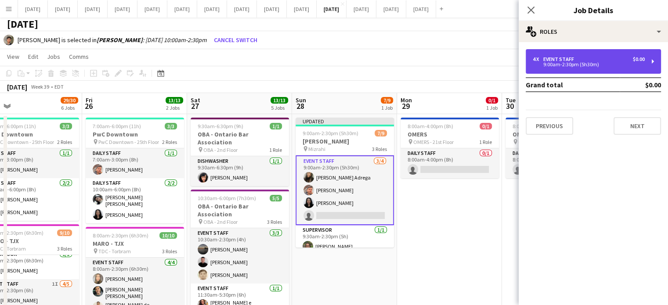
click at [540, 70] on div "4 x Event Staff $0.00 9:00am-2:30pm (5h30m)" at bounding box center [592, 61] width 135 height 25
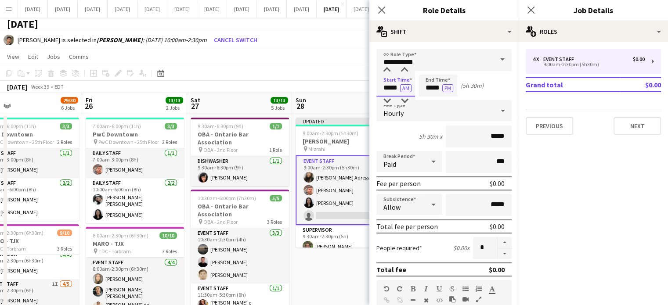
click at [393, 82] on input "*****" at bounding box center [395, 86] width 39 height 22
click at [402, 72] on div at bounding box center [404, 70] width 18 height 9
type input "*****"
click at [402, 72] on div at bounding box center [404, 70] width 18 height 9
click at [386, 8] on app-icon "Close pop-in" at bounding box center [381, 10] width 13 height 13
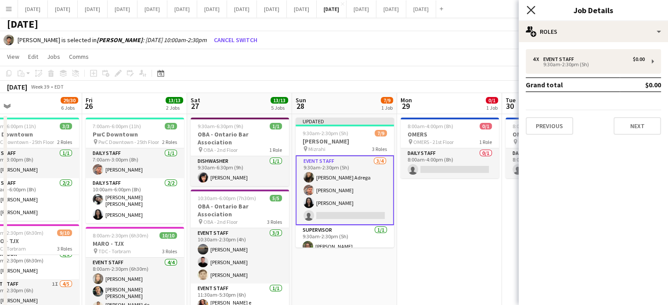
click at [530, 7] on icon "Close pop-in" at bounding box center [530, 10] width 8 height 8
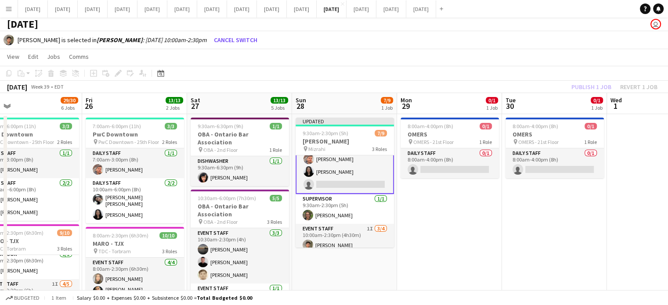
click at [369, 175] on app-card-role "Event Staff [DATE] 9:30am-2:30pm (5h) [PERSON_NAME] Adrega [PERSON_NAME] [PERSO…" at bounding box center [344, 159] width 98 height 70
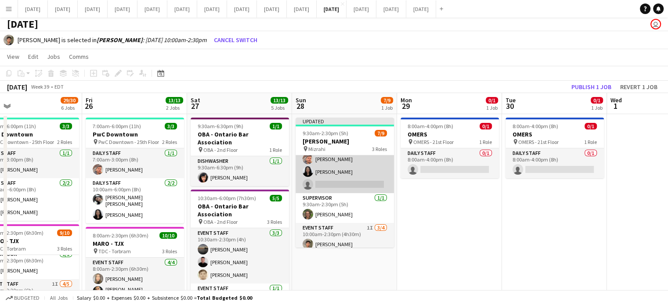
click at [365, 163] on app-card-role "Event Staff [DATE] 9:30am-2:30pm (5h) [PERSON_NAME] Adrega [PERSON_NAME] [PERSO…" at bounding box center [344, 159] width 98 height 68
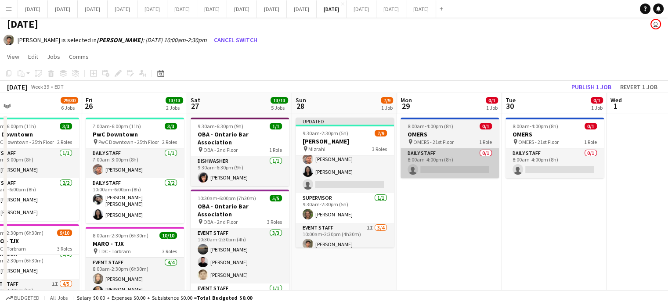
scroll to position [31, 0]
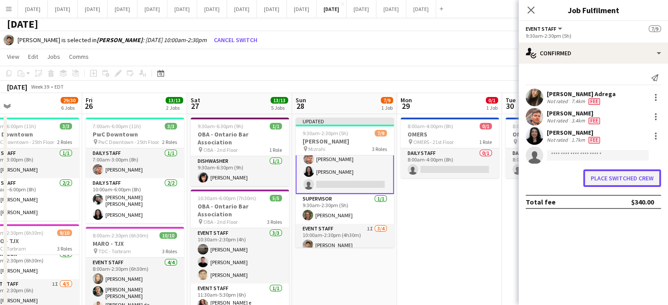
click at [629, 180] on button "Place switched crew" at bounding box center [622, 178] width 78 height 18
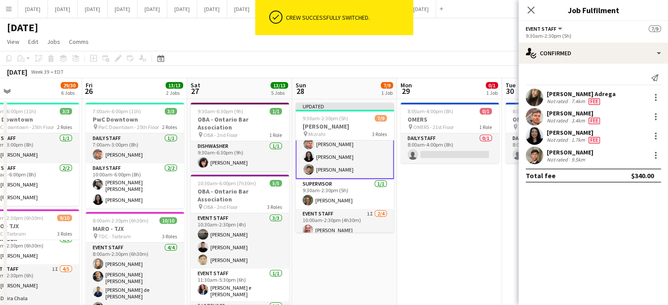
scroll to position [4, 0]
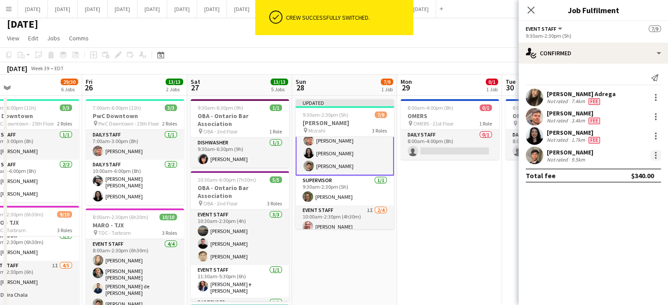
click at [656, 160] on div at bounding box center [655, 155] width 11 height 11
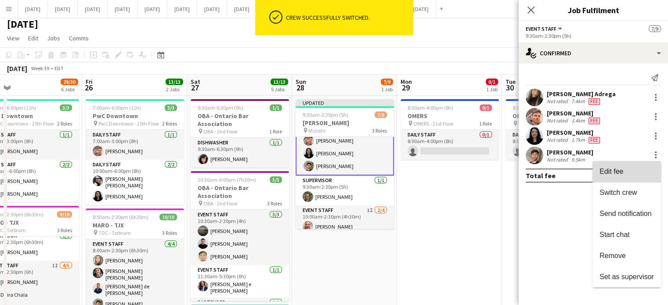
click at [618, 174] on span "Edit fee" at bounding box center [611, 171] width 24 height 7
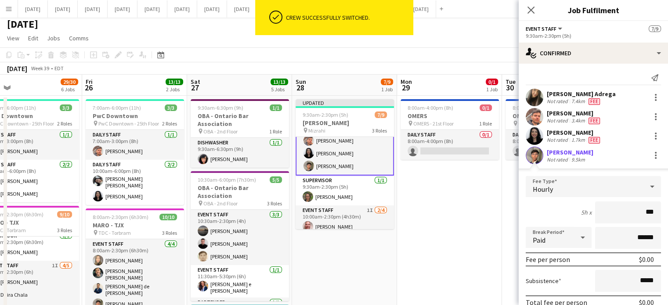
type input "**"
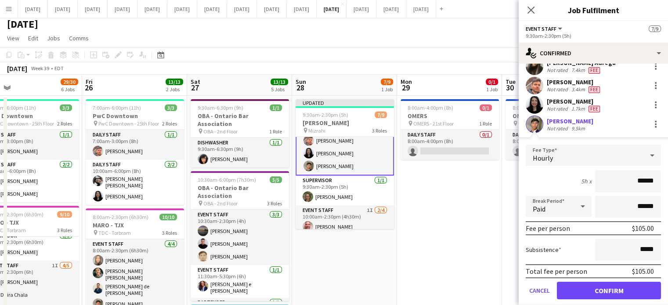
scroll to position [44, 0]
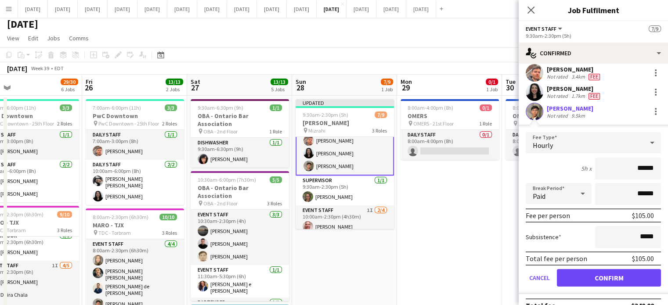
type input "******"
click at [600, 279] on button "Confirm" at bounding box center [609, 278] width 104 height 18
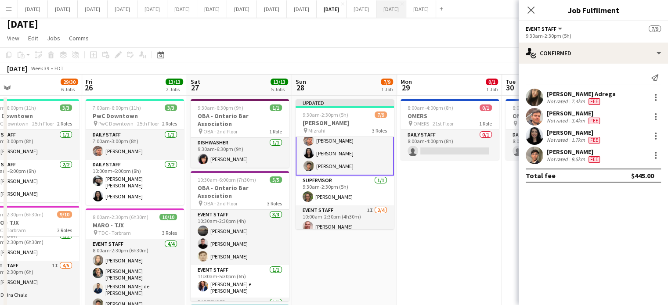
click at [530, 11] on icon "Close pop-in" at bounding box center [530, 10] width 7 height 7
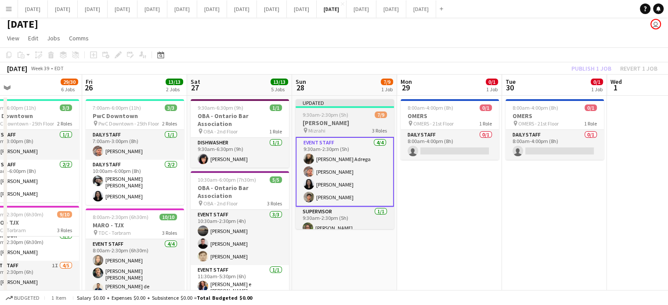
click at [356, 115] on div "9:30am-2:30pm (5h) 7/9" at bounding box center [344, 114] width 98 height 7
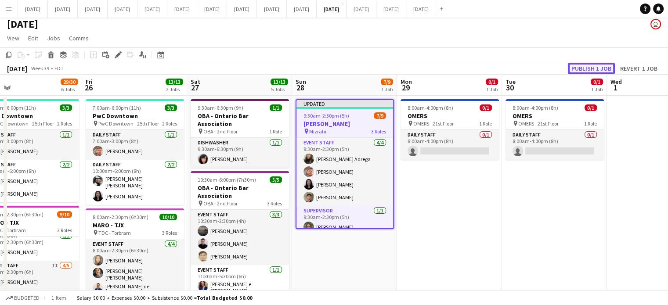
click at [589, 70] on button "Publish 1 job" at bounding box center [590, 68] width 47 height 11
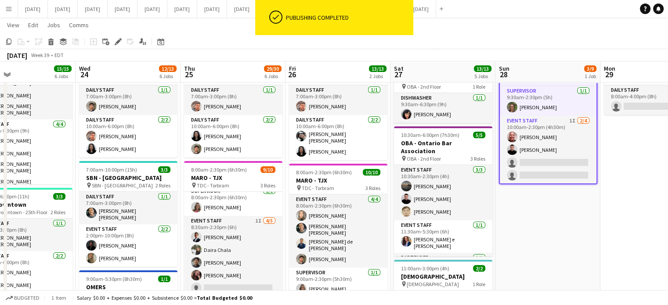
scroll to position [0, 239]
drag, startPoint x: 305, startPoint y: 233, endPoint x: 509, endPoint y: 228, distance: 204.1
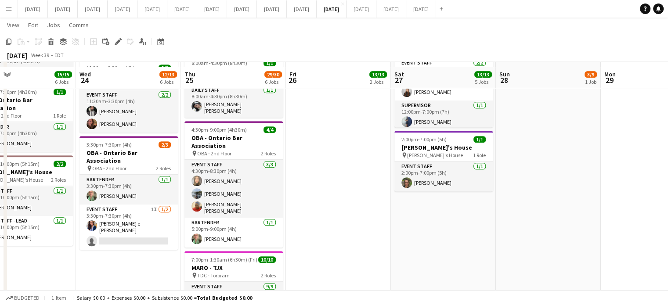
scroll to position [395, 0]
